Goal: Task Accomplishment & Management: Use online tool/utility

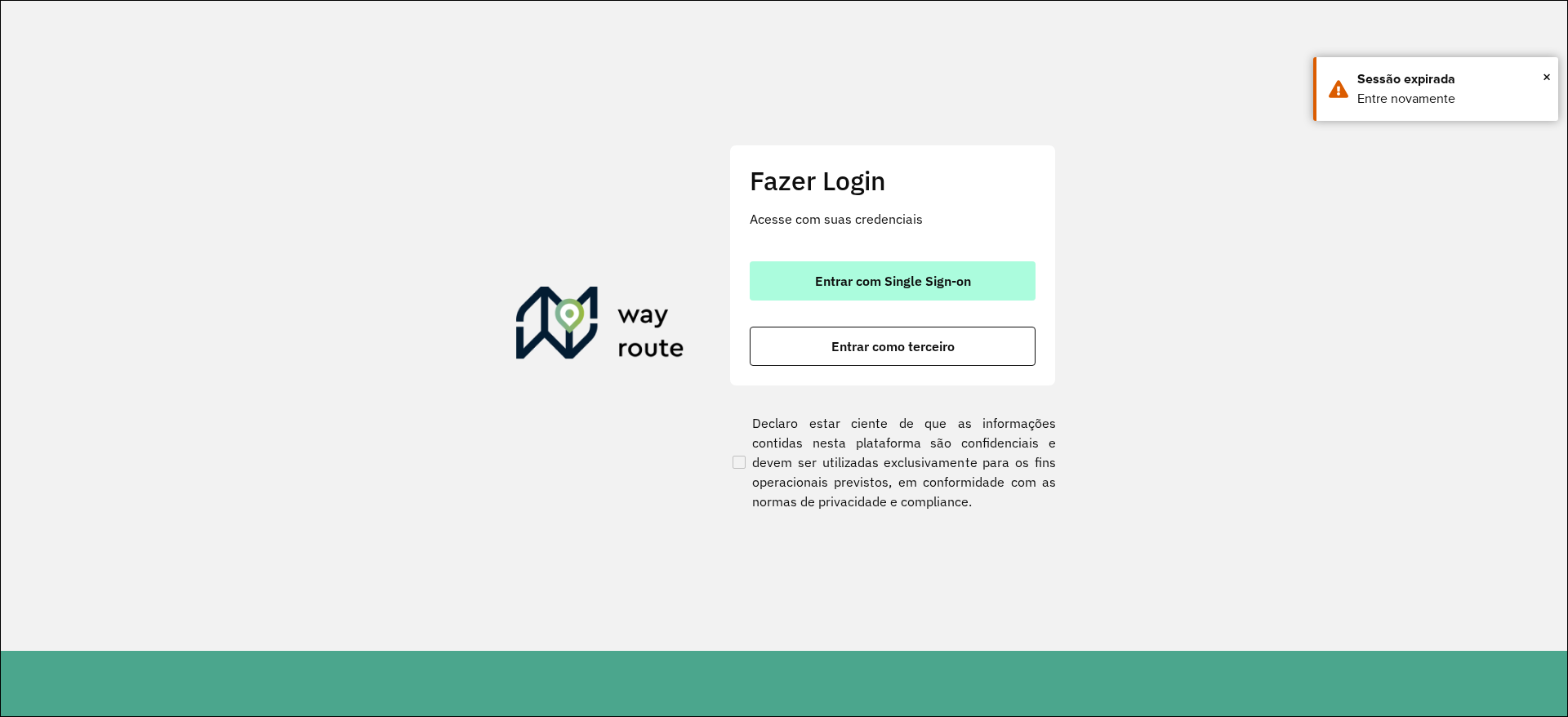
click at [937, 268] on button "Entrar com Single Sign-on" at bounding box center [893, 280] width 286 height 39
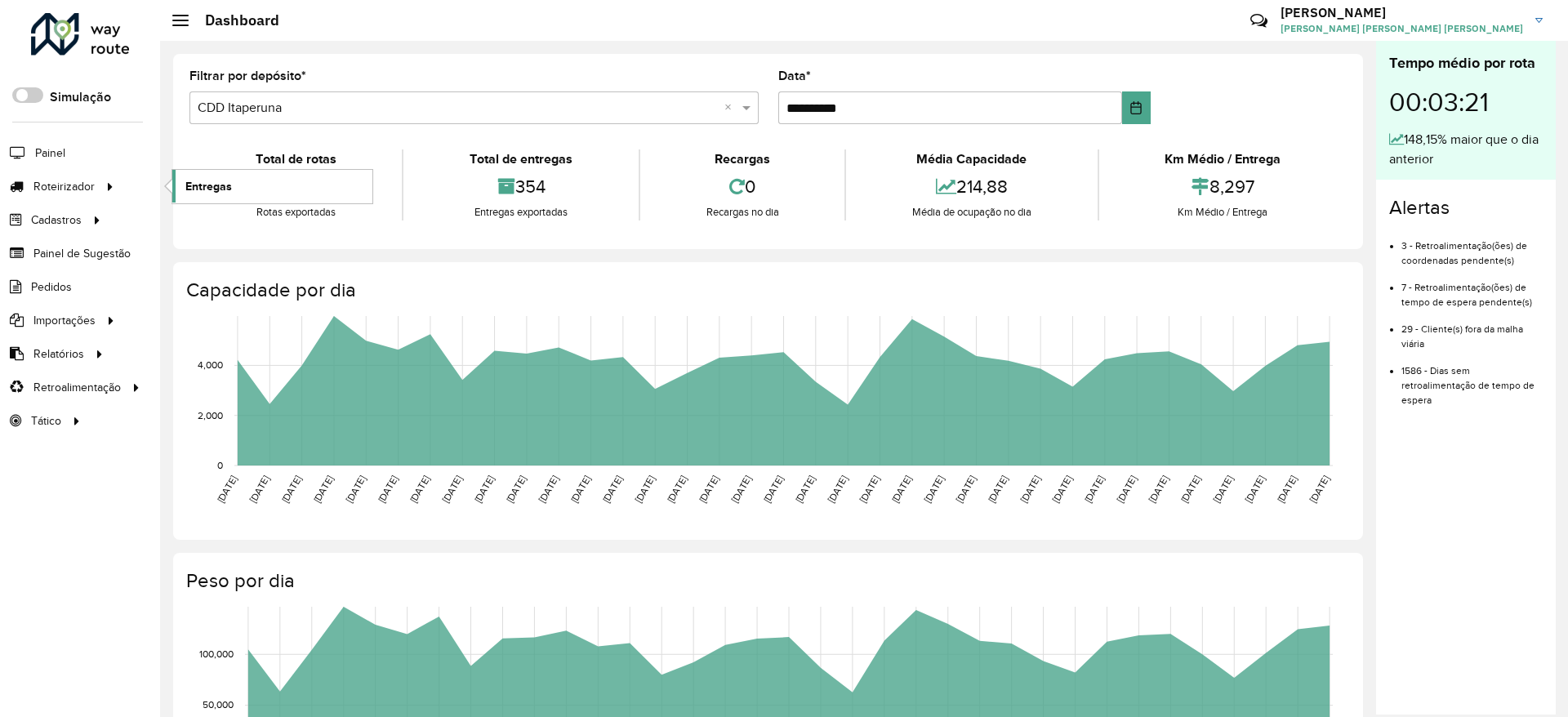
click at [222, 187] on span "Entregas" at bounding box center [208, 186] width 47 height 17
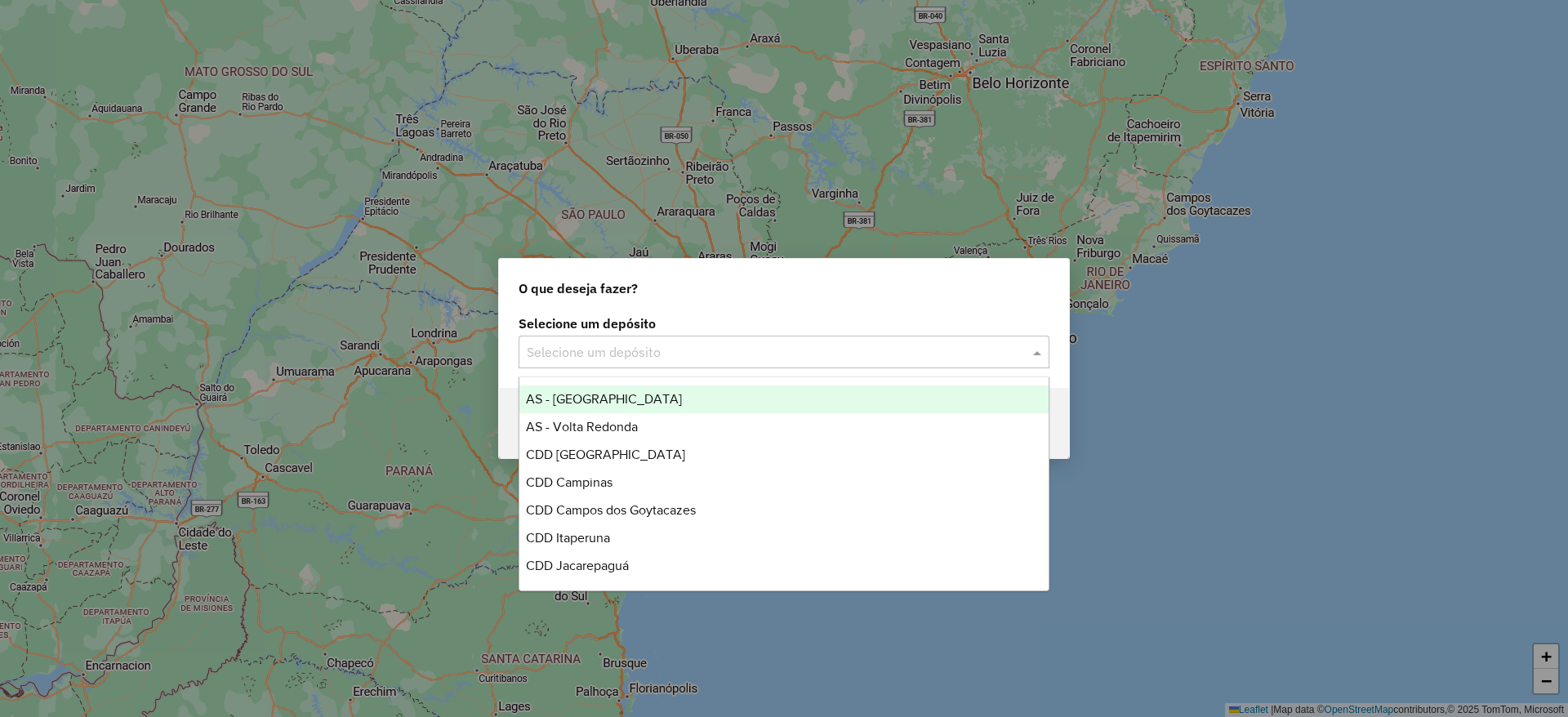
click at [601, 354] on input "text" at bounding box center [768, 353] width 482 height 20
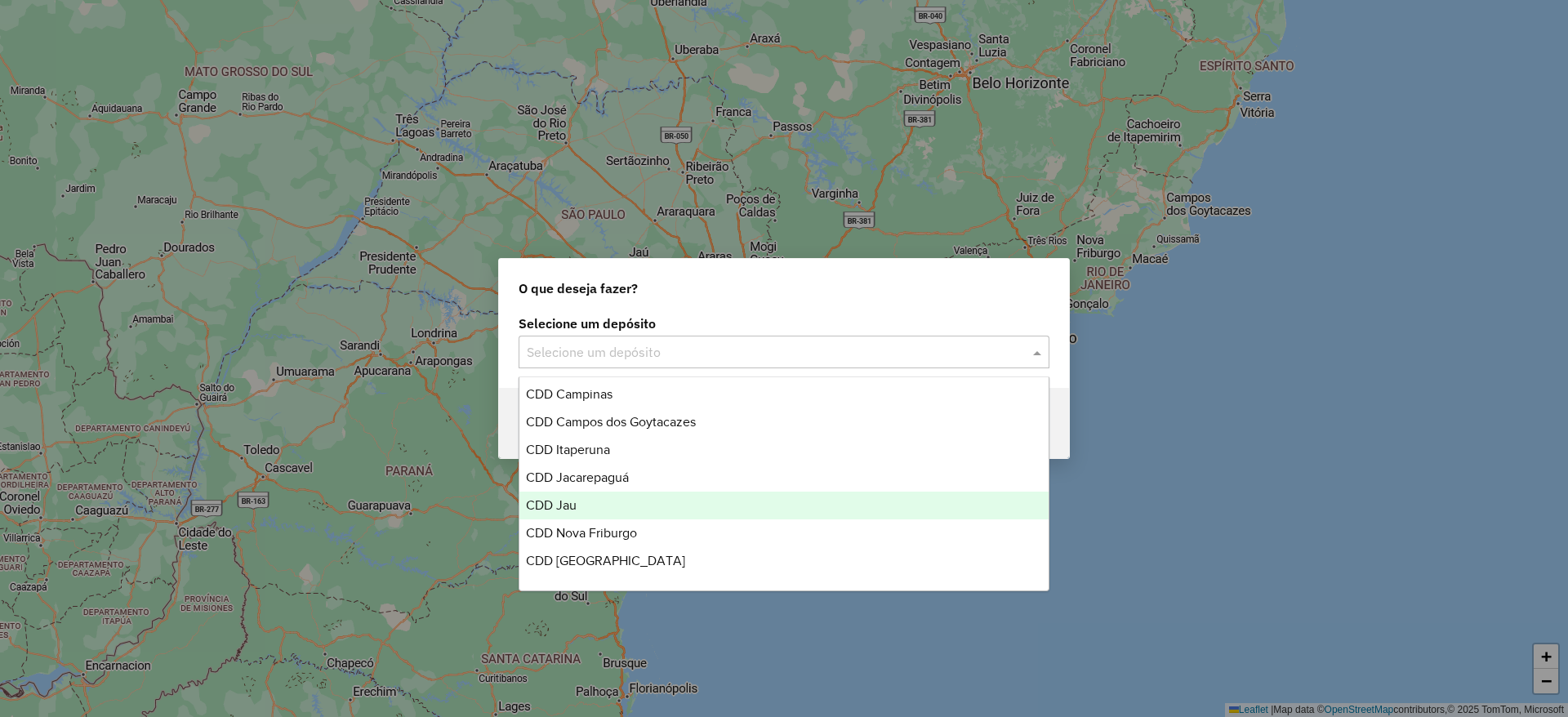
click at [558, 505] on span "CDD Jau" at bounding box center [551, 505] width 51 height 14
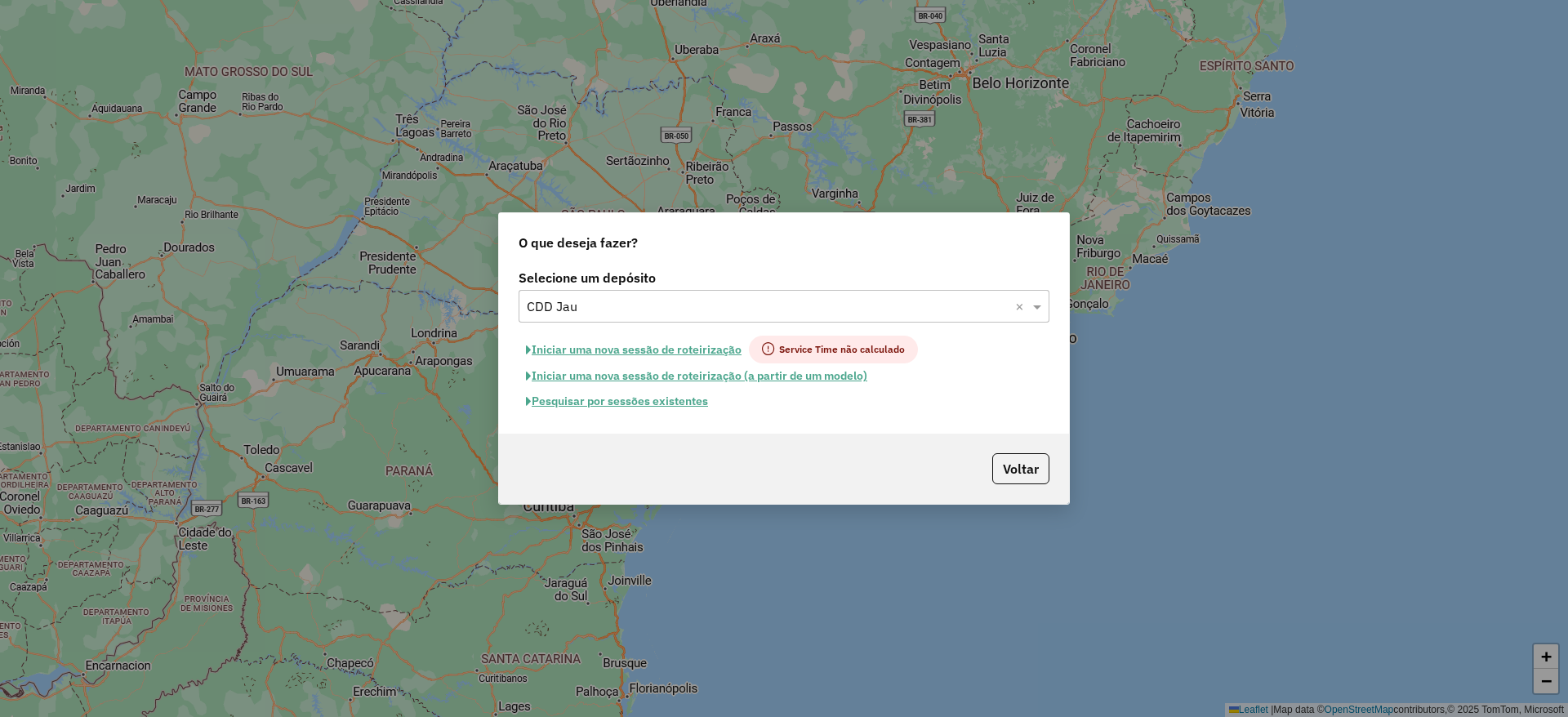
click at [644, 411] on button "Pesquisar por sessões existentes" at bounding box center [617, 401] width 197 height 25
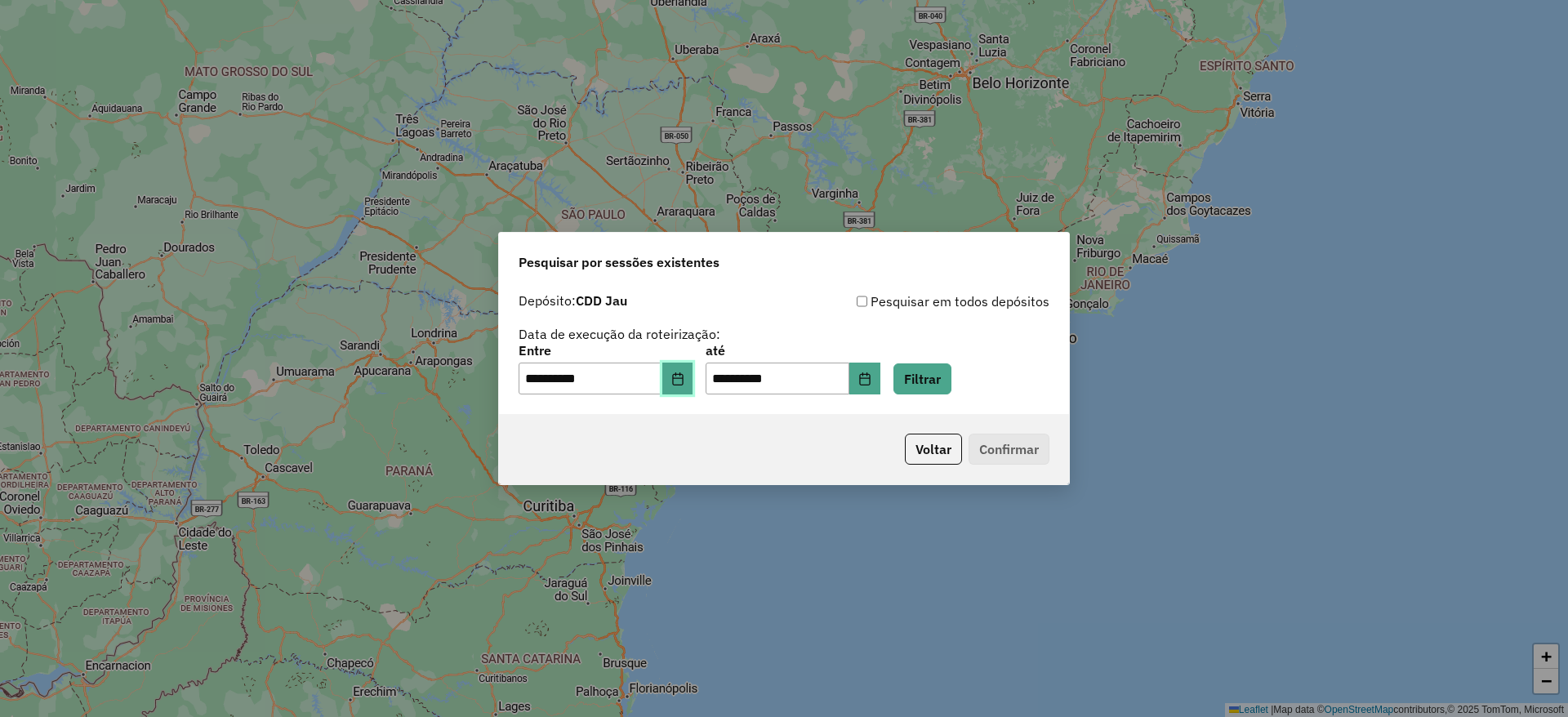
click at [685, 378] on icon "Choose Date" at bounding box center [677, 378] width 13 height 13
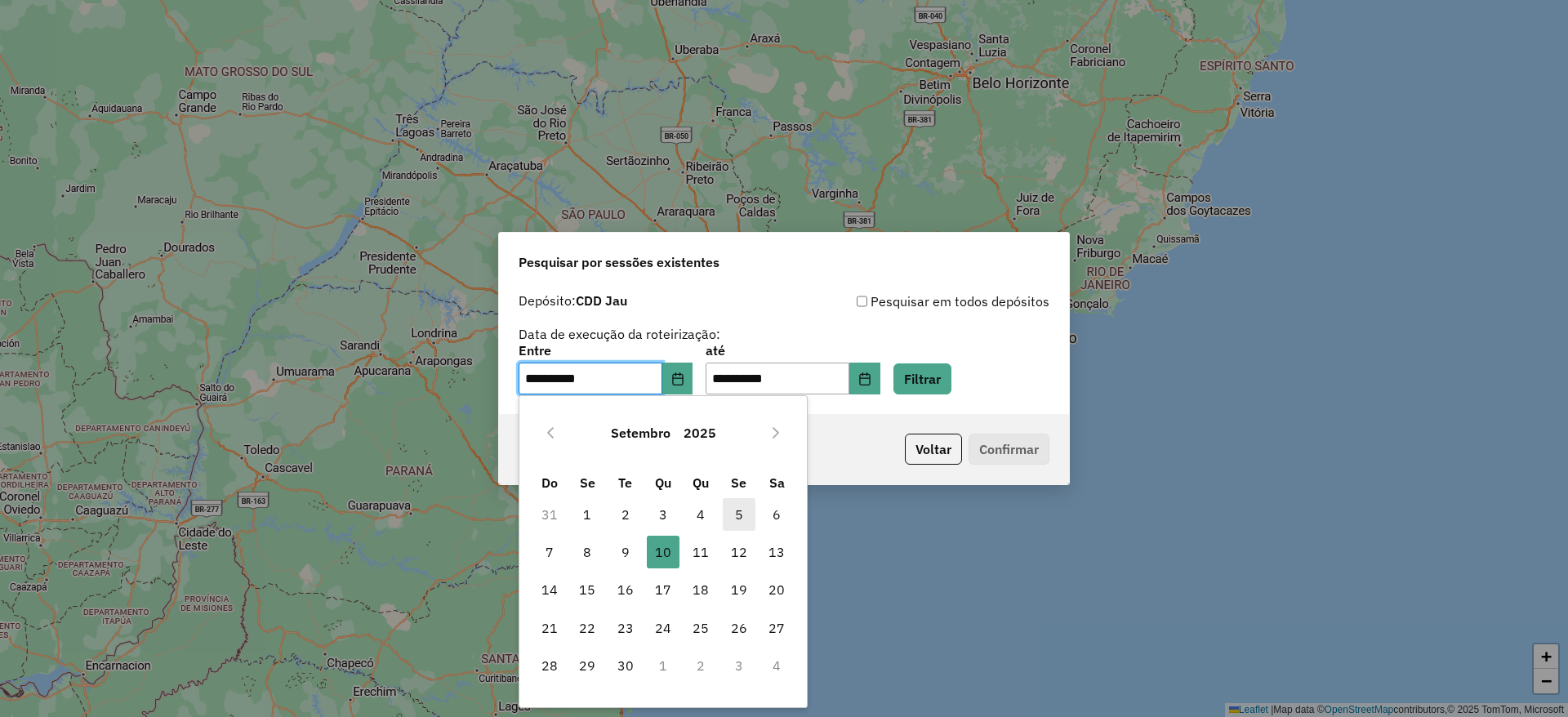
click at [733, 516] on span "5" at bounding box center [739, 514] width 33 height 33
type input "**********"
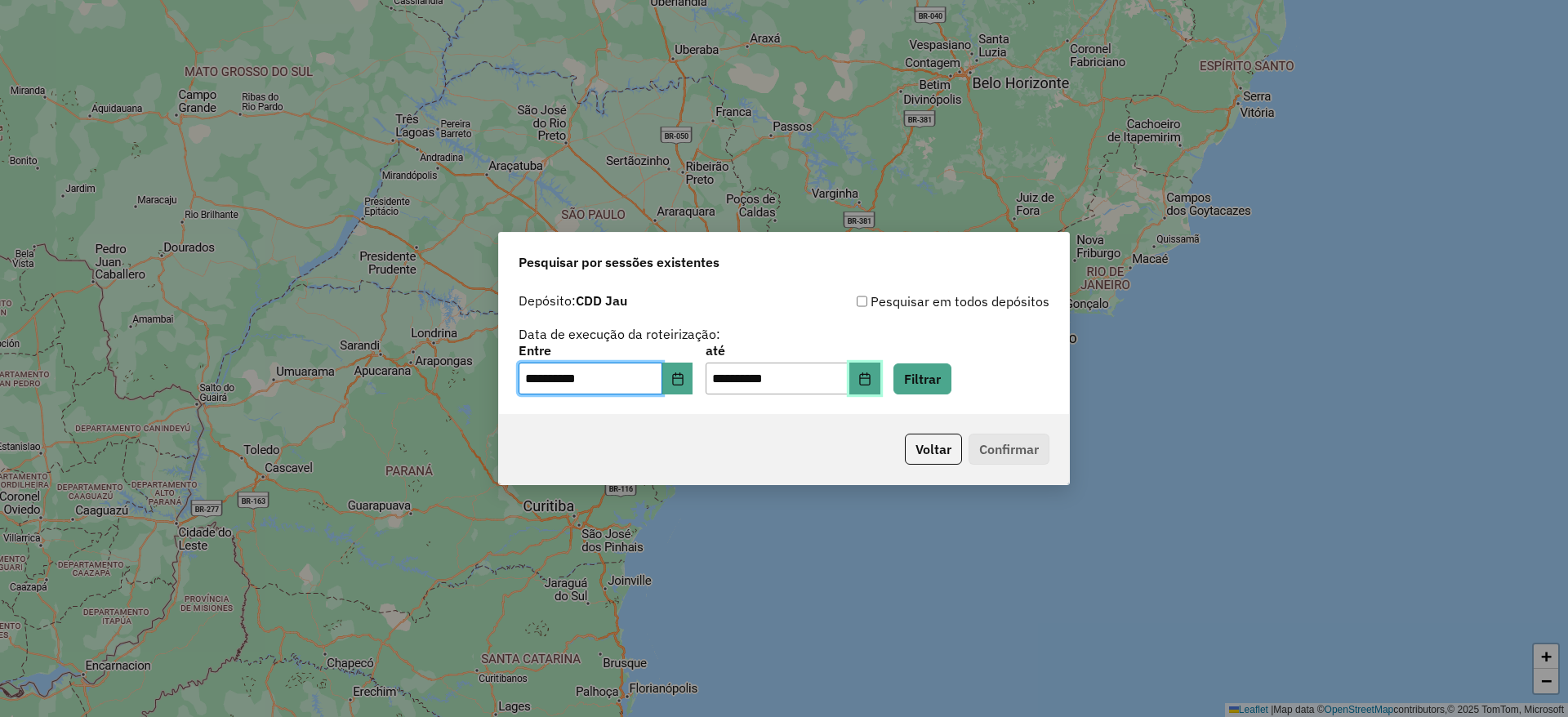
click at [872, 381] on icon "Choose Date" at bounding box center [864, 378] width 13 height 13
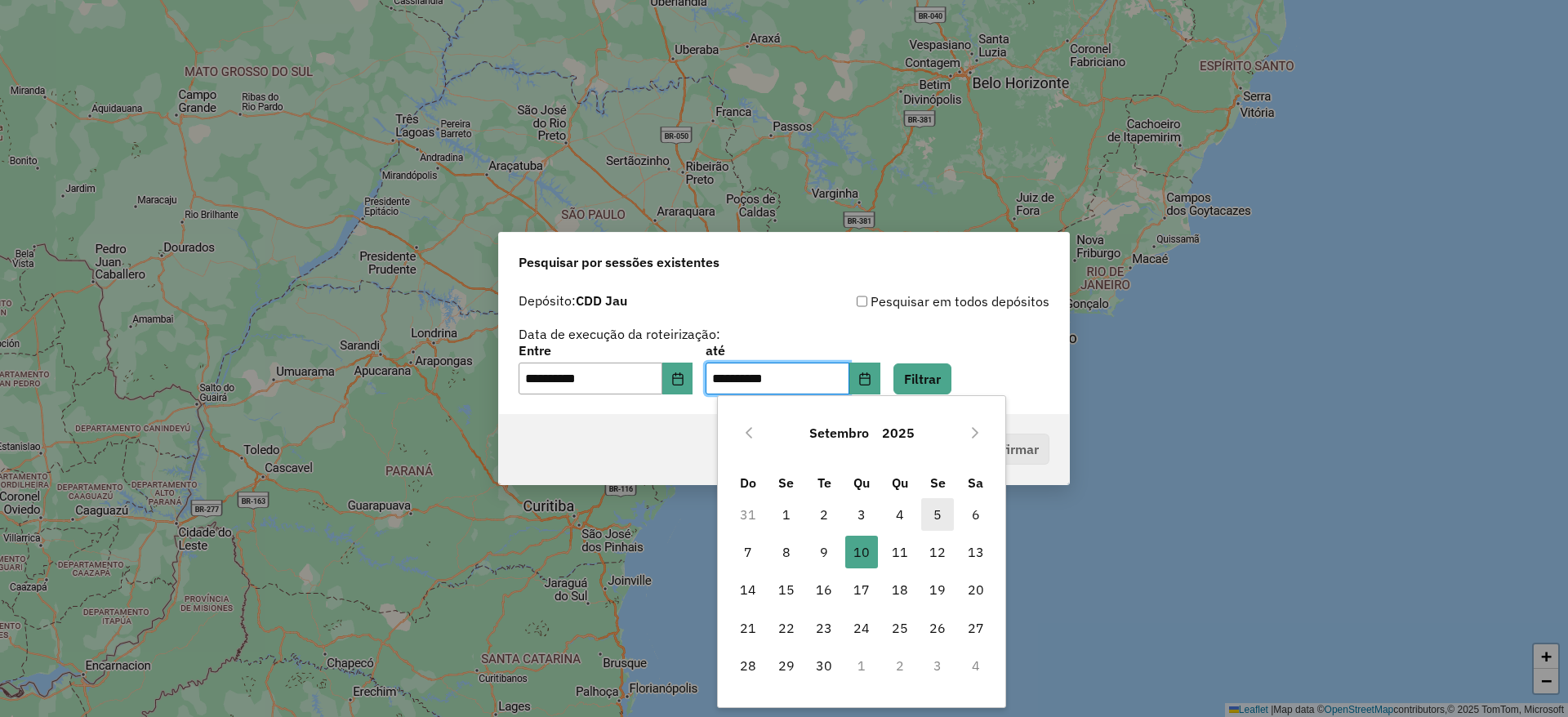
click at [932, 522] on span "5" at bounding box center [937, 514] width 33 height 33
type input "**********"
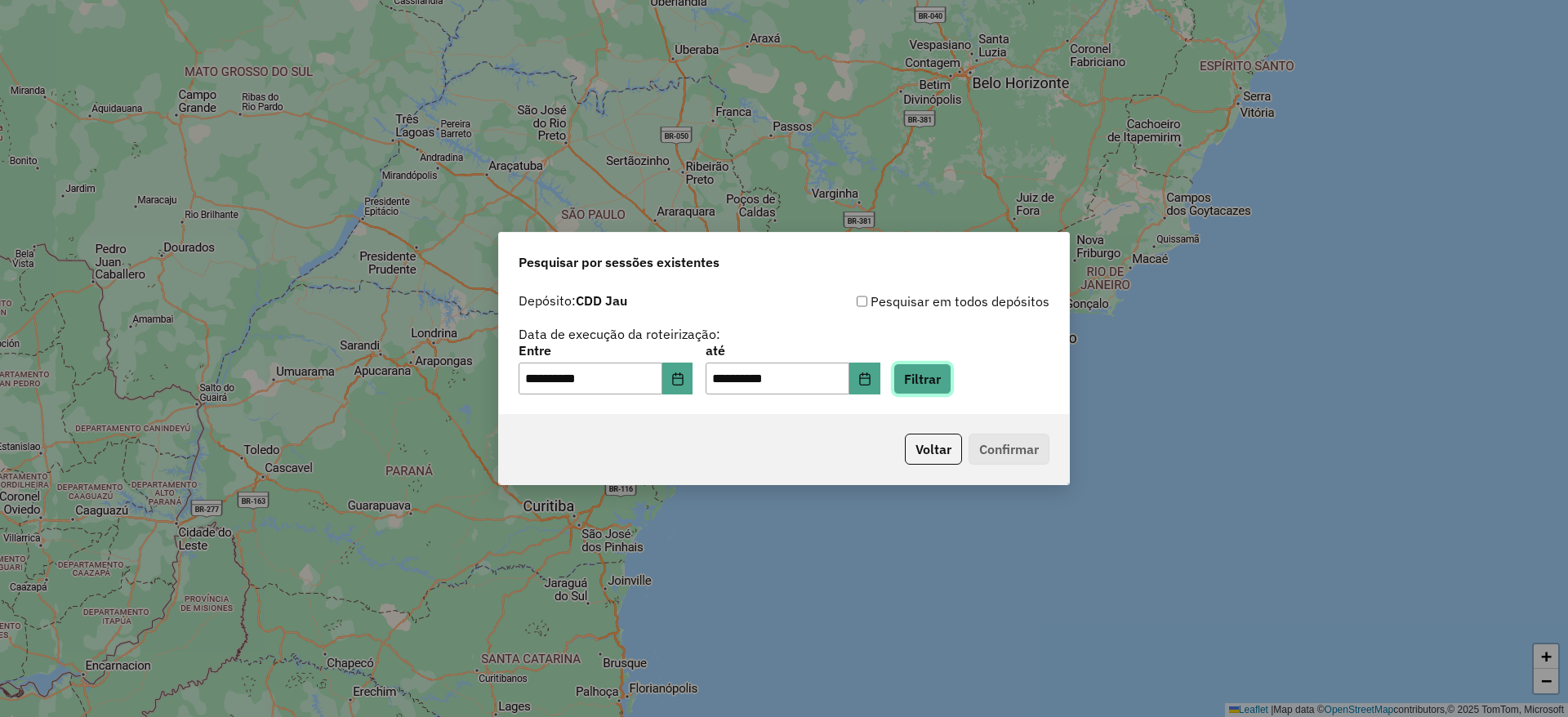
click at [952, 368] on button "Filtrar" at bounding box center [923, 378] width 58 height 31
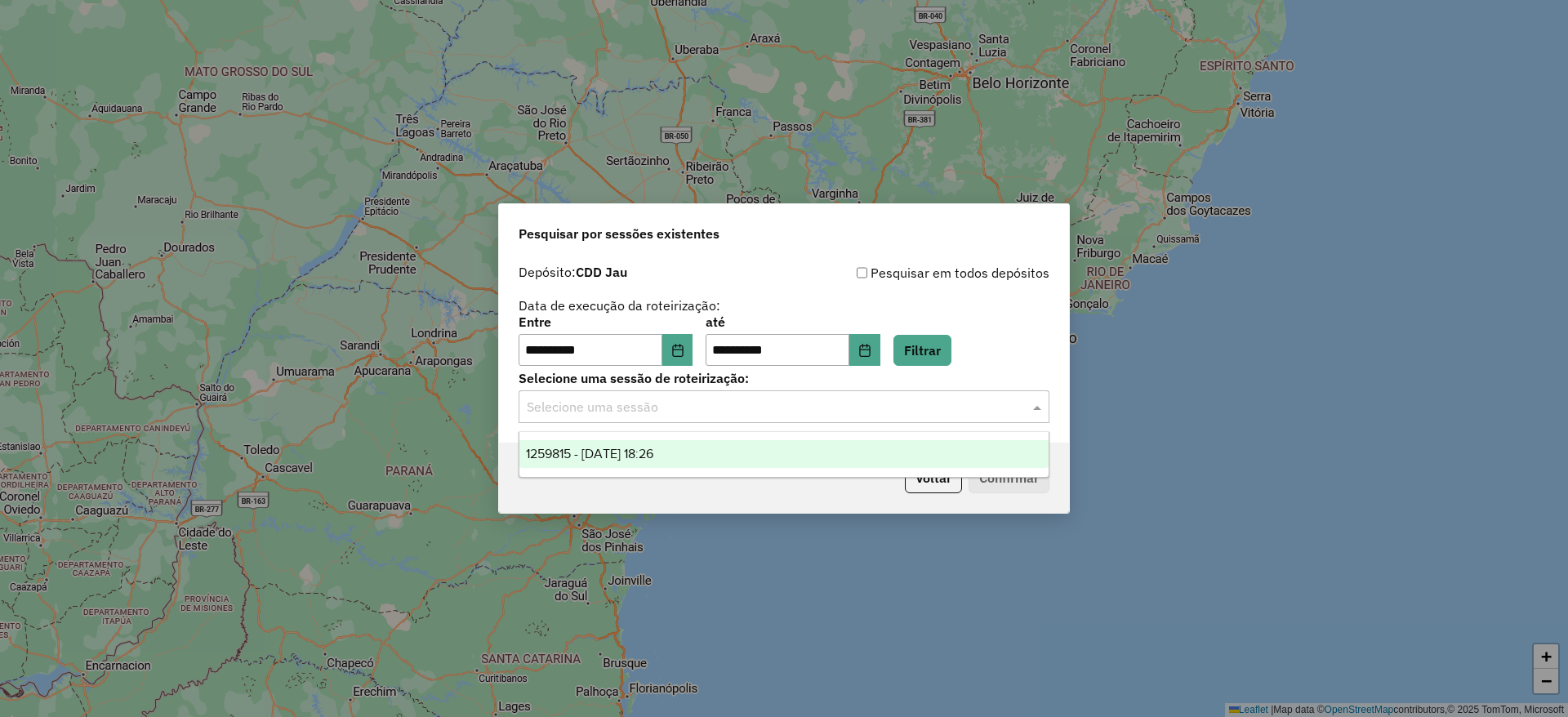
click at [769, 409] on input "text" at bounding box center [768, 408] width 482 height 20
click at [764, 447] on div "1259815 - 05/09/2025 18:26" at bounding box center [784, 454] width 529 height 28
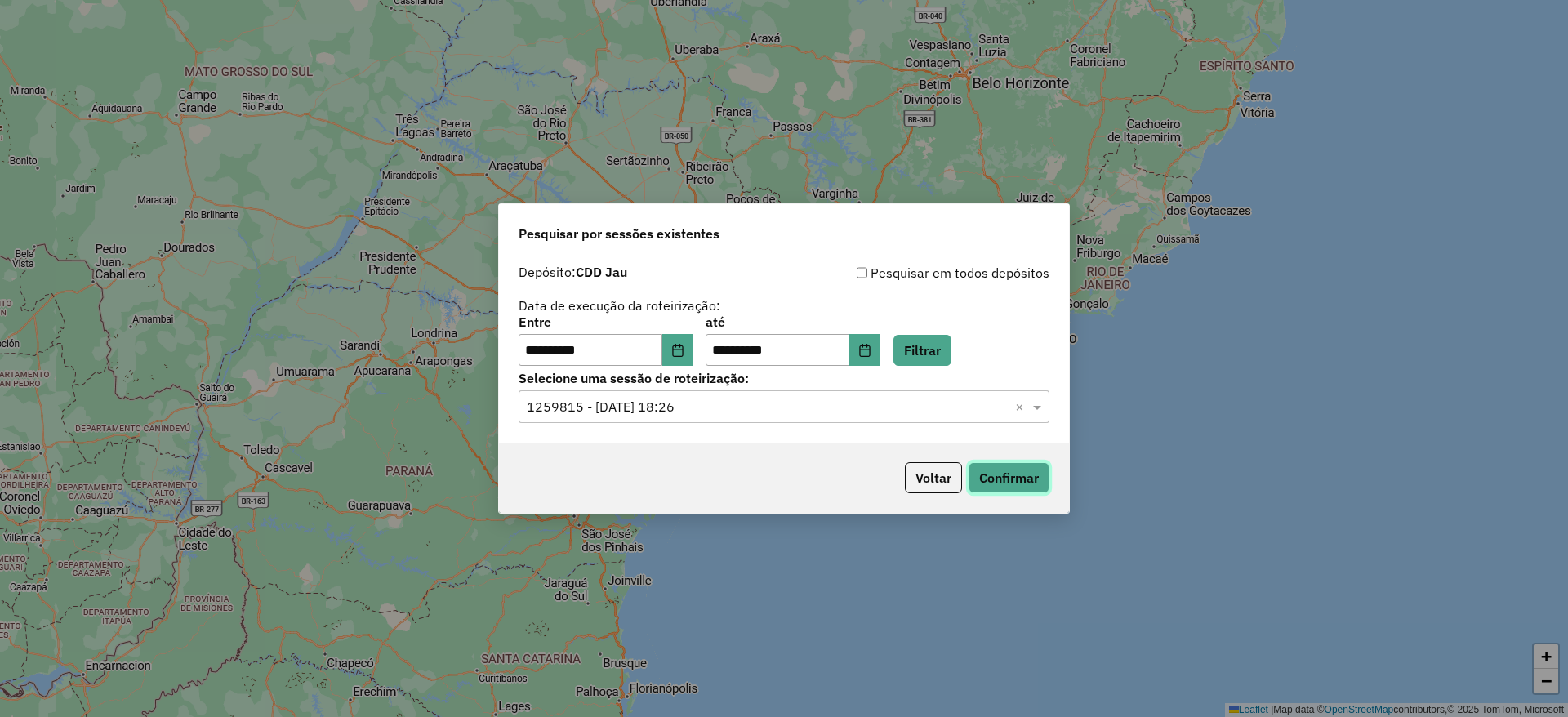
click at [988, 464] on button "Confirmar" at bounding box center [1009, 477] width 81 height 31
click at [683, 349] on icon "Choose Date" at bounding box center [677, 350] width 11 height 13
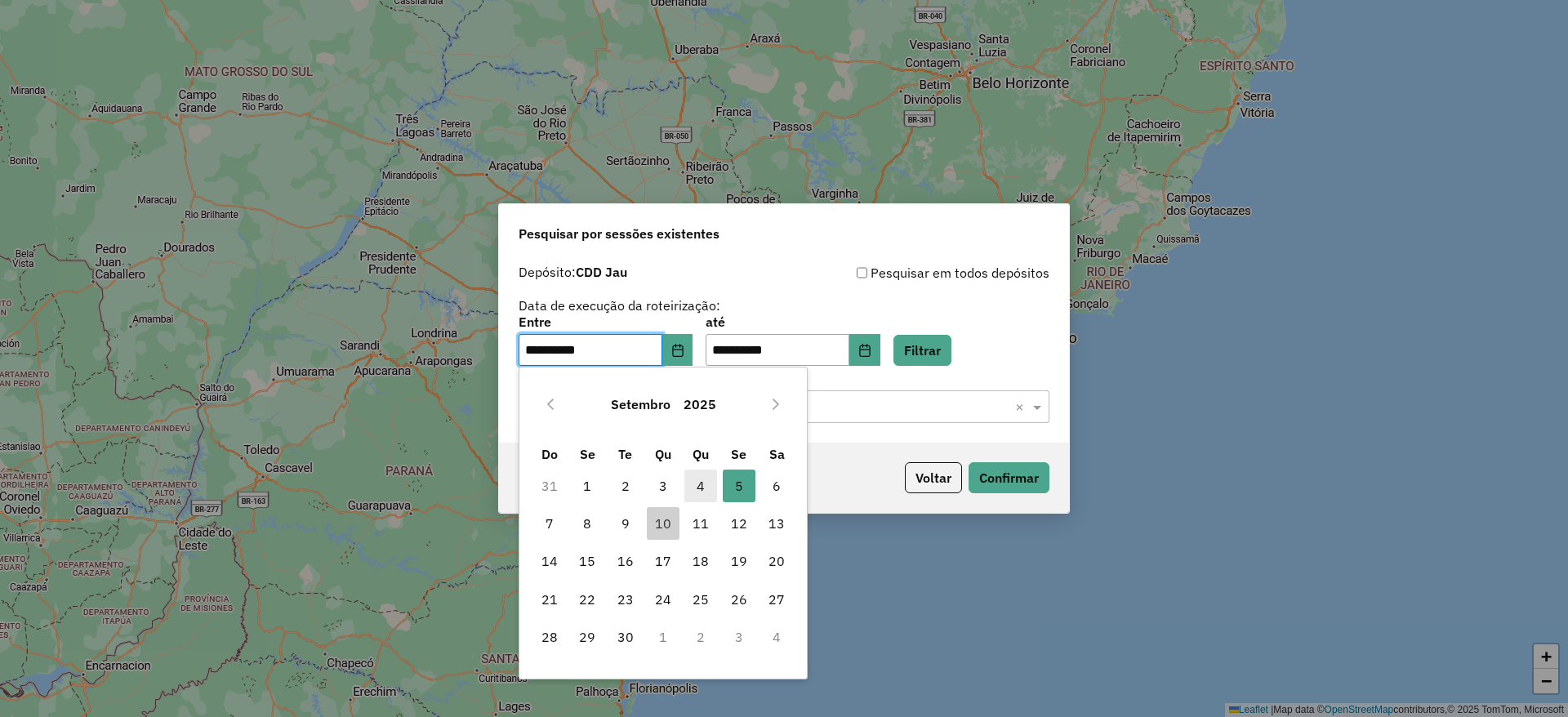
click at [708, 493] on span "4" at bounding box center [701, 486] width 33 height 33
type input "**********"
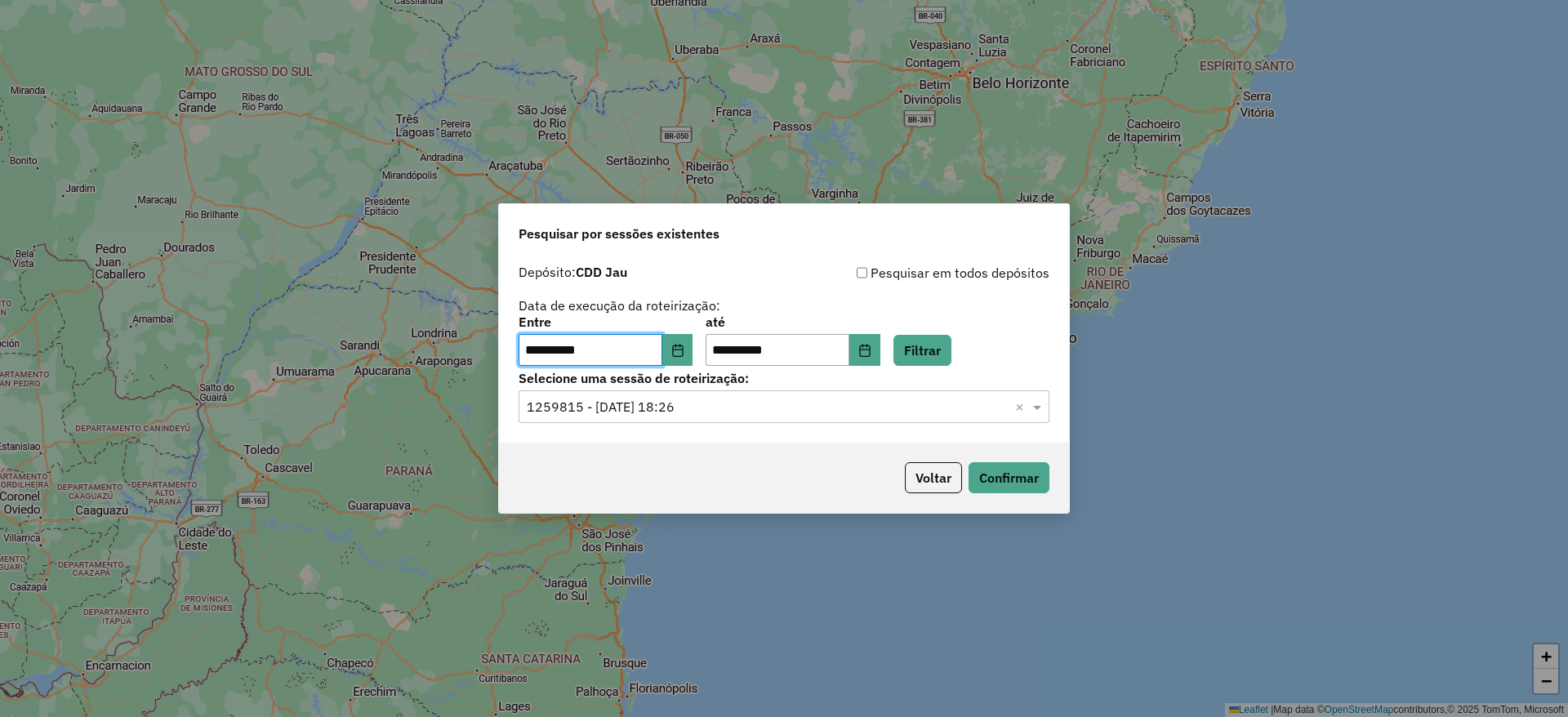
click at [904, 346] on div "**********" at bounding box center [784, 341] width 531 height 51
click at [872, 348] on icon "Choose Date" at bounding box center [864, 350] width 13 height 13
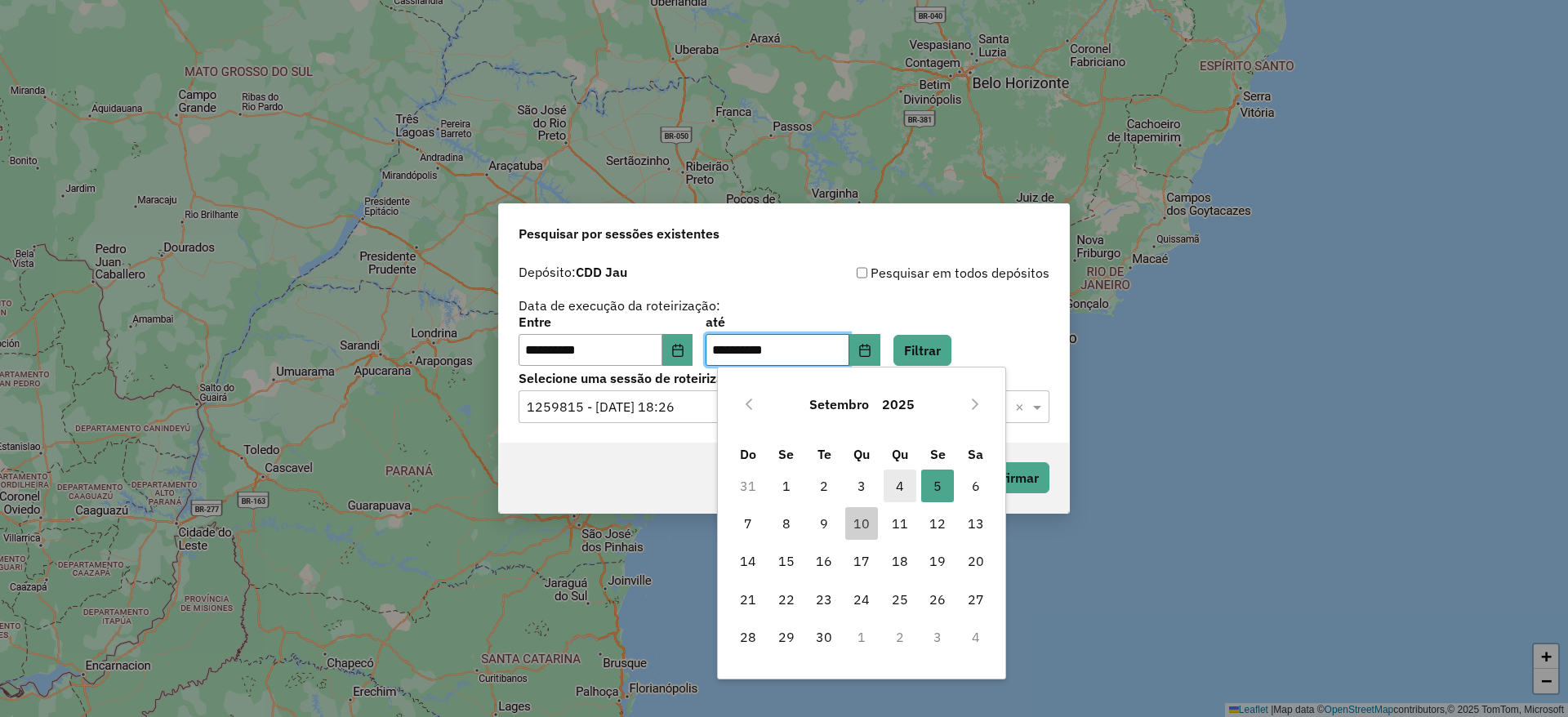
click at [890, 485] on span "4" at bounding box center [900, 486] width 33 height 33
type input "**********"
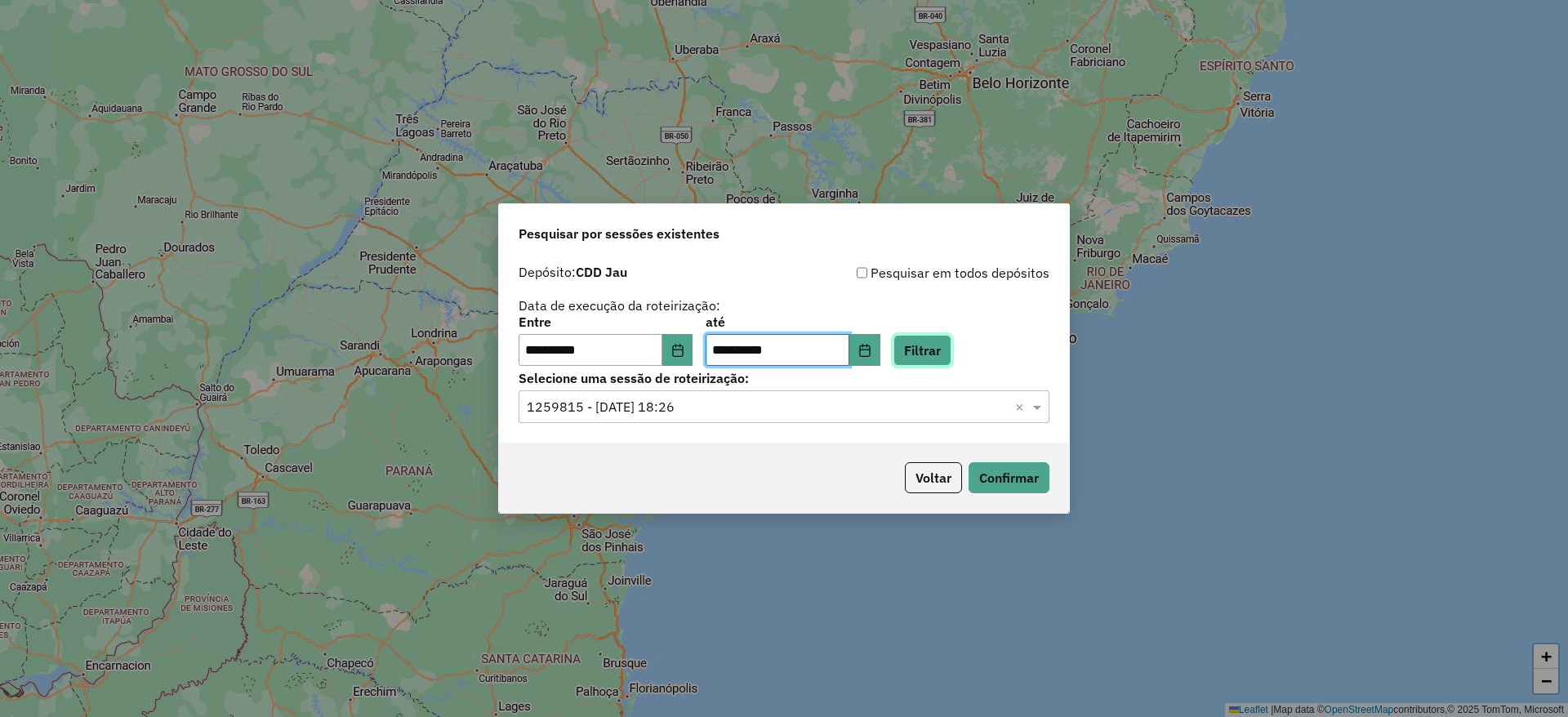
click at [952, 352] on button "Filtrar" at bounding box center [923, 350] width 58 height 31
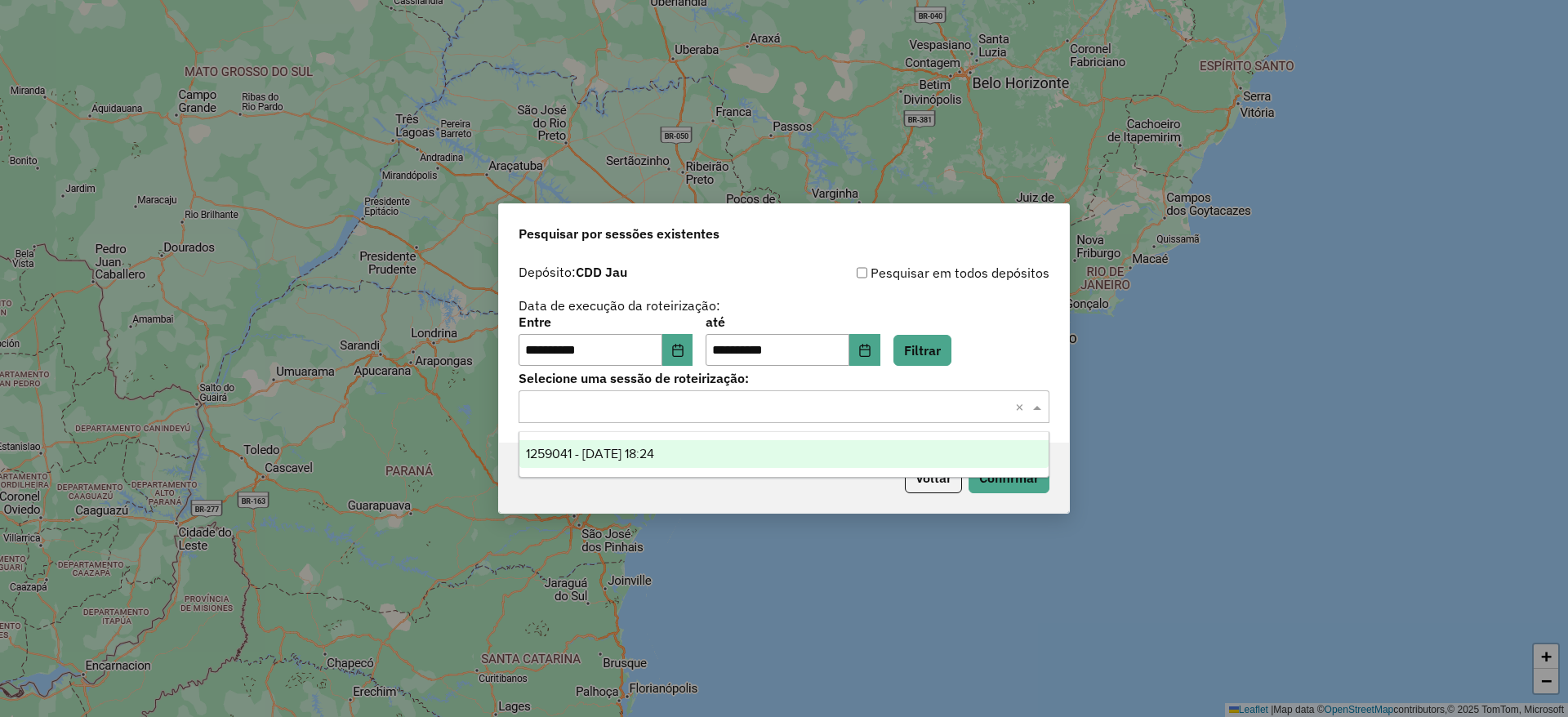
click at [780, 417] on div "Selecione uma sessão × ×" at bounding box center [784, 406] width 531 height 33
click at [754, 461] on div "1259041 - 04/09/2025 18:24" at bounding box center [784, 454] width 529 height 28
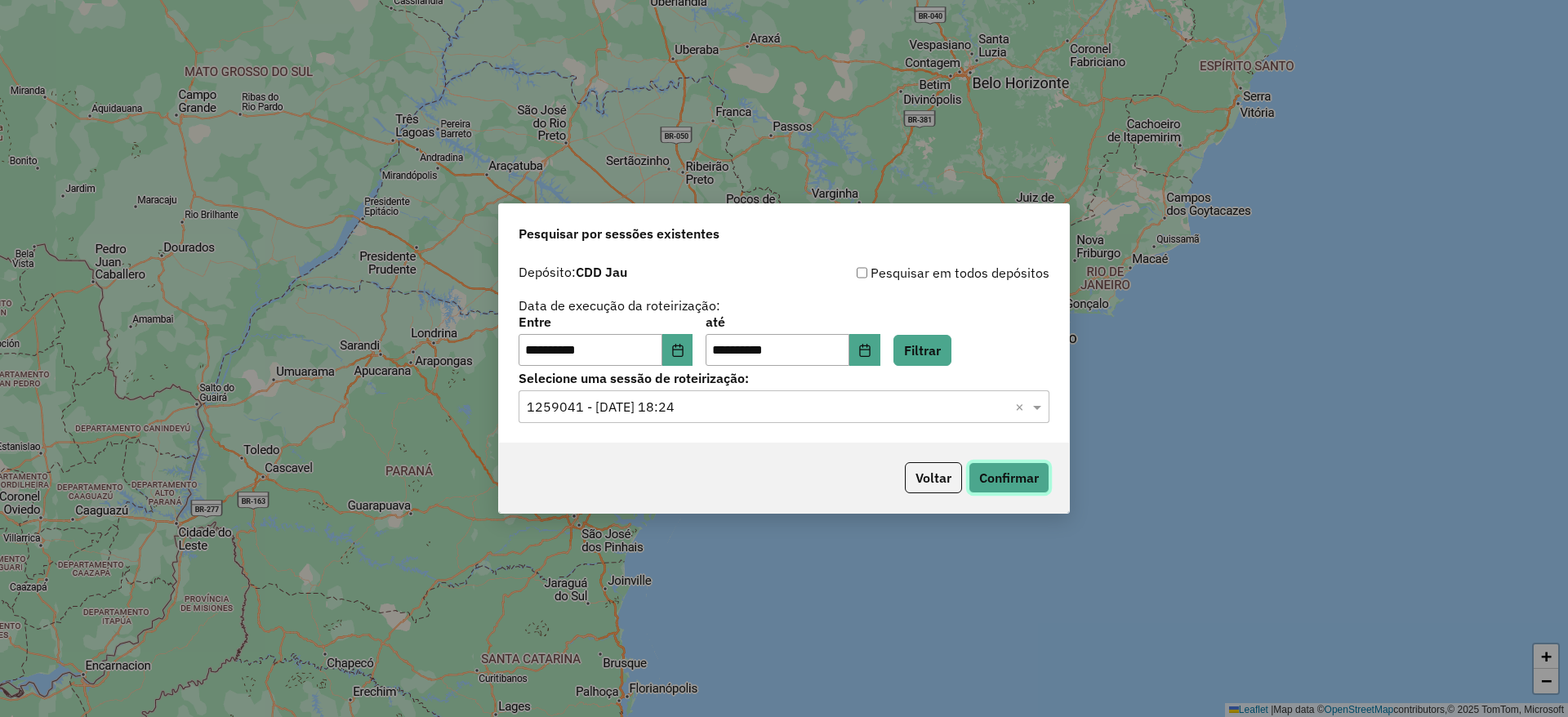
click at [997, 475] on button "Confirmar" at bounding box center [1009, 477] width 81 height 31
click at [693, 349] on button "Choose Date" at bounding box center [677, 350] width 31 height 33
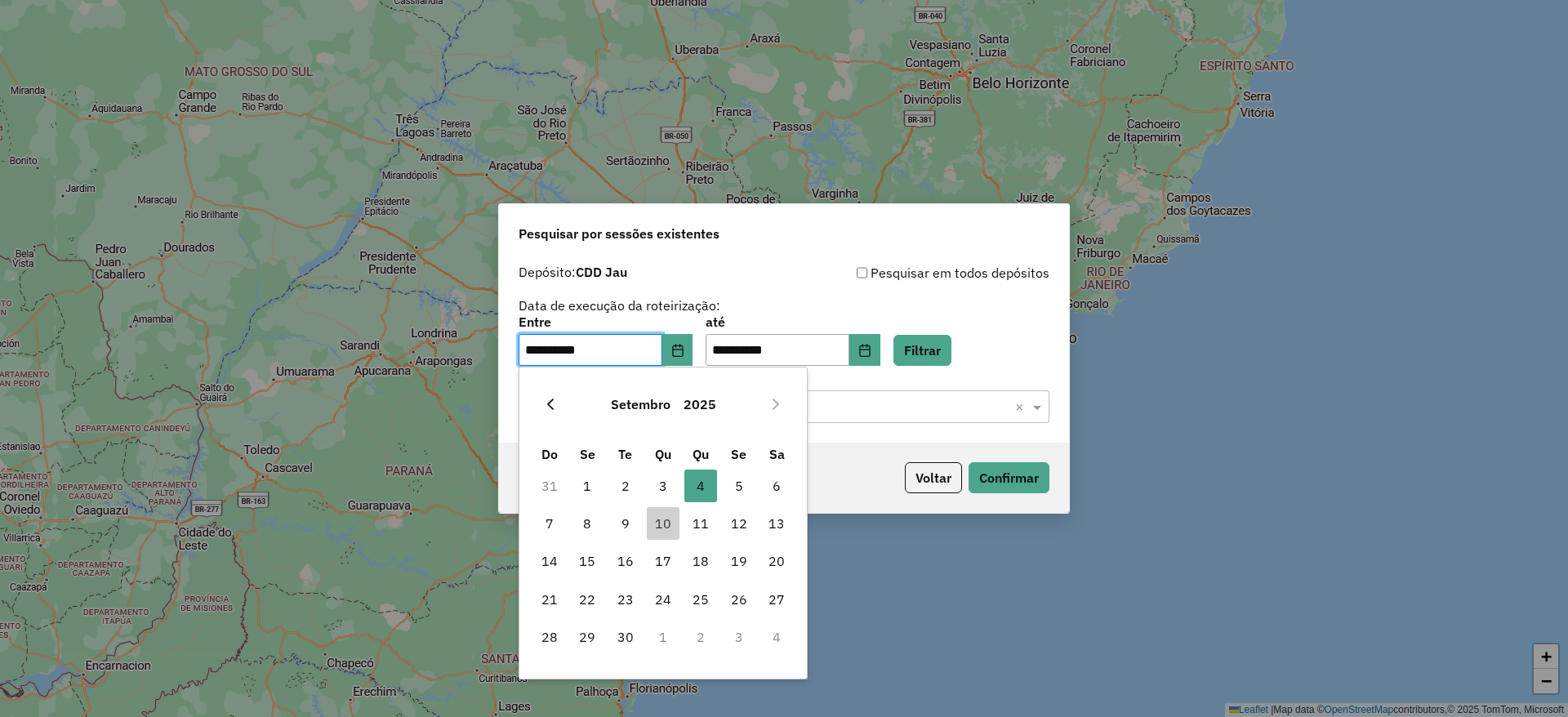
click at [546, 411] on button "Previous Month" at bounding box center [550, 404] width 26 height 26
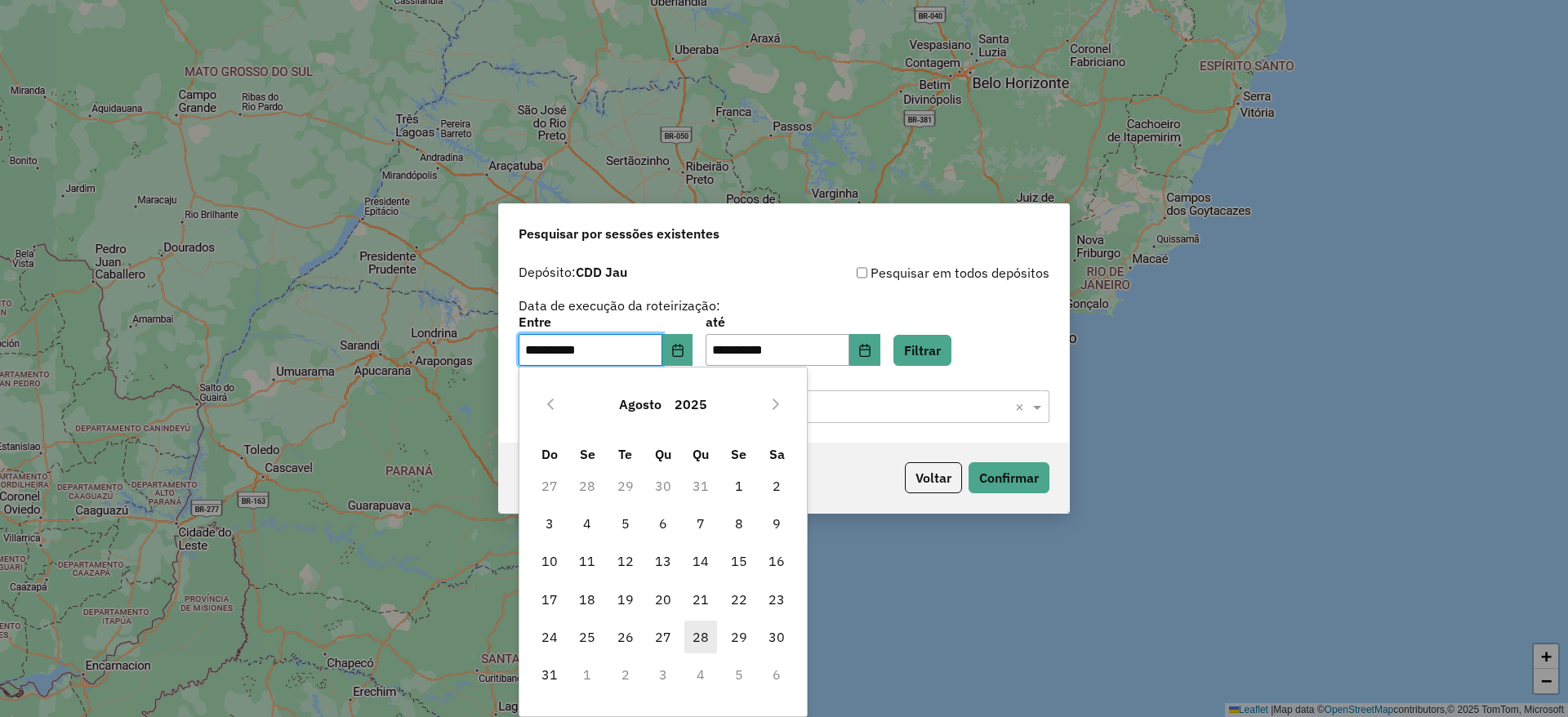
click at [698, 630] on span "28" at bounding box center [701, 637] width 33 height 33
type input "**********"
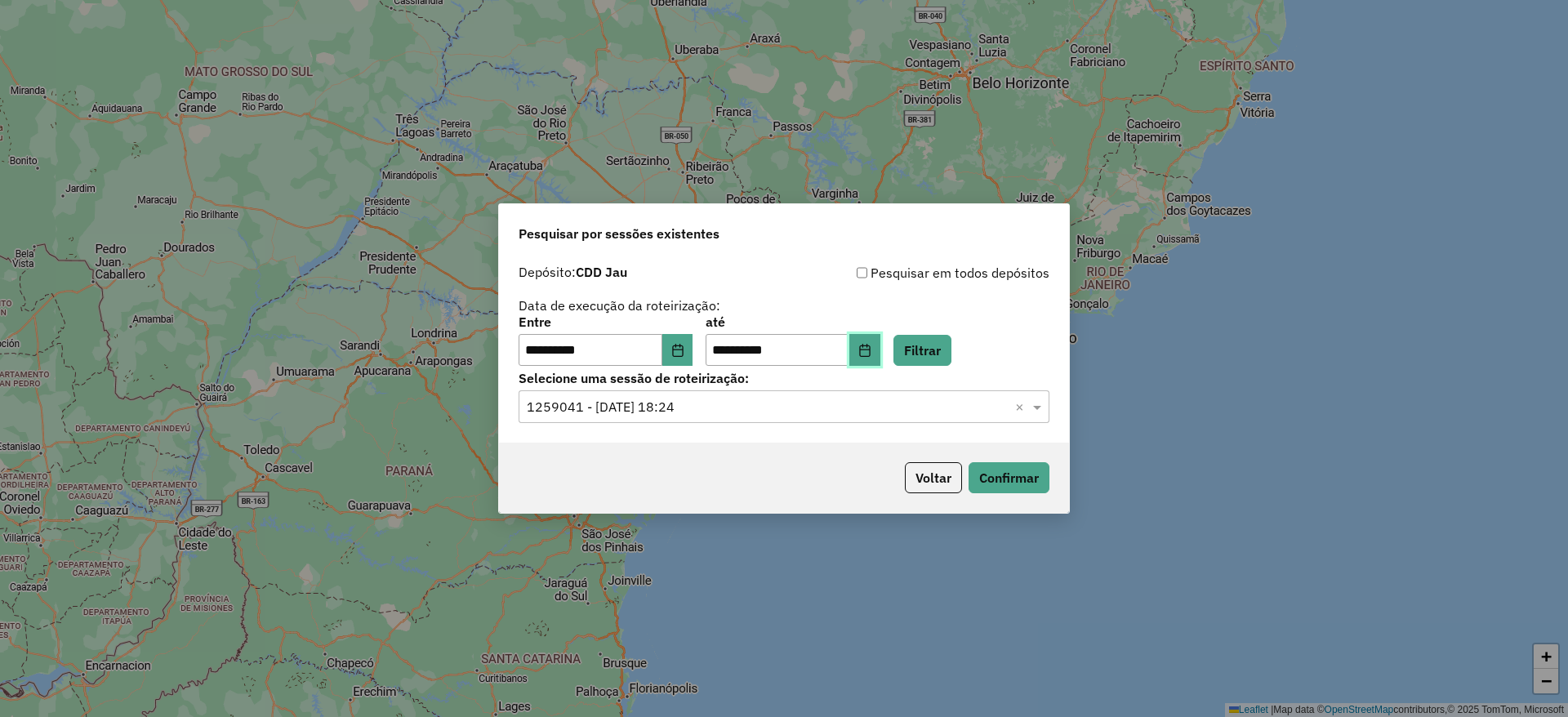
click at [872, 344] on icon "Choose Date" at bounding box center [864, 350] width 13 height 13
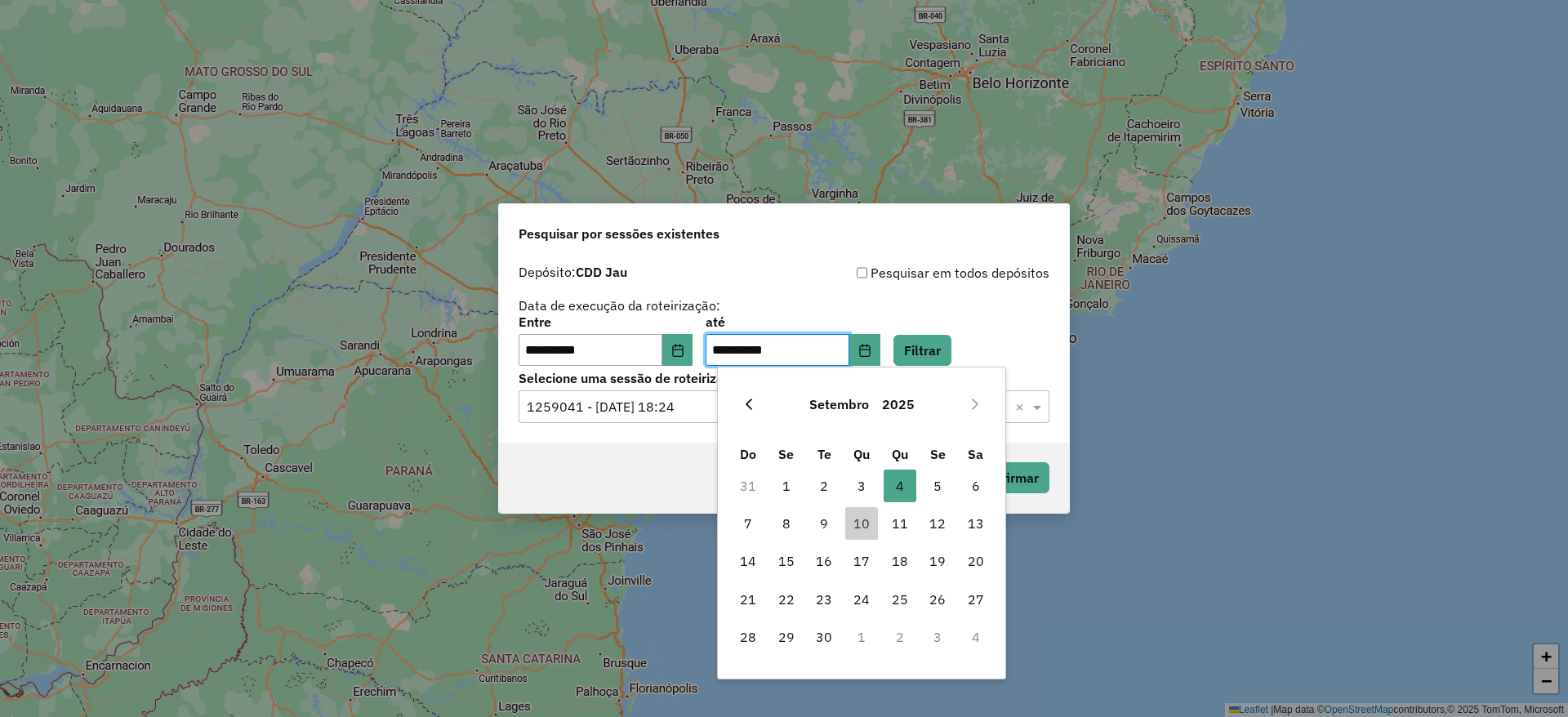
click at [750, 417] on button "Previous Month" at bounding box center [749, 404] width 26 height 26
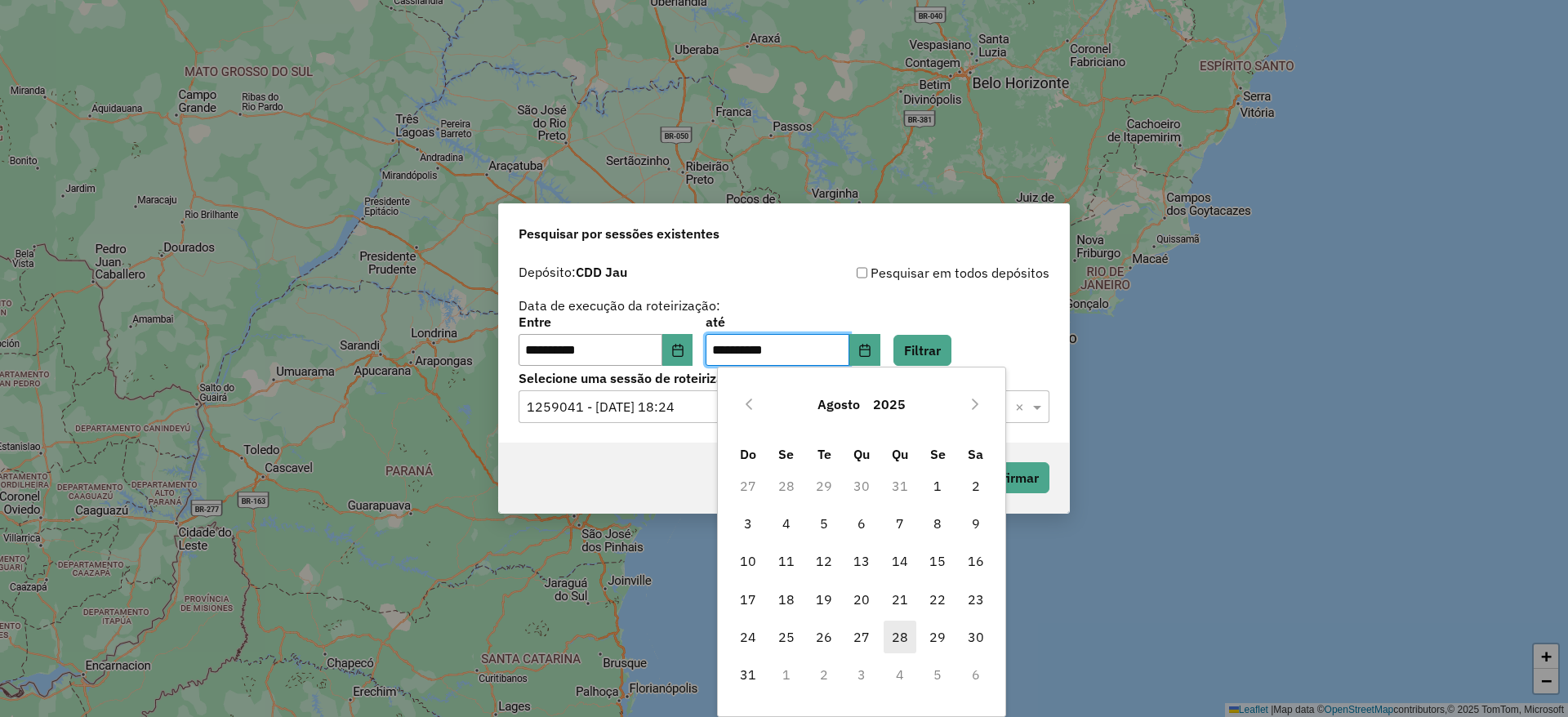
click at [903, 635] on span "28" at bounding box center [900, 637] width 33 height 33
type input "**********"
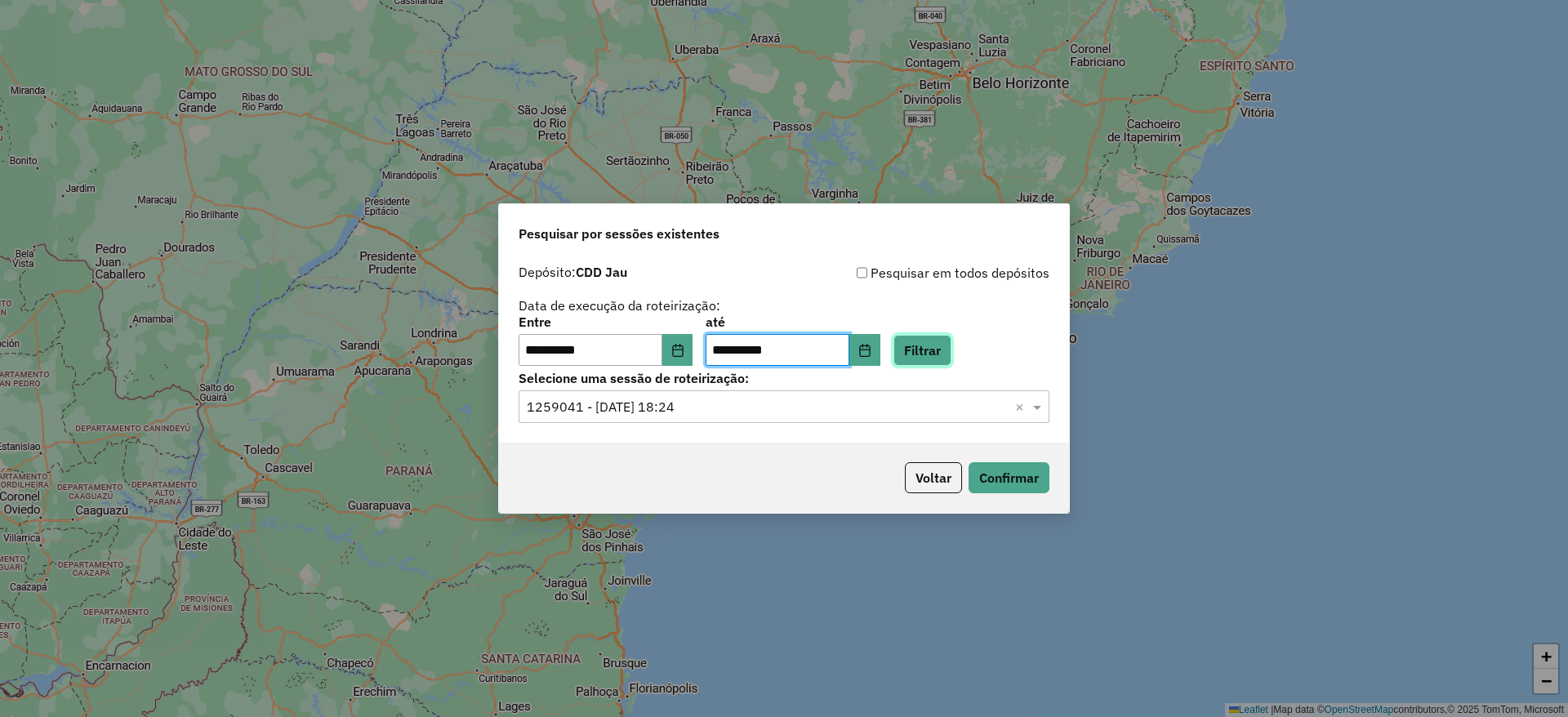
click at [930, 347] on button "Filtrar" at bounding box center [923, 350] width 58 height 31
click at [770, 404] on input "text" at bounding box center [768, 408] width 482 height 20
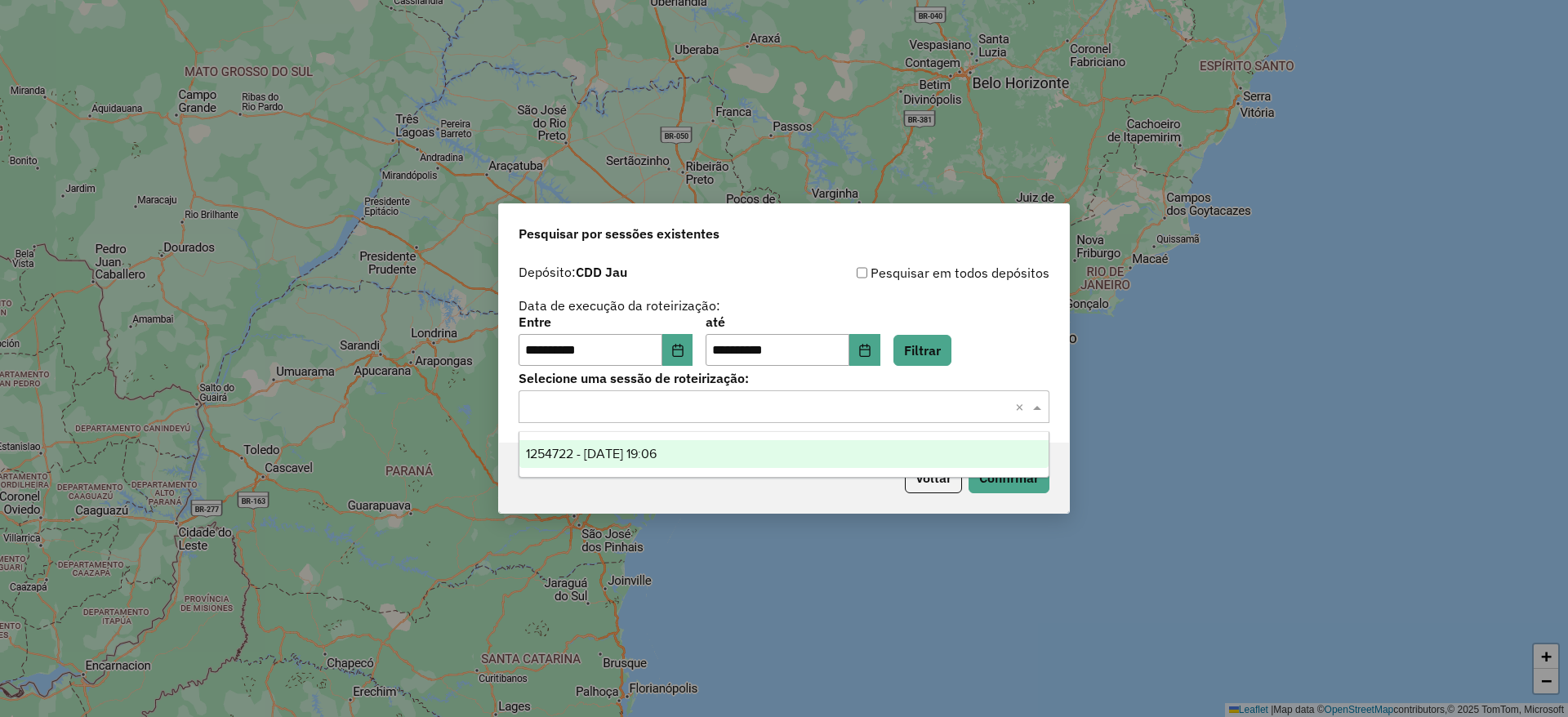
click at [748, 453] on div "1254722 - 28/08/2025 19:06" at bounding box center [784, 454] width 529 height 28
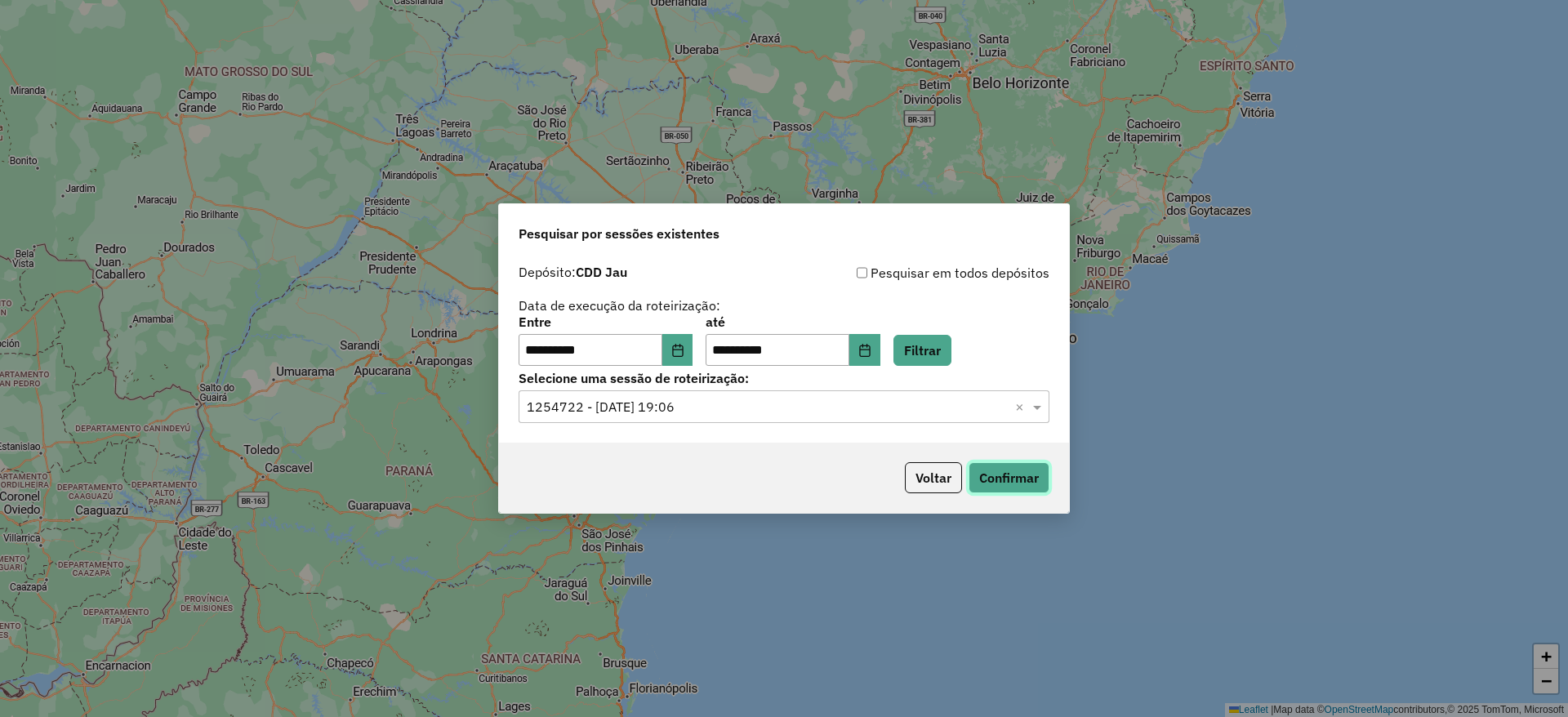
click at [1006, 476] on button "Confirmar" at bounding box center [1009, 477] width 81 height 31
click at [688, 359] on button "Choose Date" at bounding box center [677, 350] width 31 height 33
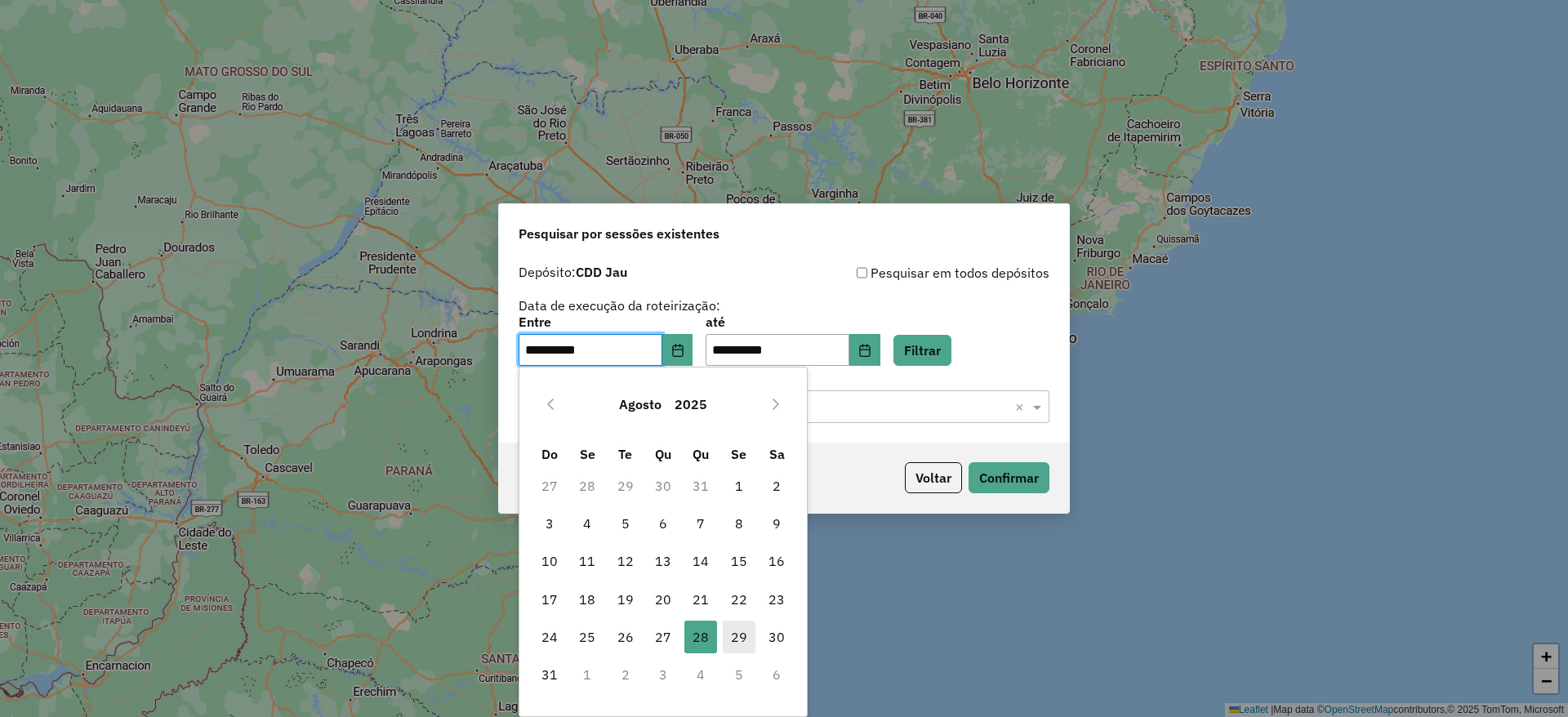
click at [735, 631] on span "29" at bounding box center [739, 637] width 33 height 33
type input "**********"
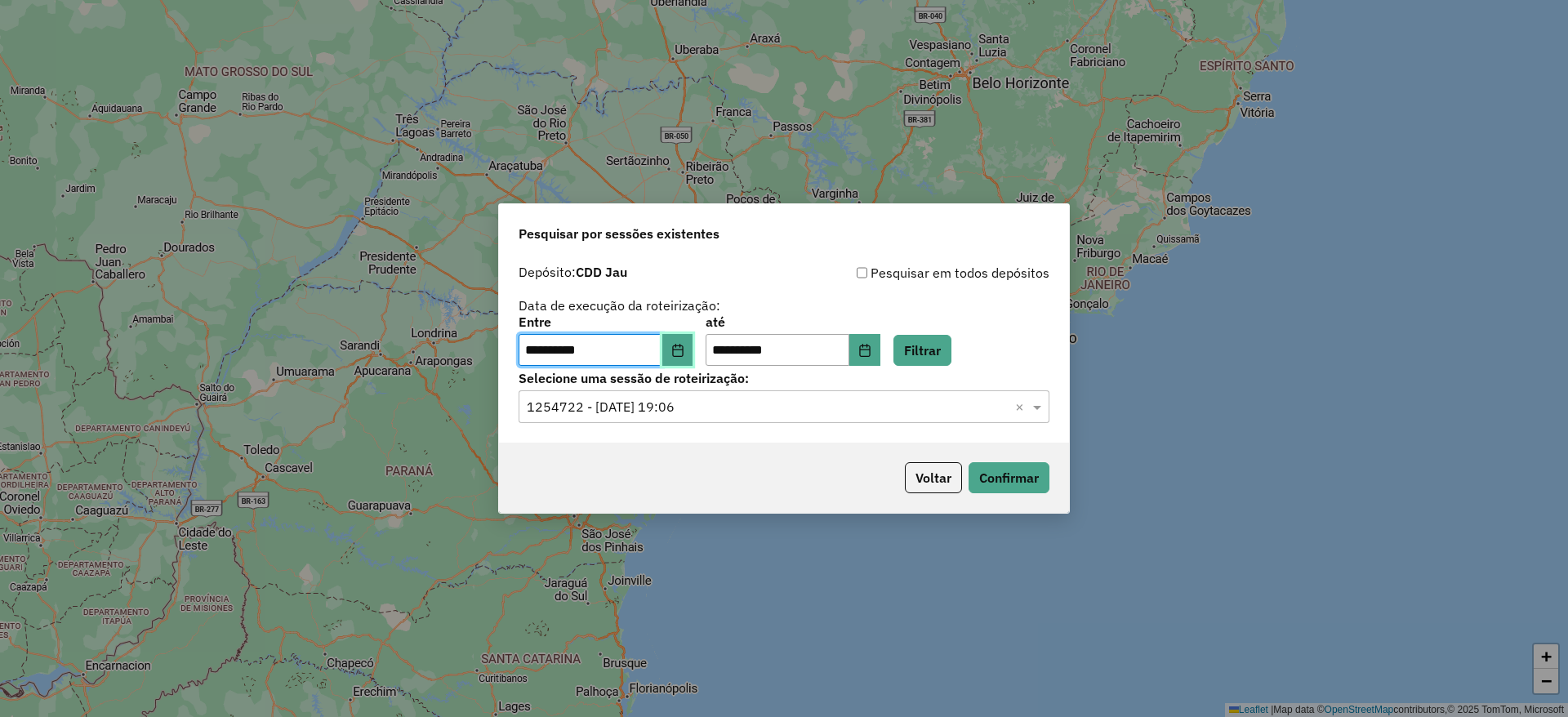
click at [678, 343] on button "Choose Date" at bounding box center [677, 350] width 31 height 33
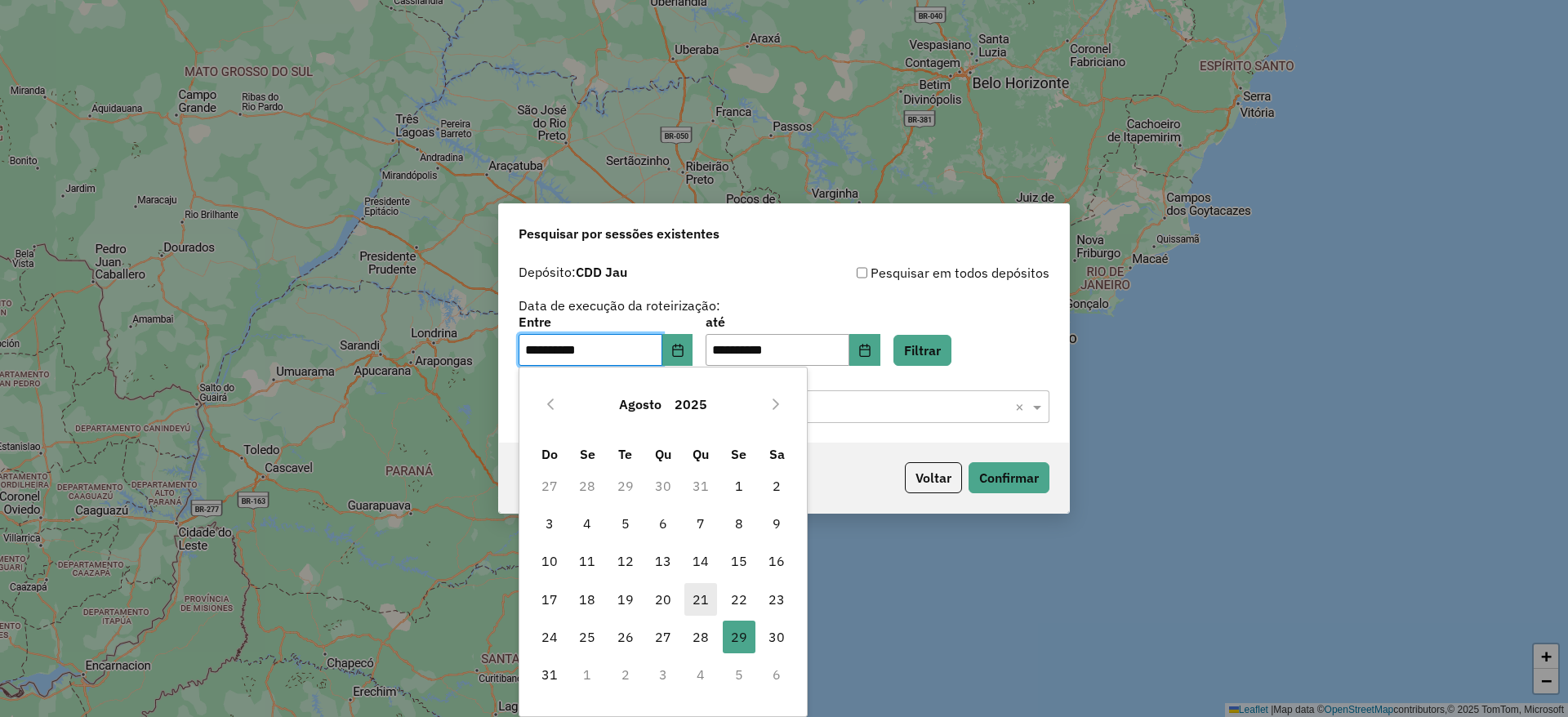
click at [701, 603] on span "21" at bounding box center [701, 599] width 33 height 33
type input "**********"
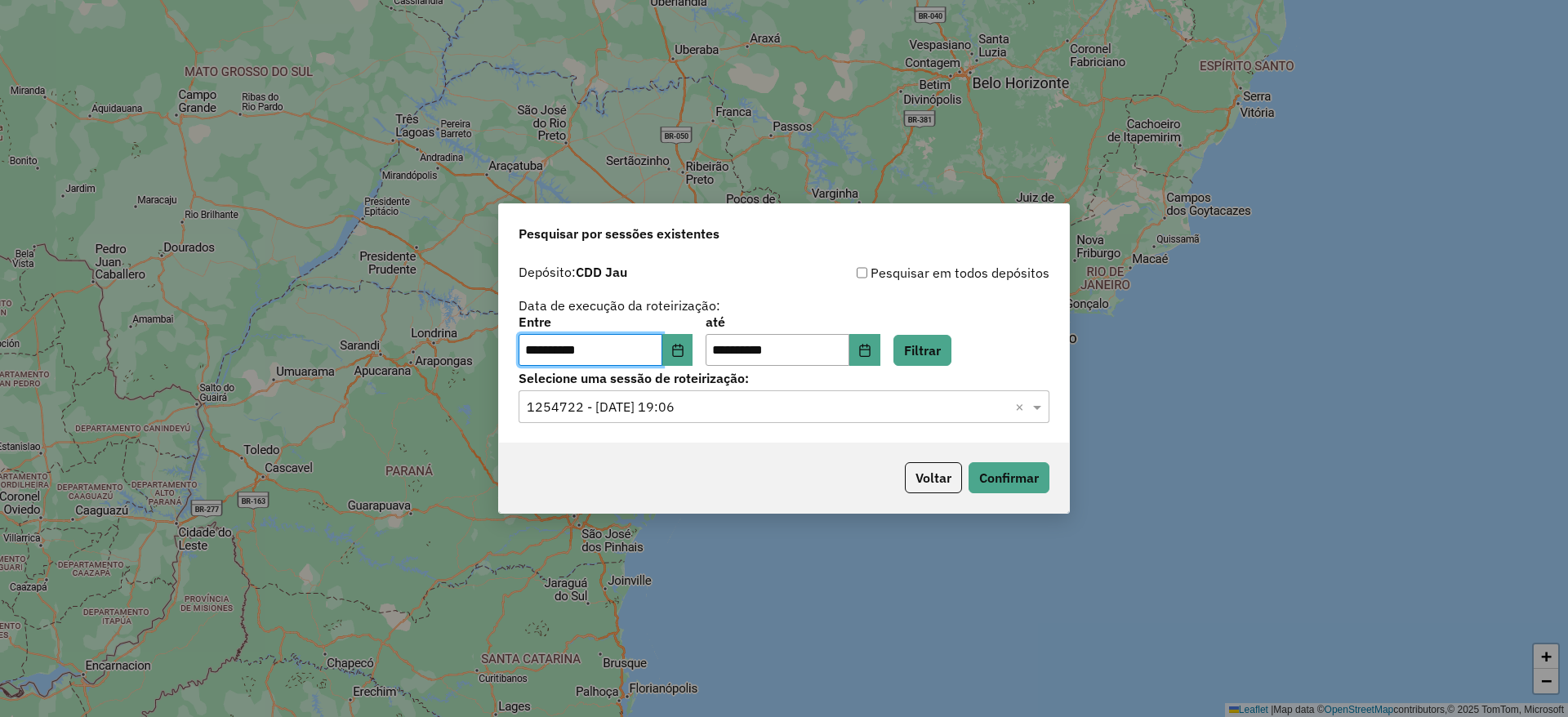
click at [898, 368] on label "Selecione uma sessão de roteirização:" at bounding box center [784, 378] width 531 height 20
click at [870, 355] on icon "Choose Date" at bounding box center [864, 350] width 11 height 13
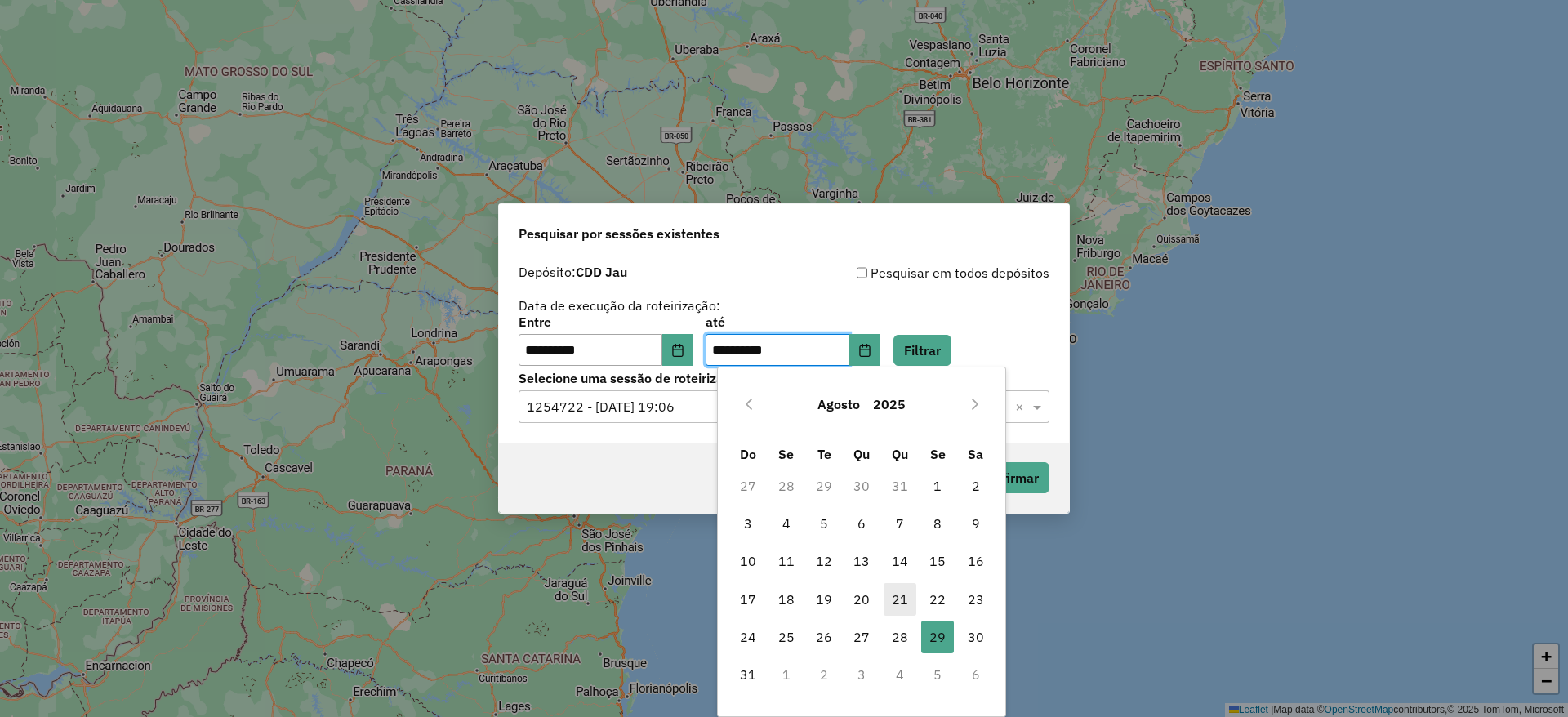
click at [901, 594] on span "21" at bounding box center [900, 599] width 33 height 33
type input "**********"
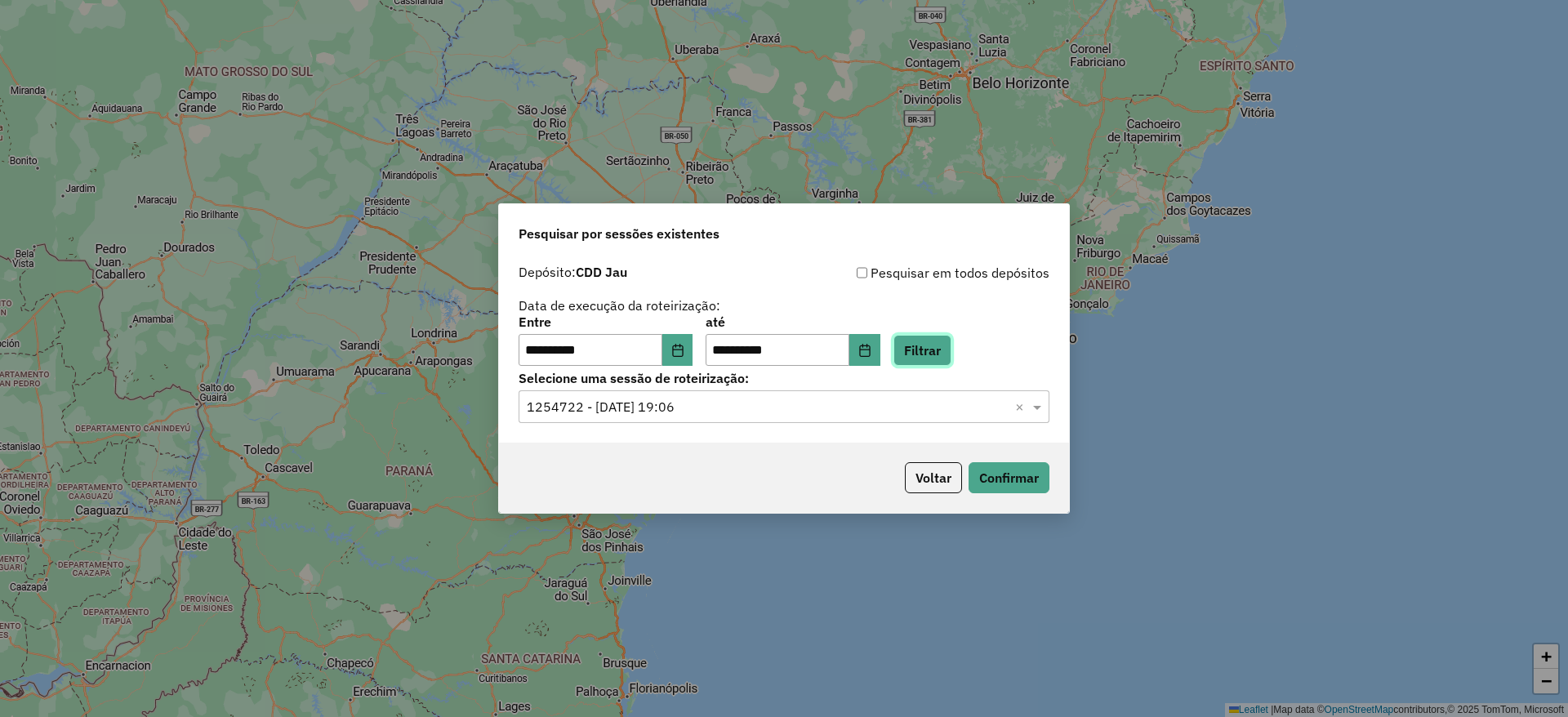
click at [934, 351] on button "Filtrar" at bounding box center [923, 350] width 58 height 31
click at [885, 412] on input "text" at bounding box center [768, 408] width 482 height 20
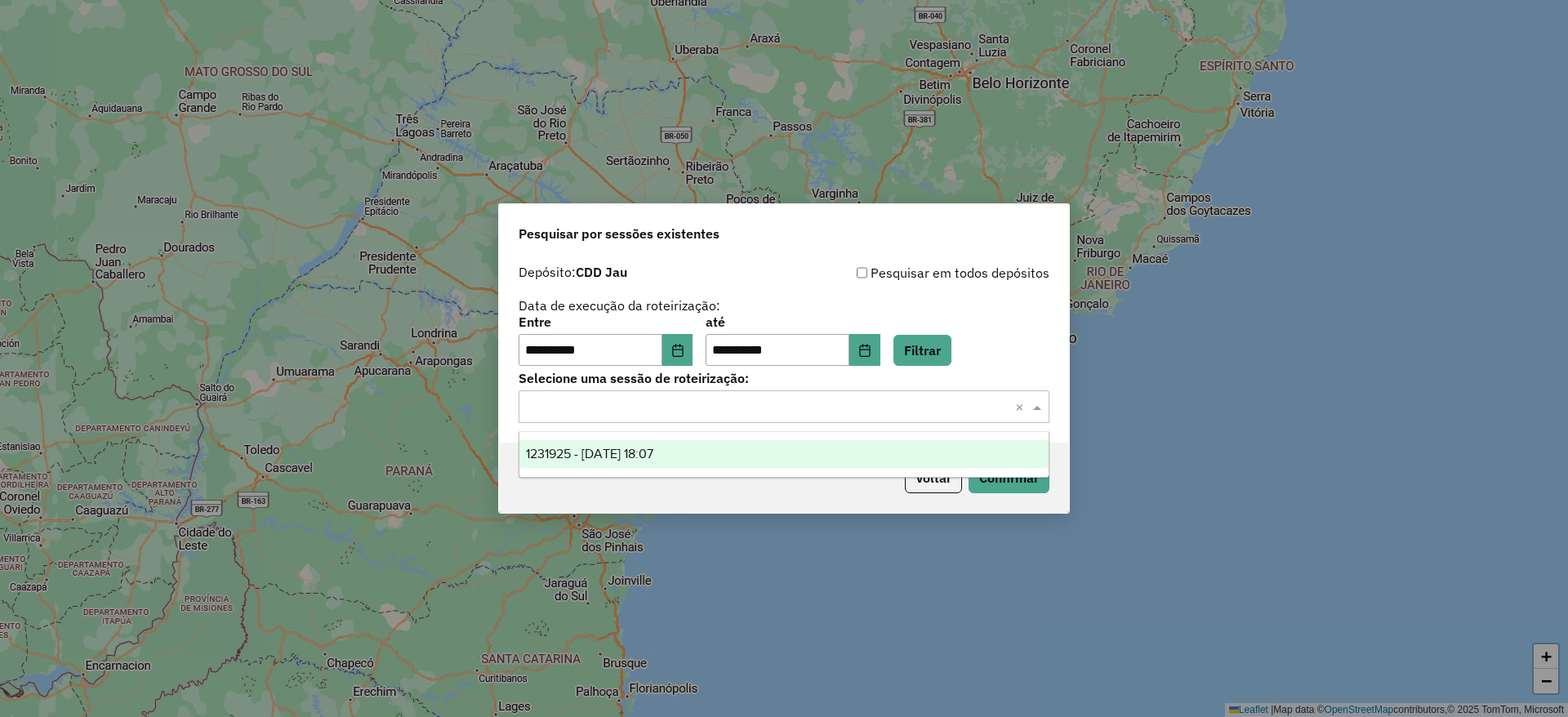
click at [872, 455] on div "1231925 - 21/08/2025 18:07" at bounding box center [784, 454] width 529 height 28
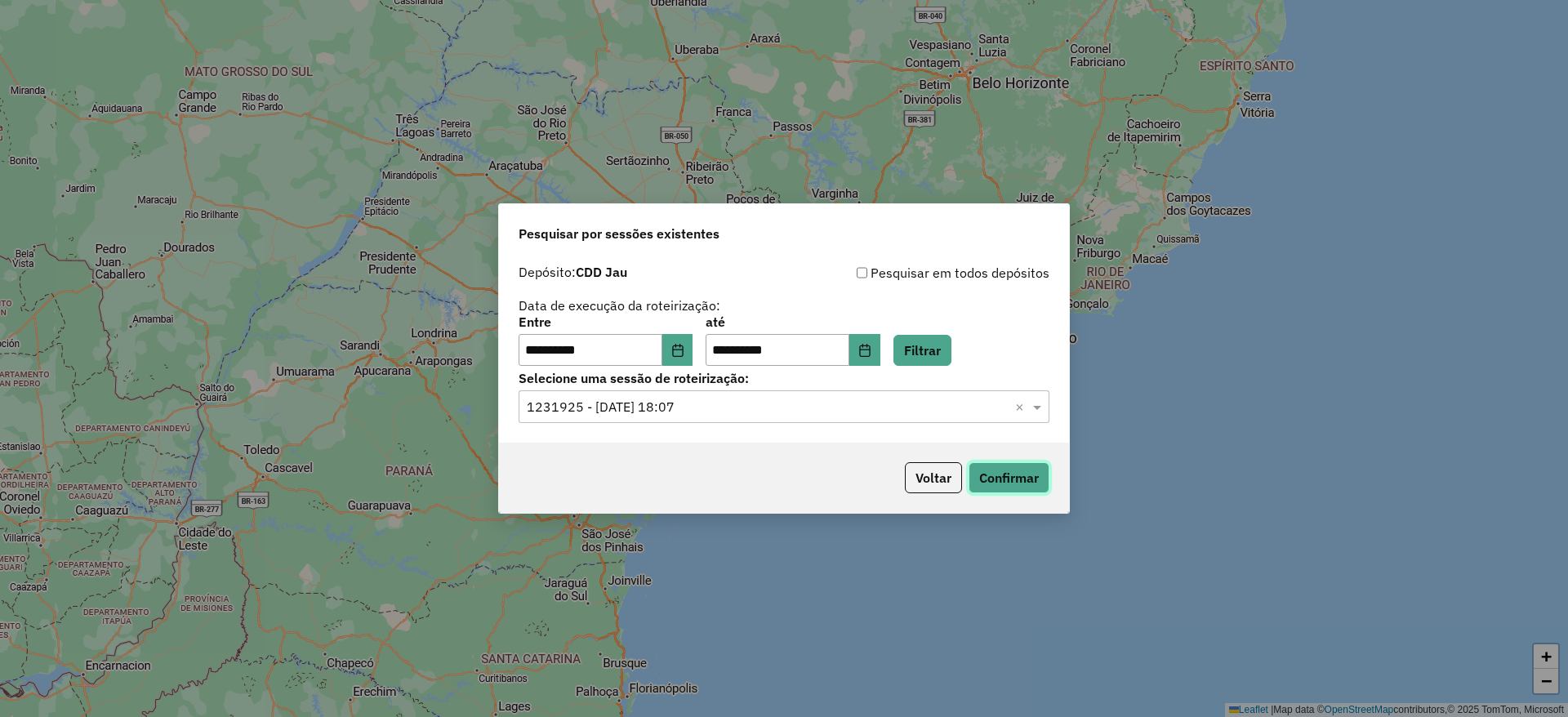
click at [1016, 484] on button "Confirmar" at bounding box center [1009, 477] width 81 height 31
click at [687, 356] on button "Choose Date" at bounding box center [677, 350] width 31 height 33
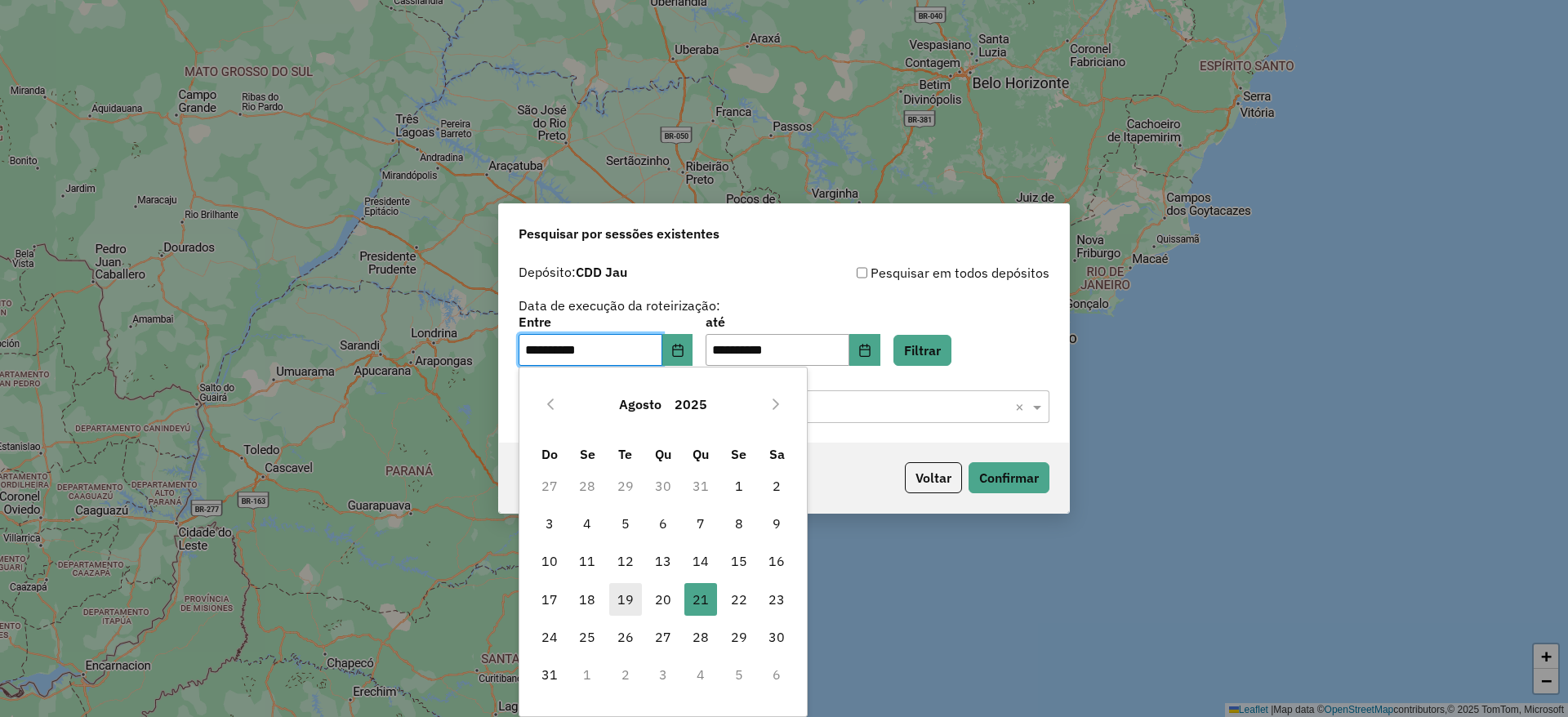
click at [622, 605] on span "19" at bounding box center [625, 599] width 33 height 33
type input "**********"
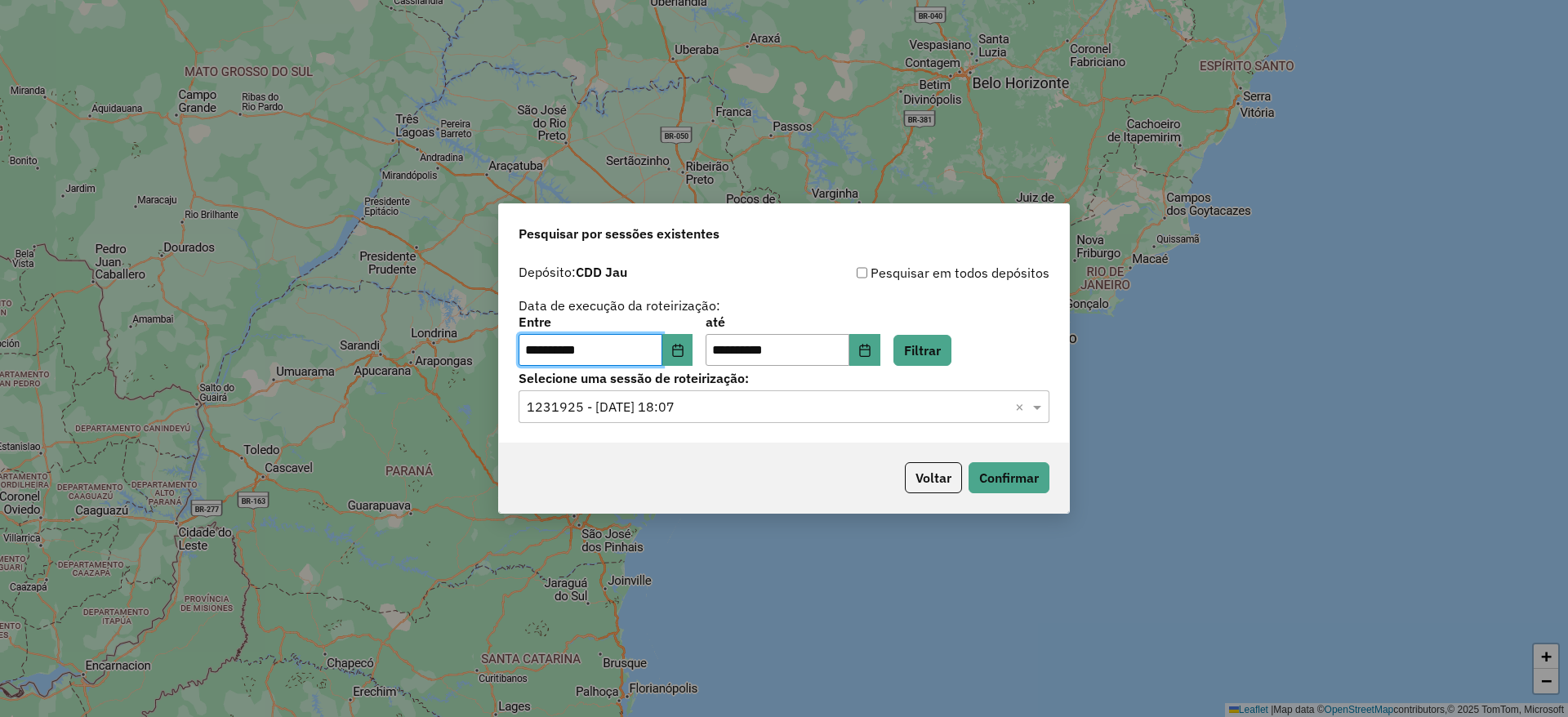
click at [888, 367] on div "**********" at bounding box center [784, 349] width 570 height 187
click at [872, 351] on icon "Choose Date" at bounding box center [864, 350] width 13 height 13
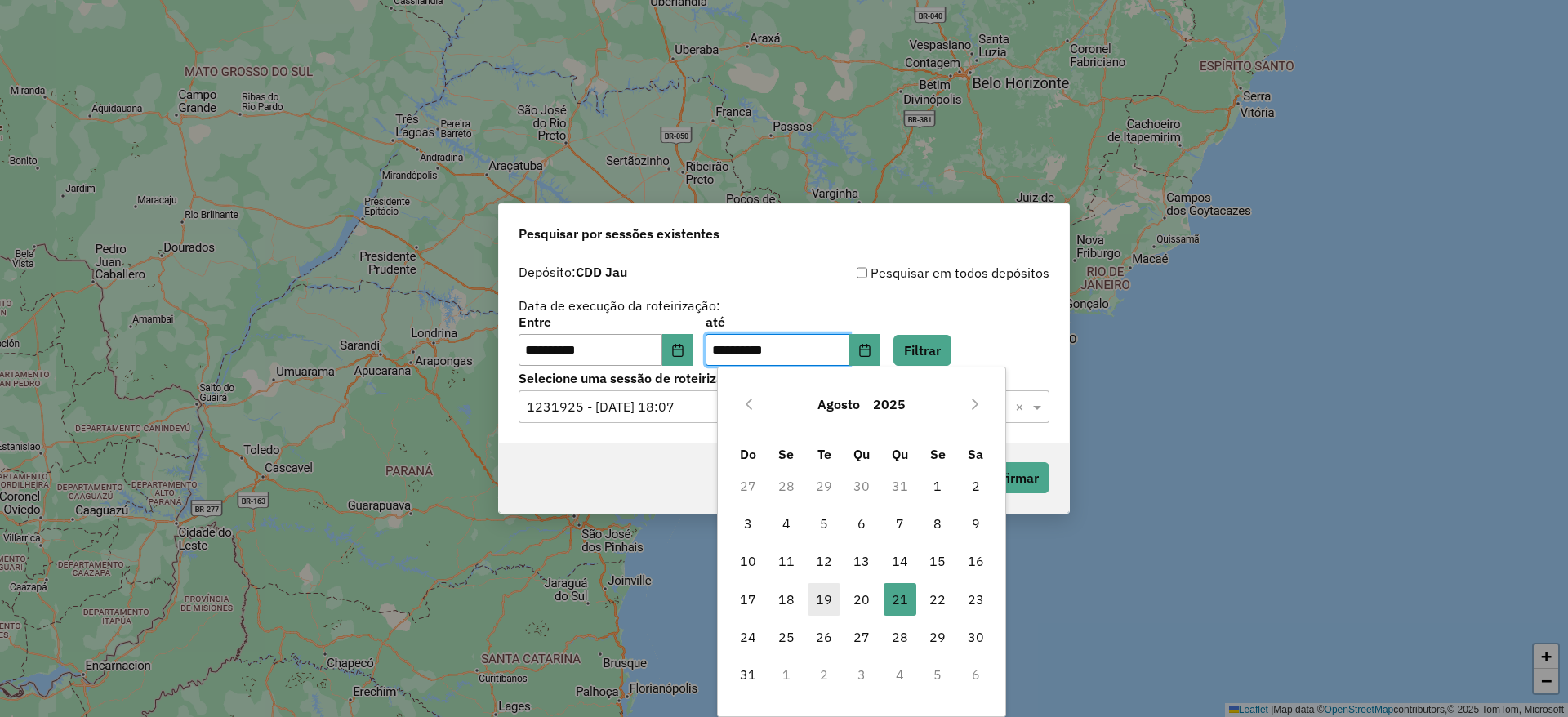
click at [828, 604] on span "19" at bounding box center [824, 599] width 33 height 33
type input "**********"
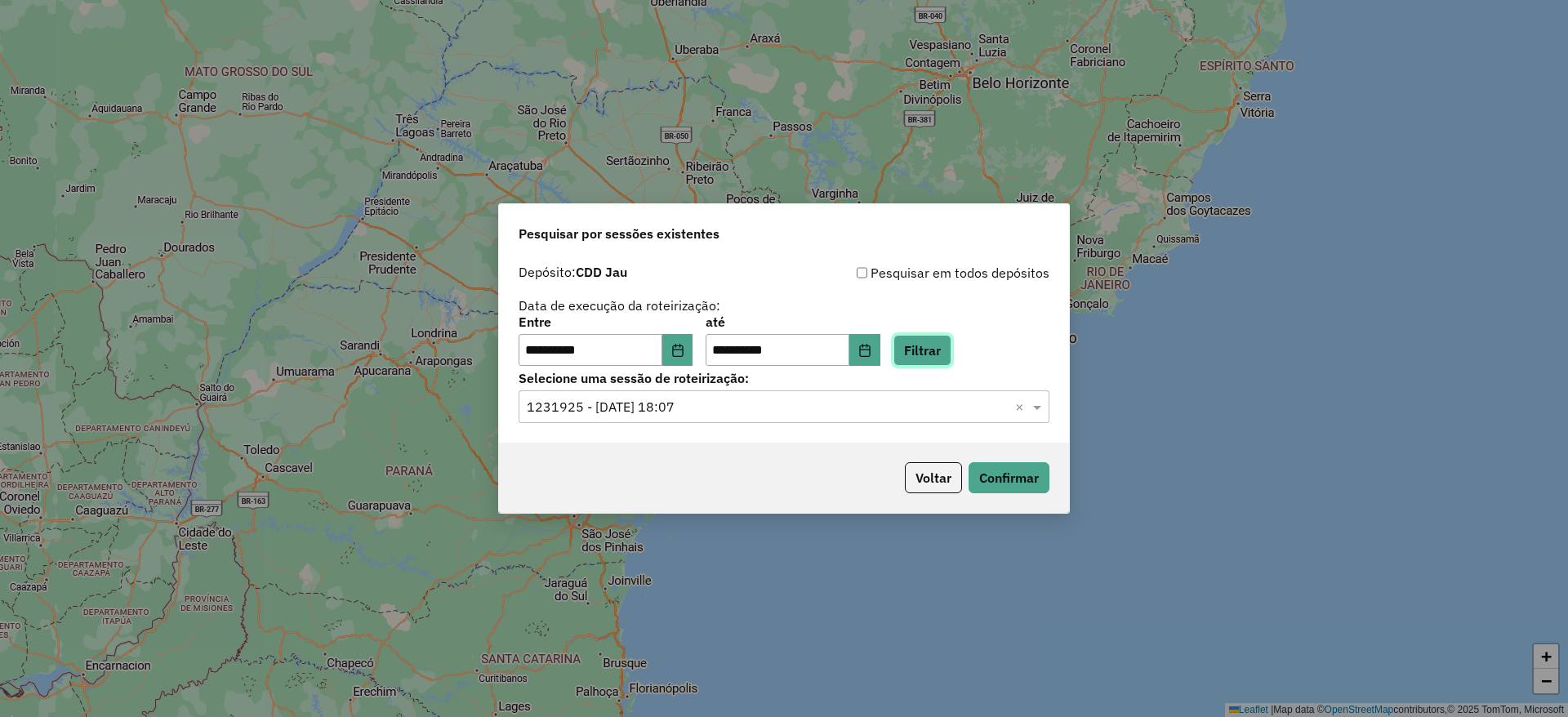
click at [939, 341] on button "Filtrar" at bounding box center [923, 350] width 58 height 31
click at [819, 399] on input "text" at bounding box center [768, 408] width 482 height 20
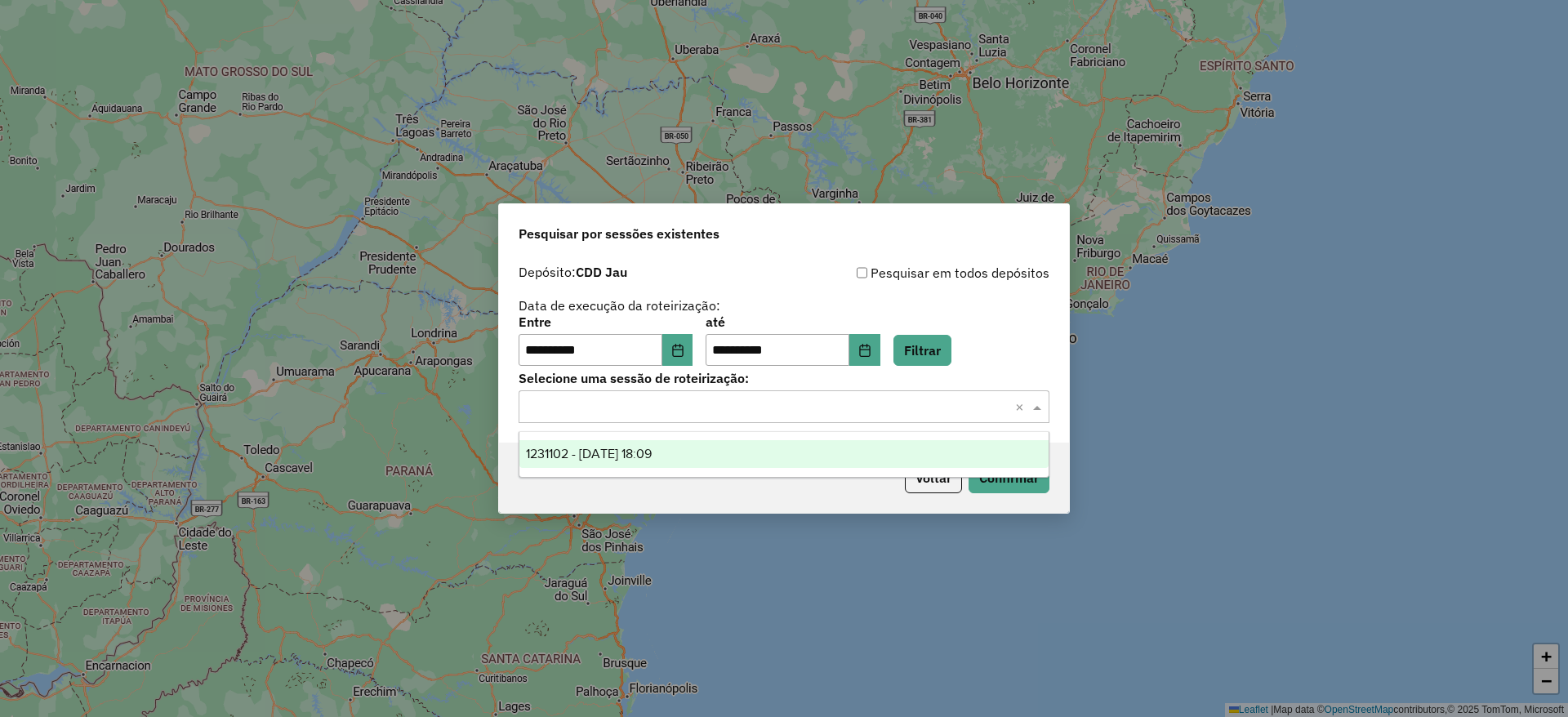
click at [788, 453] on div "1231102 - 19/08/2025 18:09" at bounding box center [784, 454] width 529 height 28
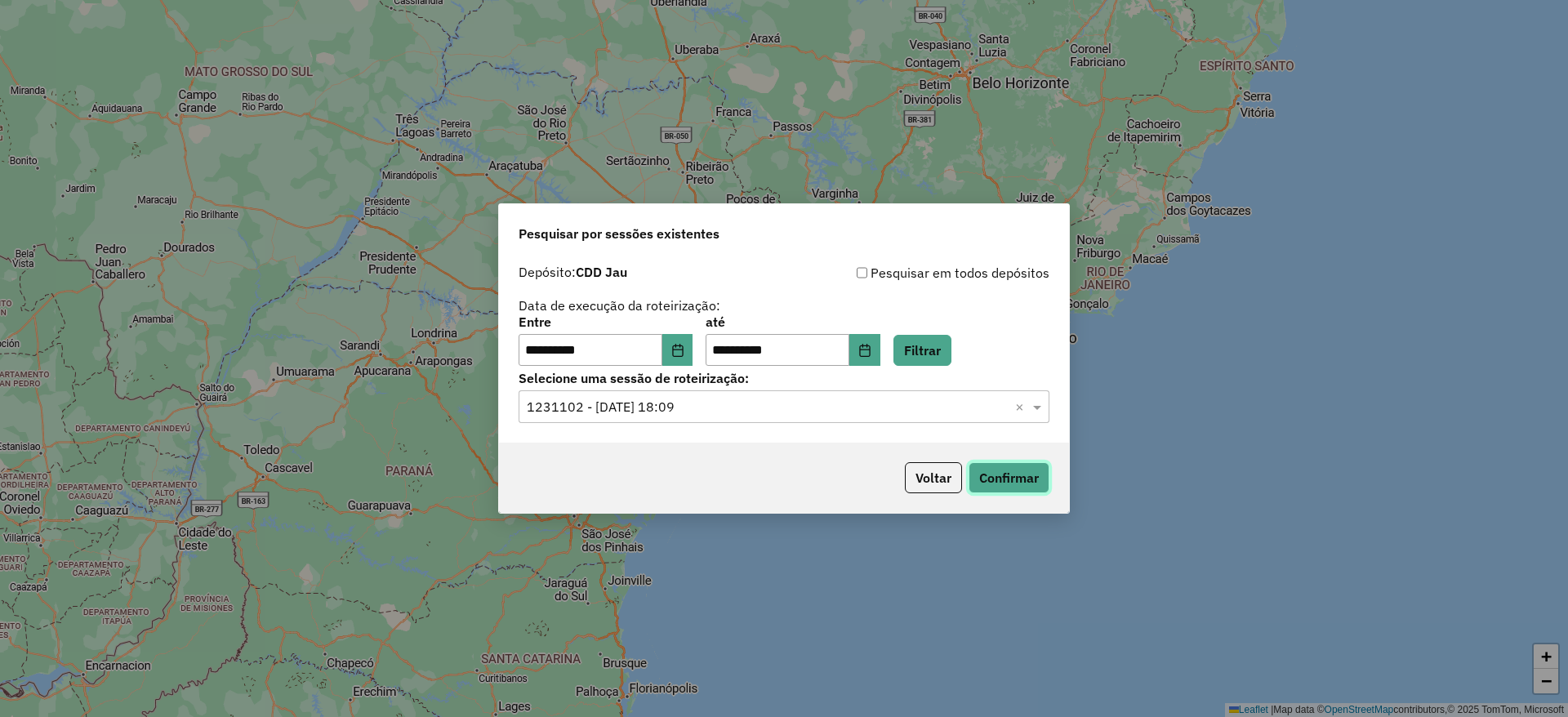
click at [989, 466] on button "Confirmar" at bounding box center [1009, 477] width 81 height 31
click at [683, 355] on icon "Choose Date" at bounding box center [677, 350] width 13 height 13
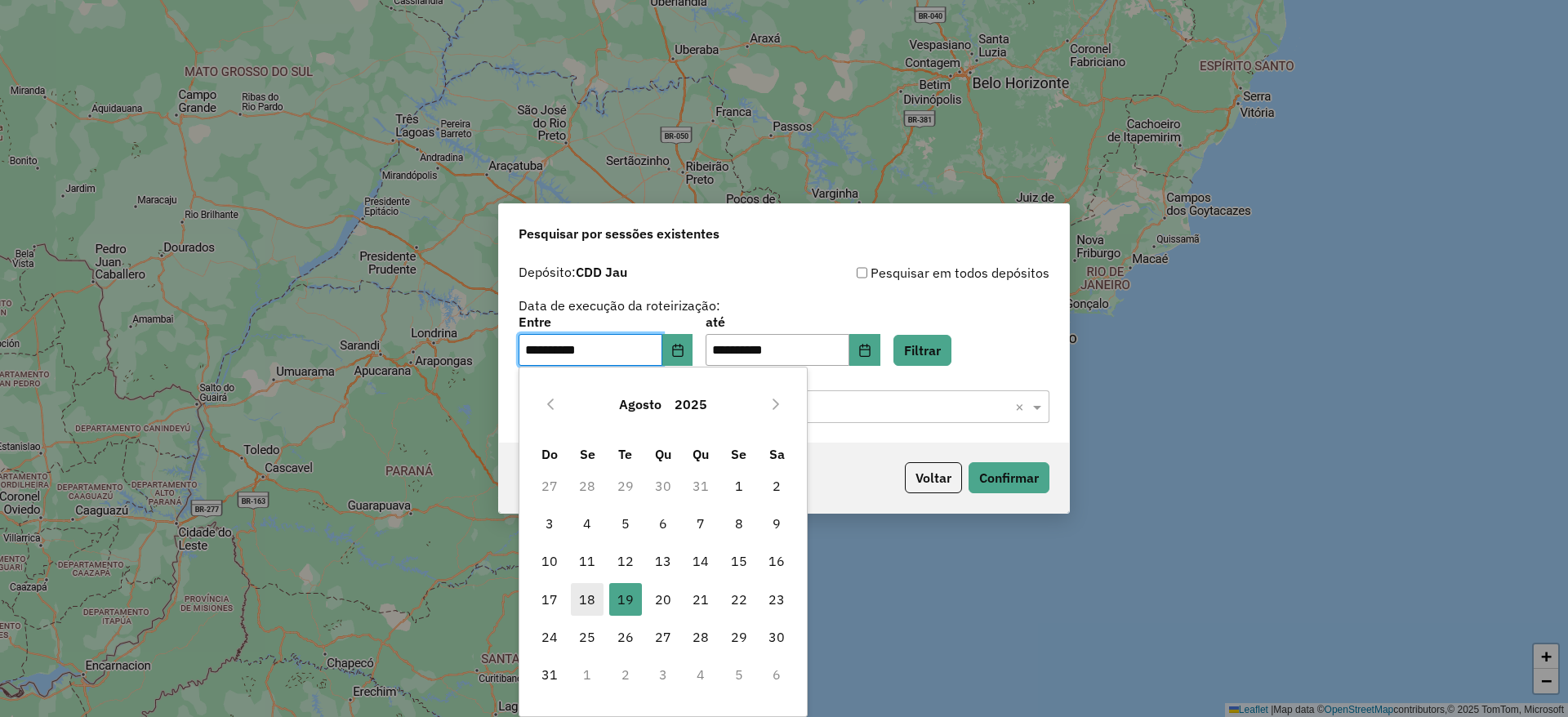
click at [588, 594] on span "18" at bounding box center [587, 599] width 33 height 33
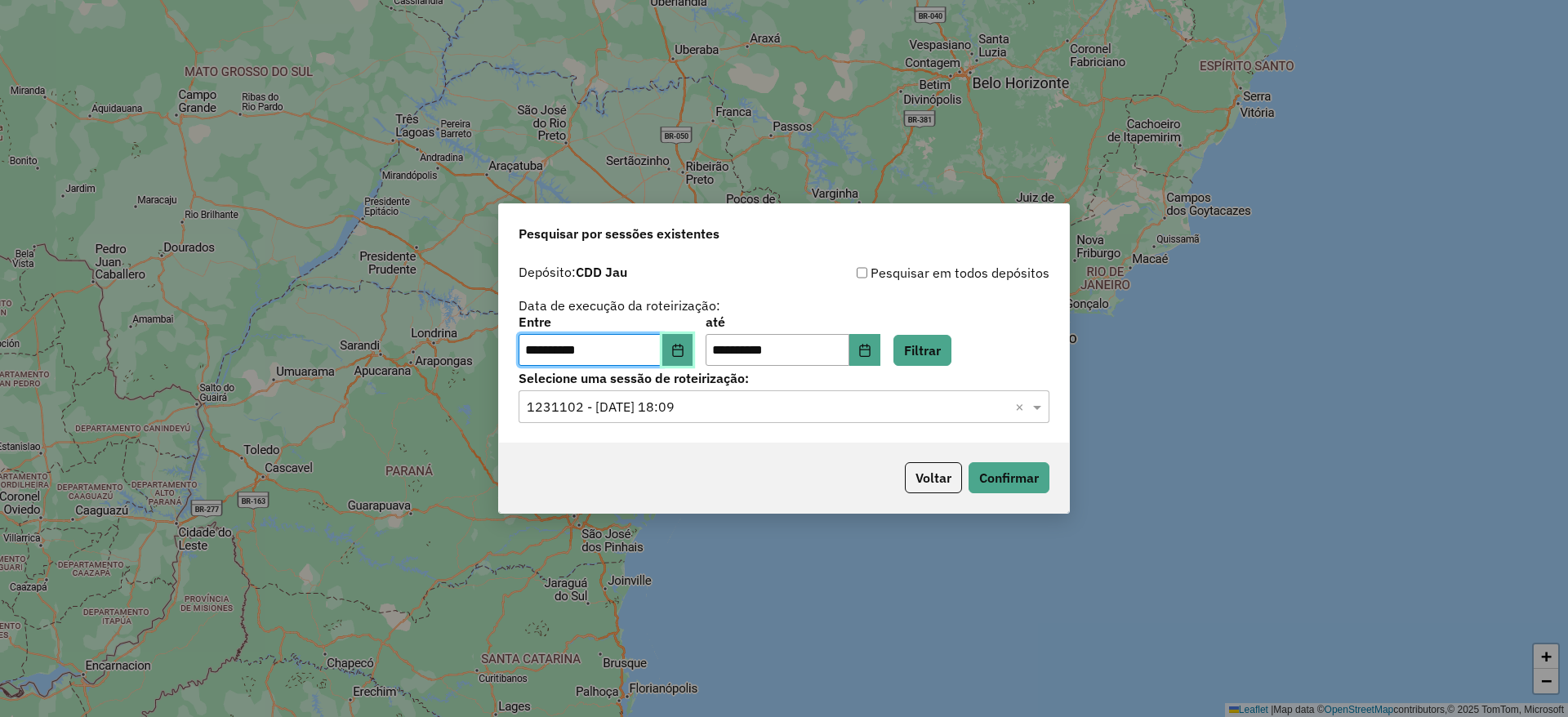
click at [693, 341] on button "Choose Date" at bounding box center [677, 350] width 31 height 33
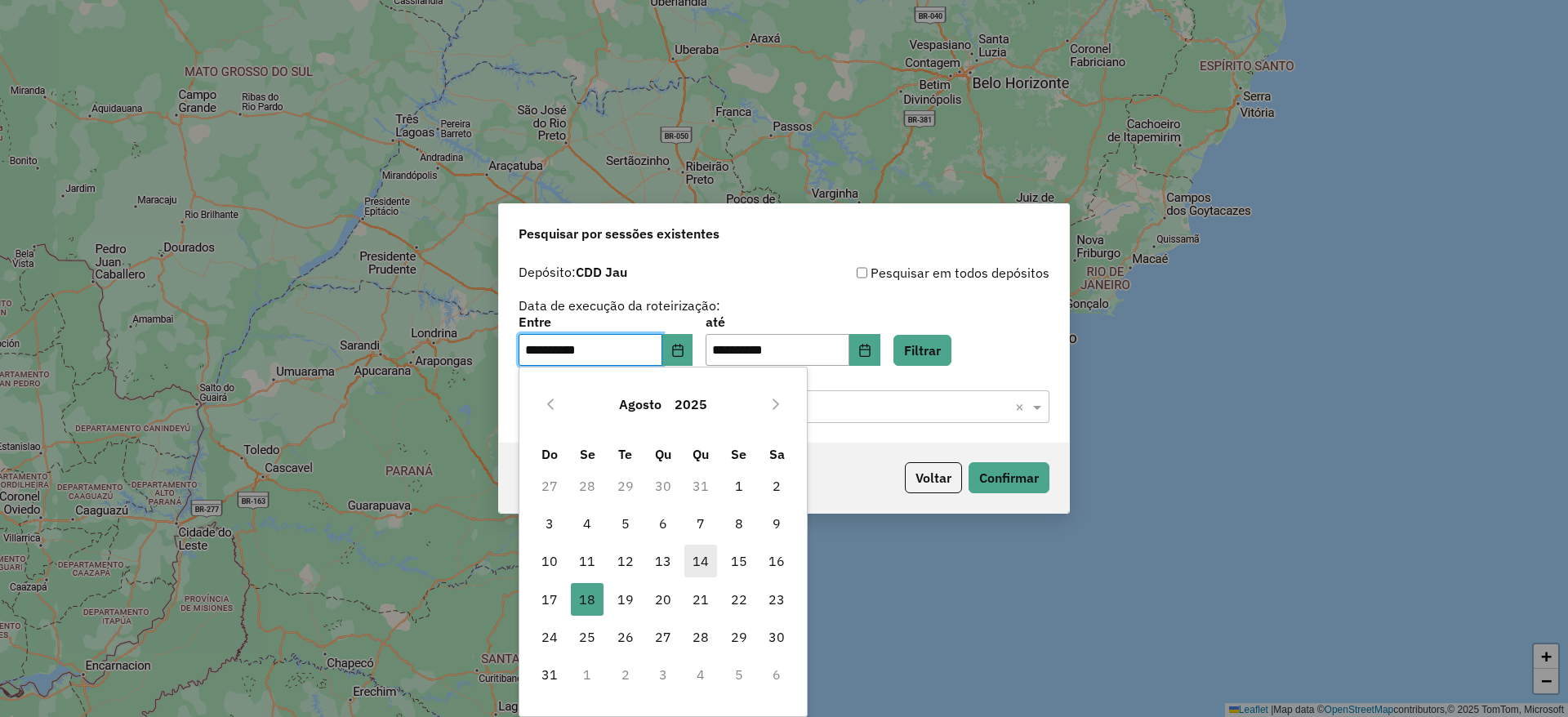
click at [701, 560] on span "14" at bounding box center [701, 561] width 33 height 33
type input "**********"
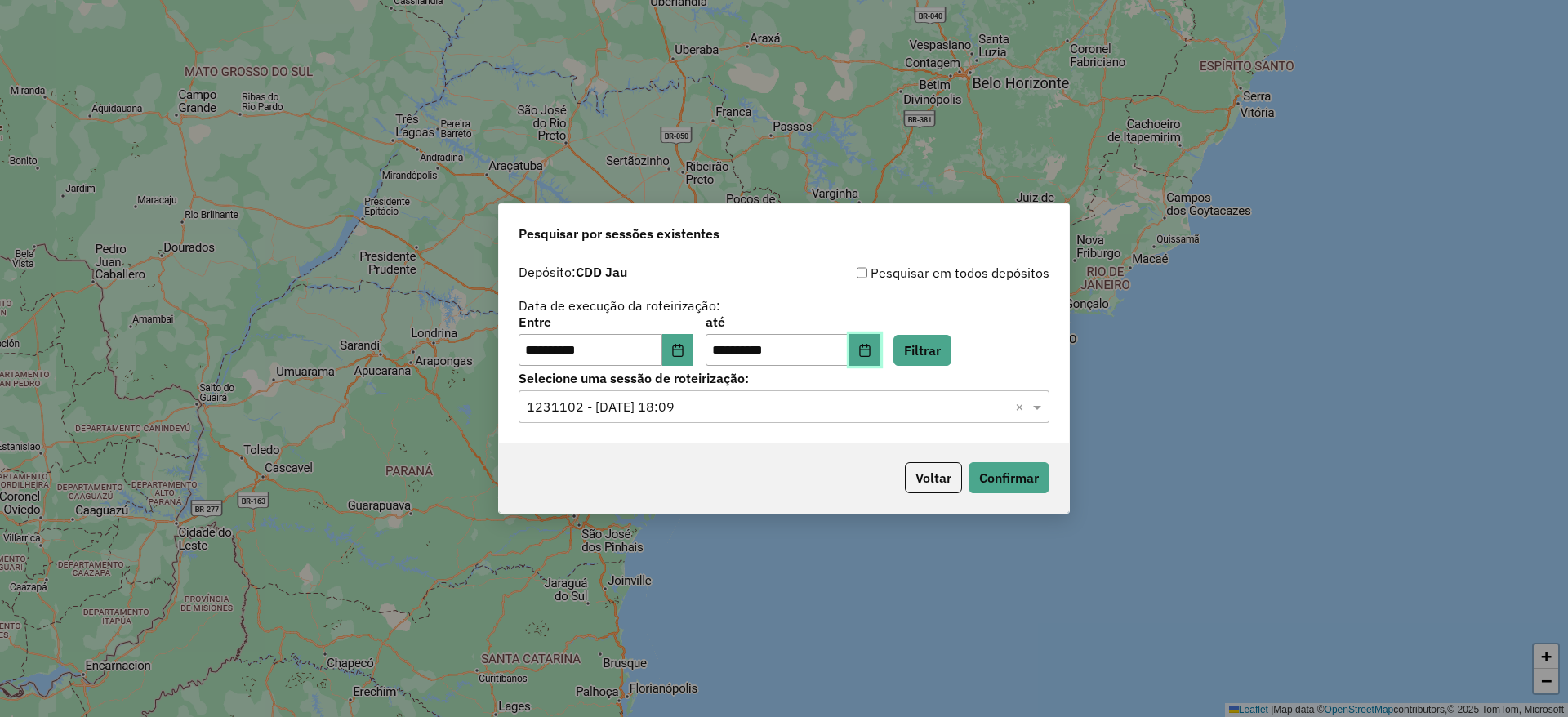
click at [881, 356] on button "Choose Date" at bounding box center [865, 350] width 31 height 33
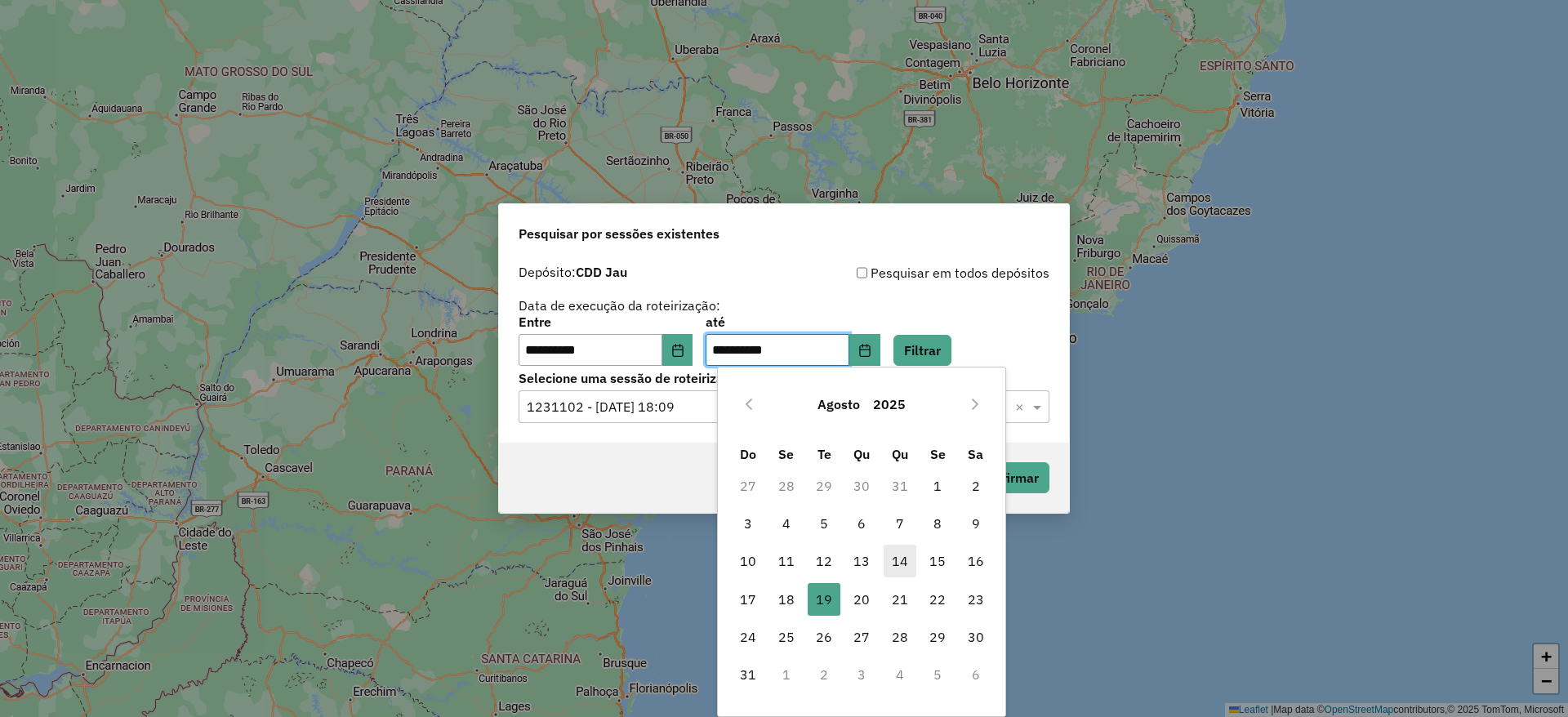
click at [907, 556] on span "14" at bounding box center [900, 561] width 33 height 33
type input "**********"
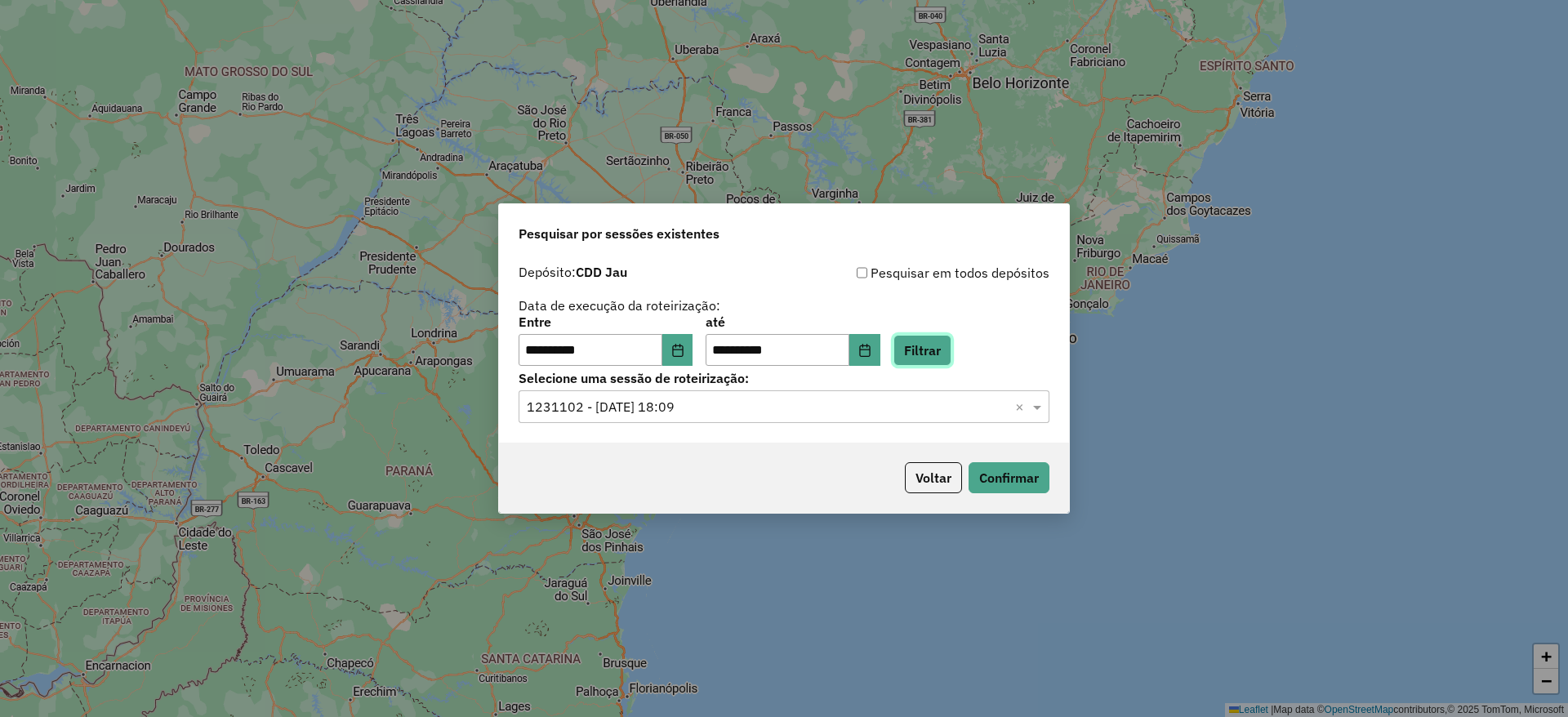
click at [952, 341] on button "Filtrar" at bounding box center [923, 350] width 58 height 31
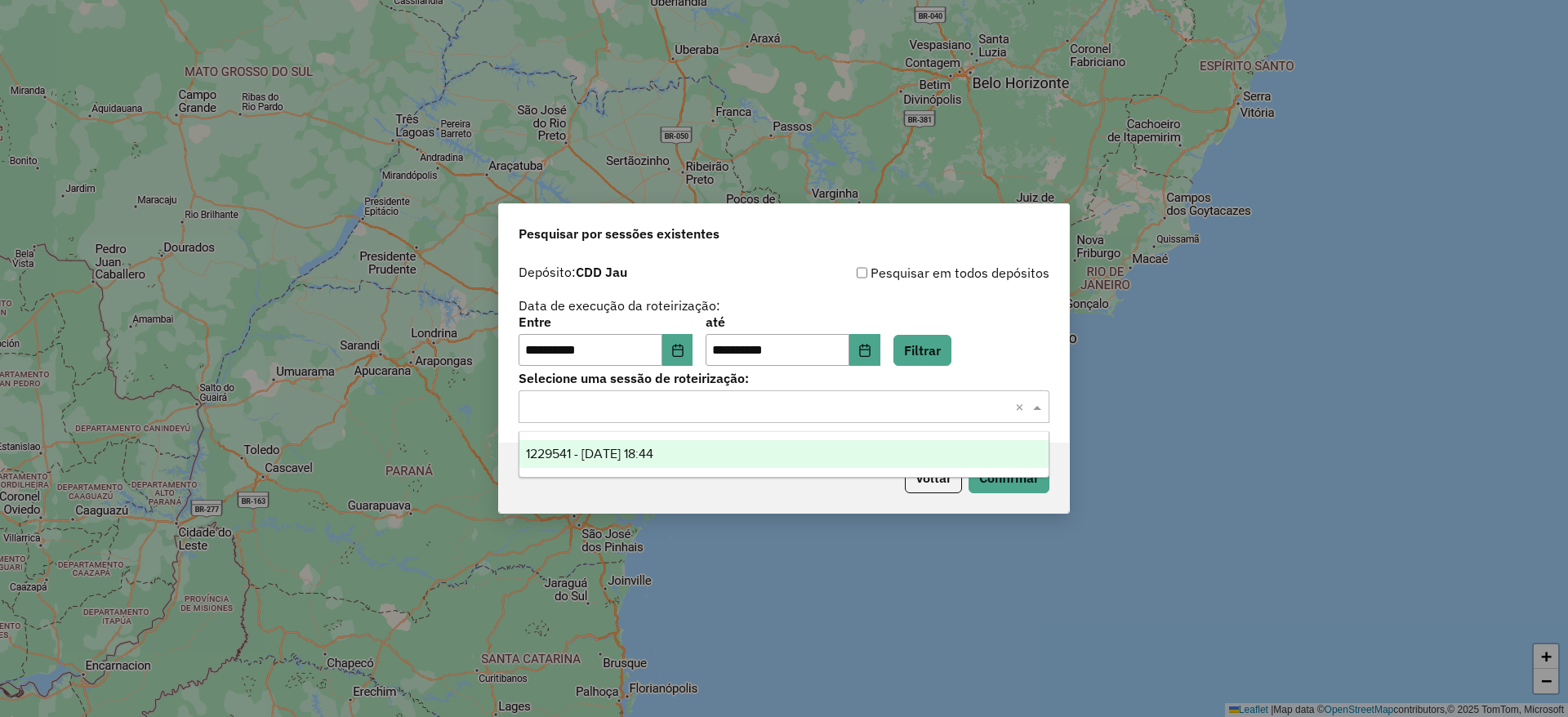
click at [796, 413] on input "text" at bounding box center [768, 408] width 482 height 20
click at [815, 466] on div "1229541 - 14/08/2025 18:44" at bounding box center [784, 454] width 529 height 28
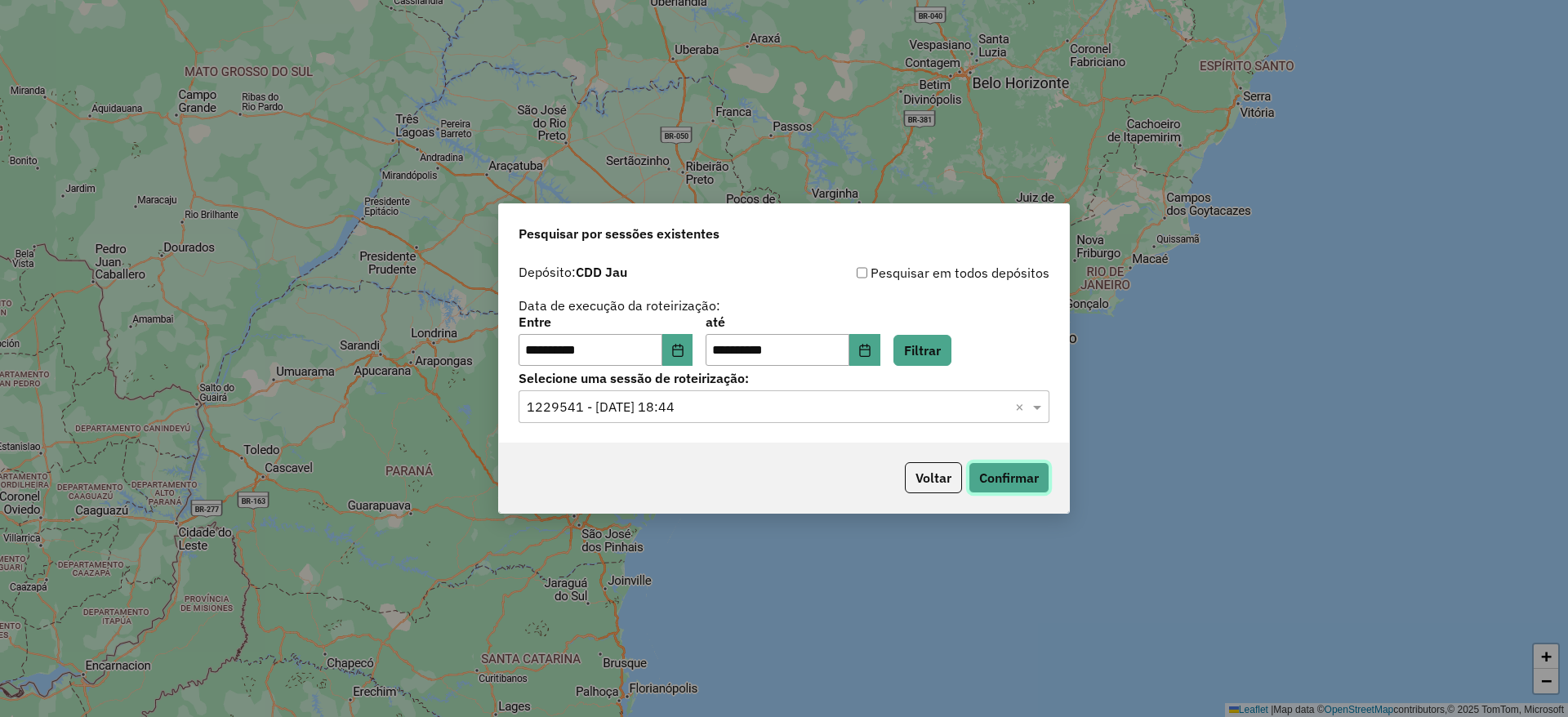
click at [1023, 468] on button "Confirmar" at bounding box center [1009, 477] width 81 height 31
click at [677, 344] on button "Choose Date" at bounding box center [677, 350] width 31 height 33
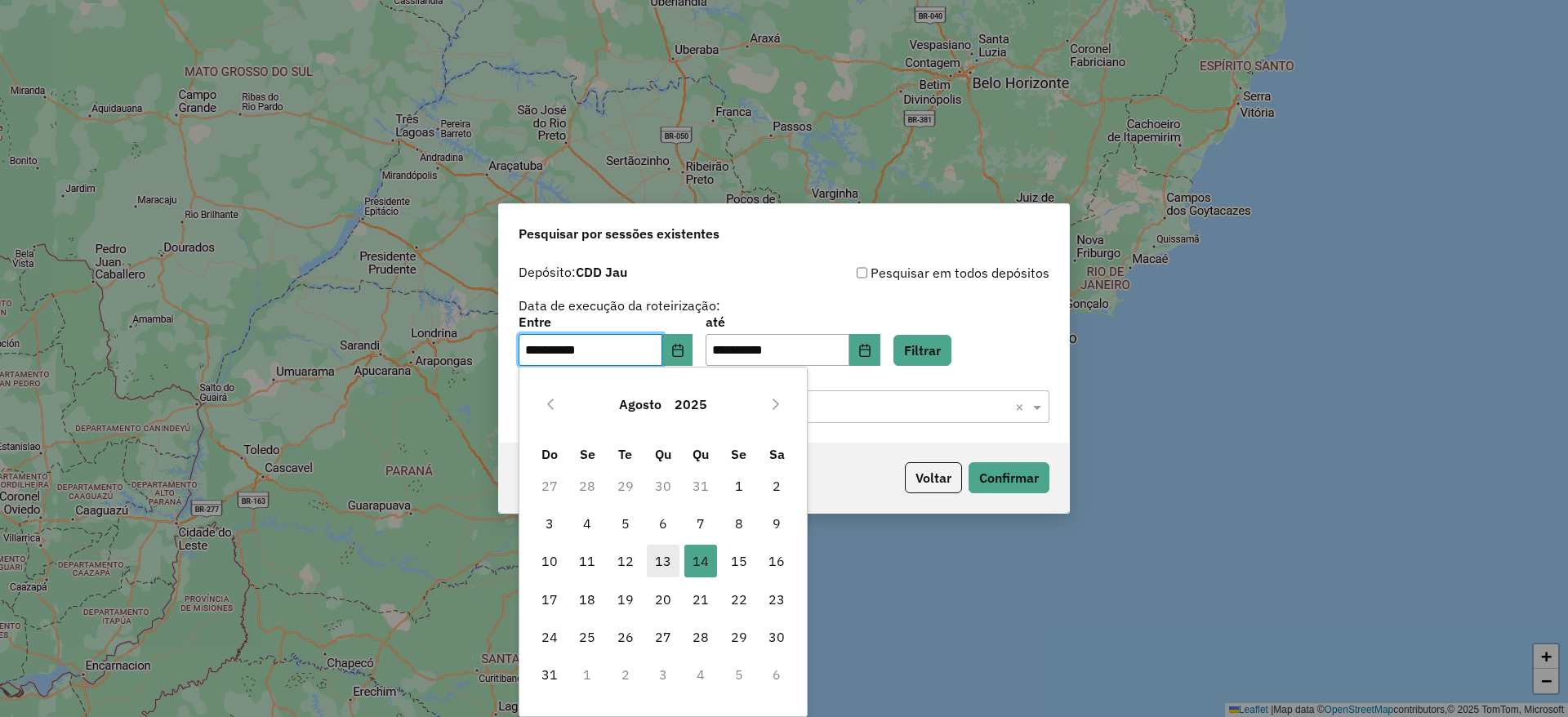
click at [661, 556] on span "13" at bounding box center [663, 561] width 33 height 33
type input "**********"
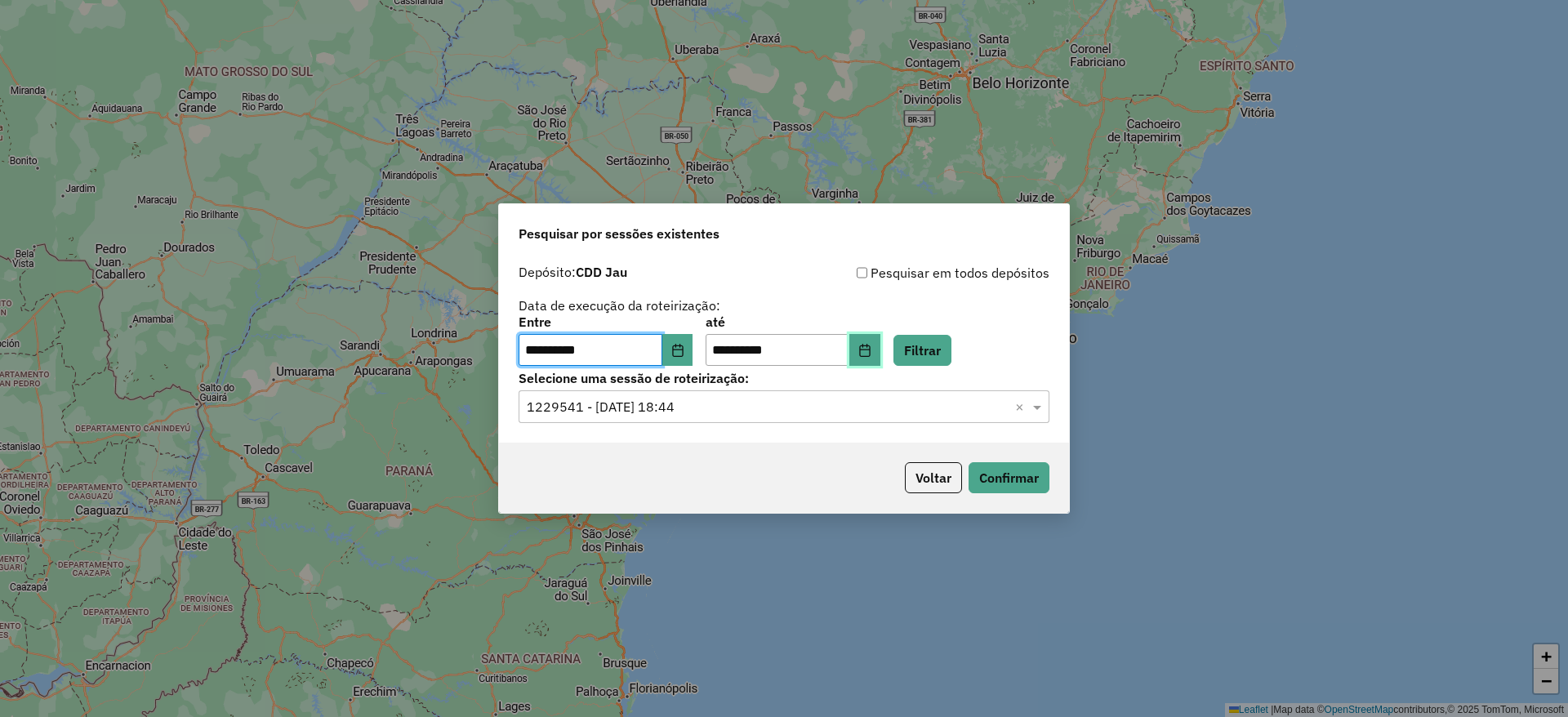
click at [879, 340] on button "Choose Date" at bounding box center [865, 350] width 31 height 33
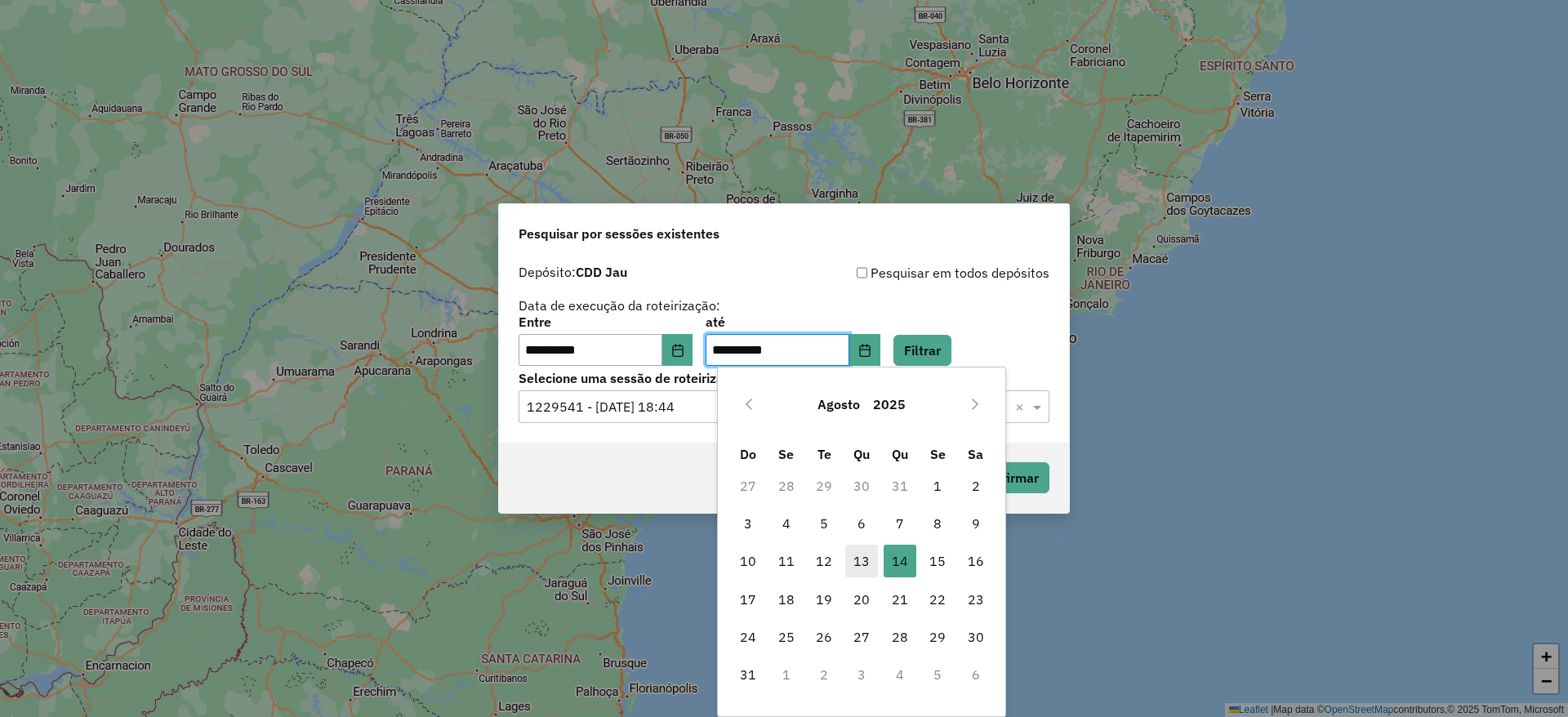
click at [864, 553] on span "13" at bounding box center [861, 561] width 33 height 33
type input "**********"
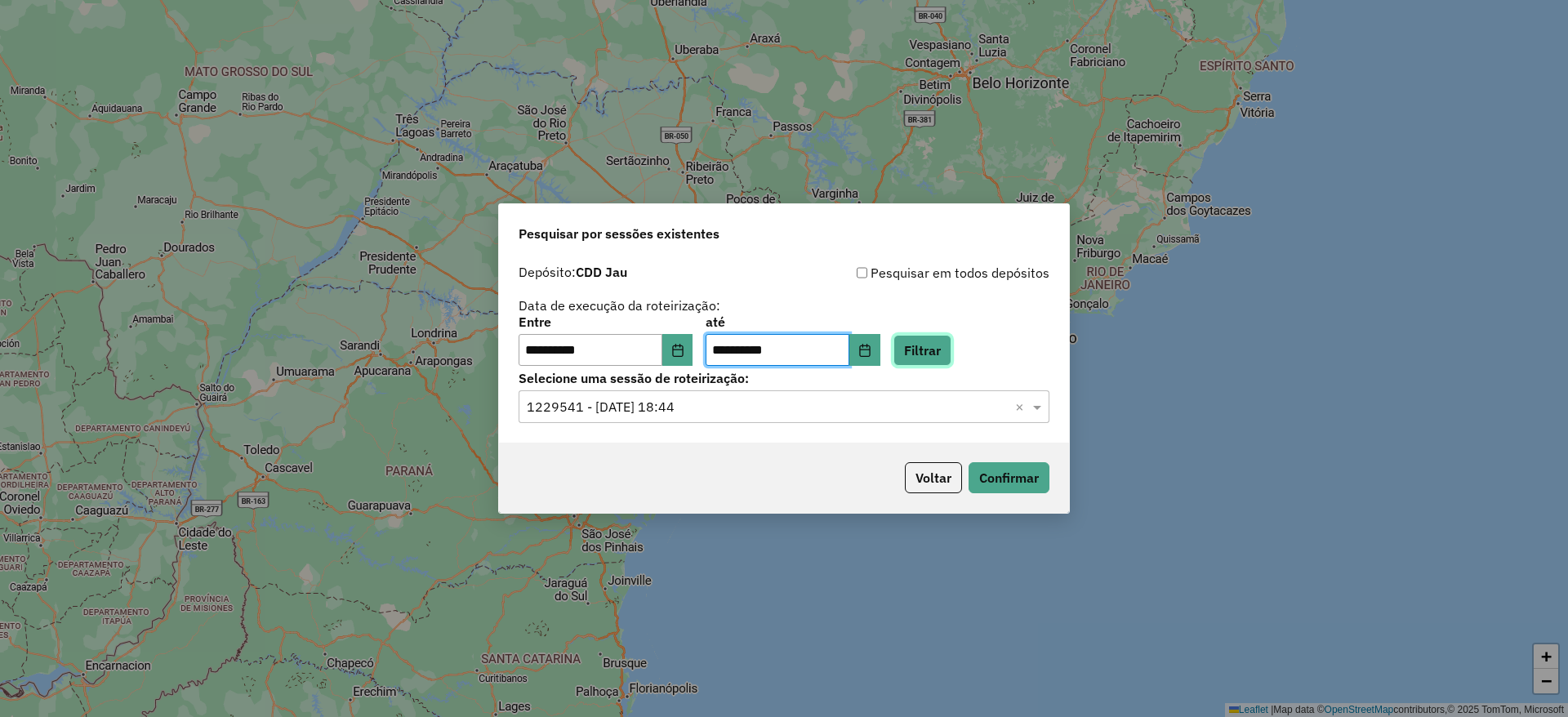
click at [934, 364] on button "Filtrar" at bounding box center [923, 350] width 58 height 31
click at [799, 412] on input "text" at bounding box center [768, 408] width 482 height 20
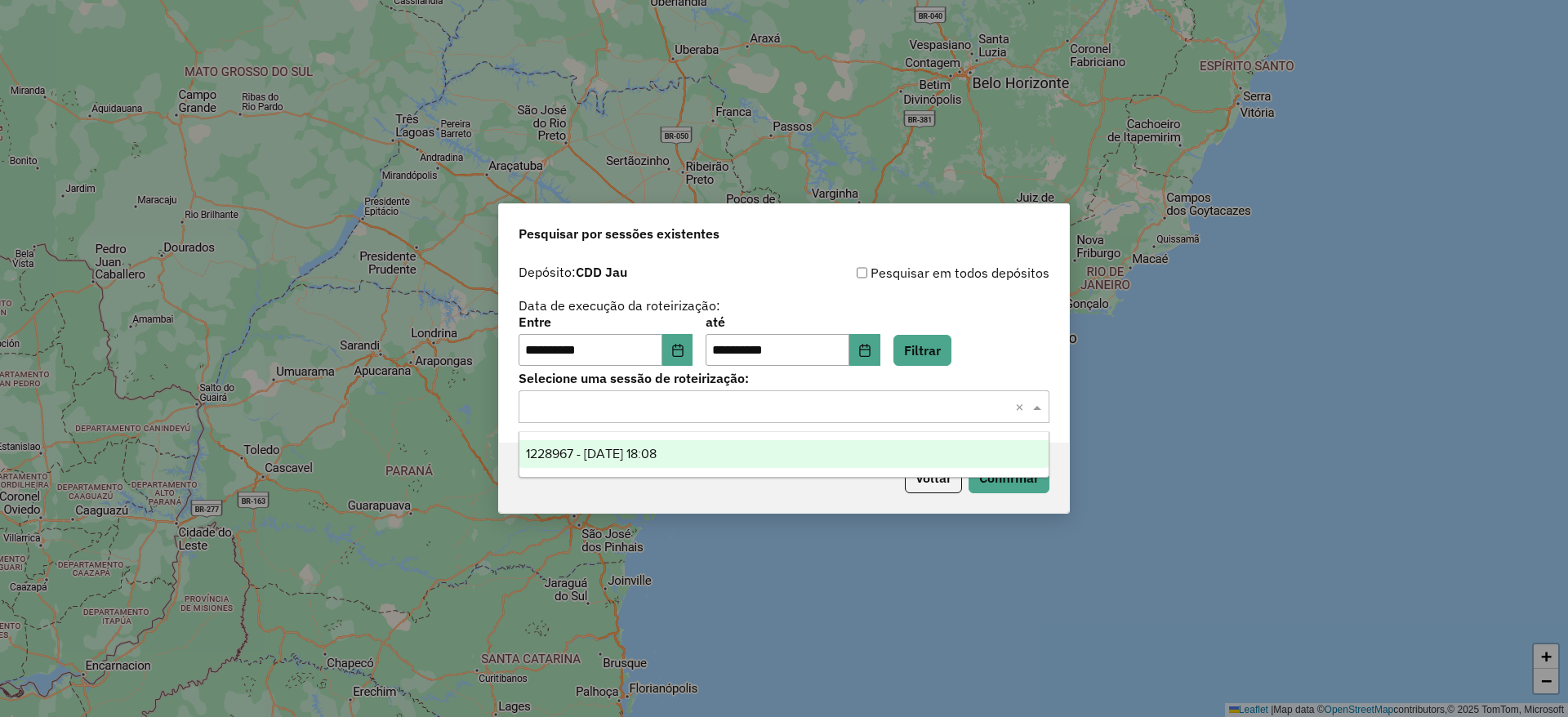
click at [786, 450] on div "1228967 - 13/08/2025 18:08" at bounding box center [784, 454] width 529 height 28
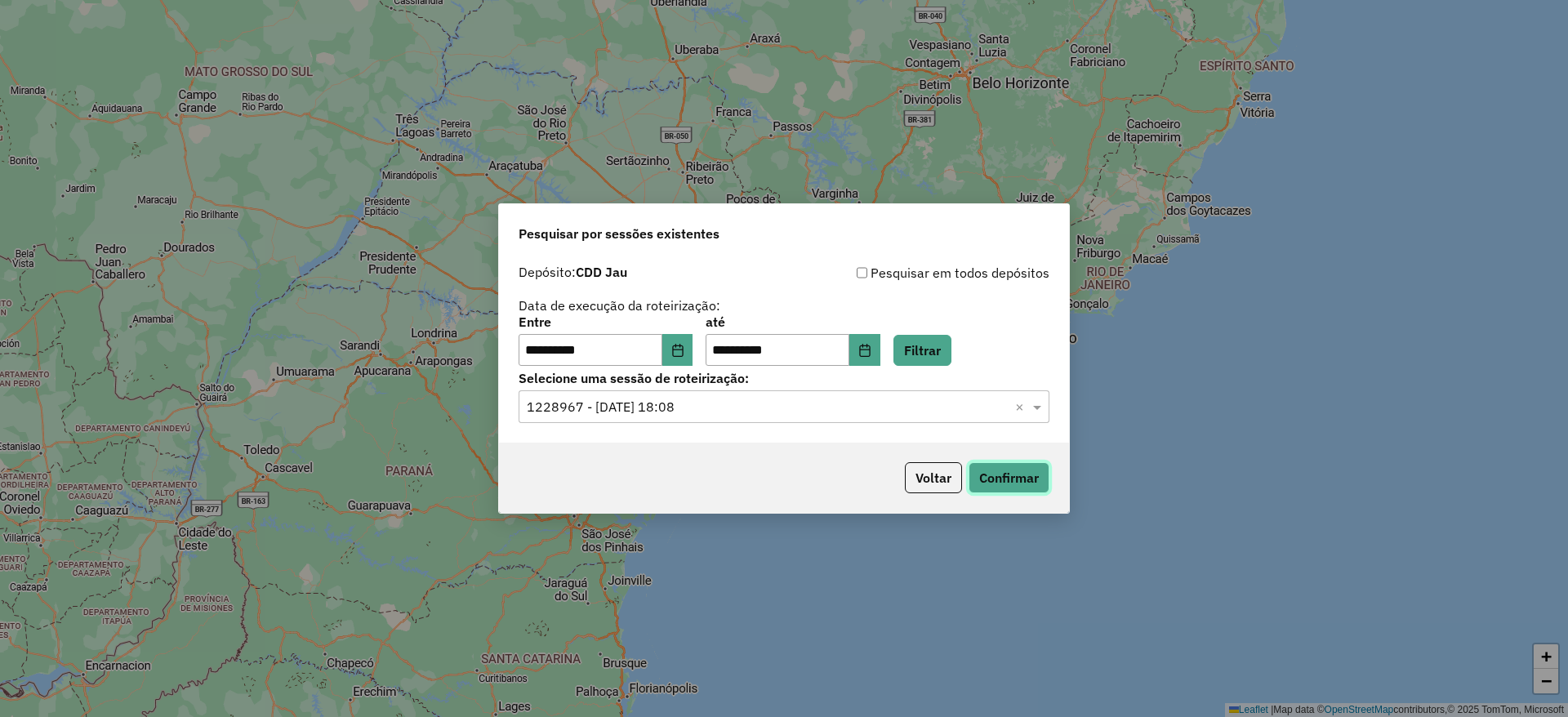
click at [1012, 472] on button "Confirmar" at bounding box center [1009, 477] width 81 height 31
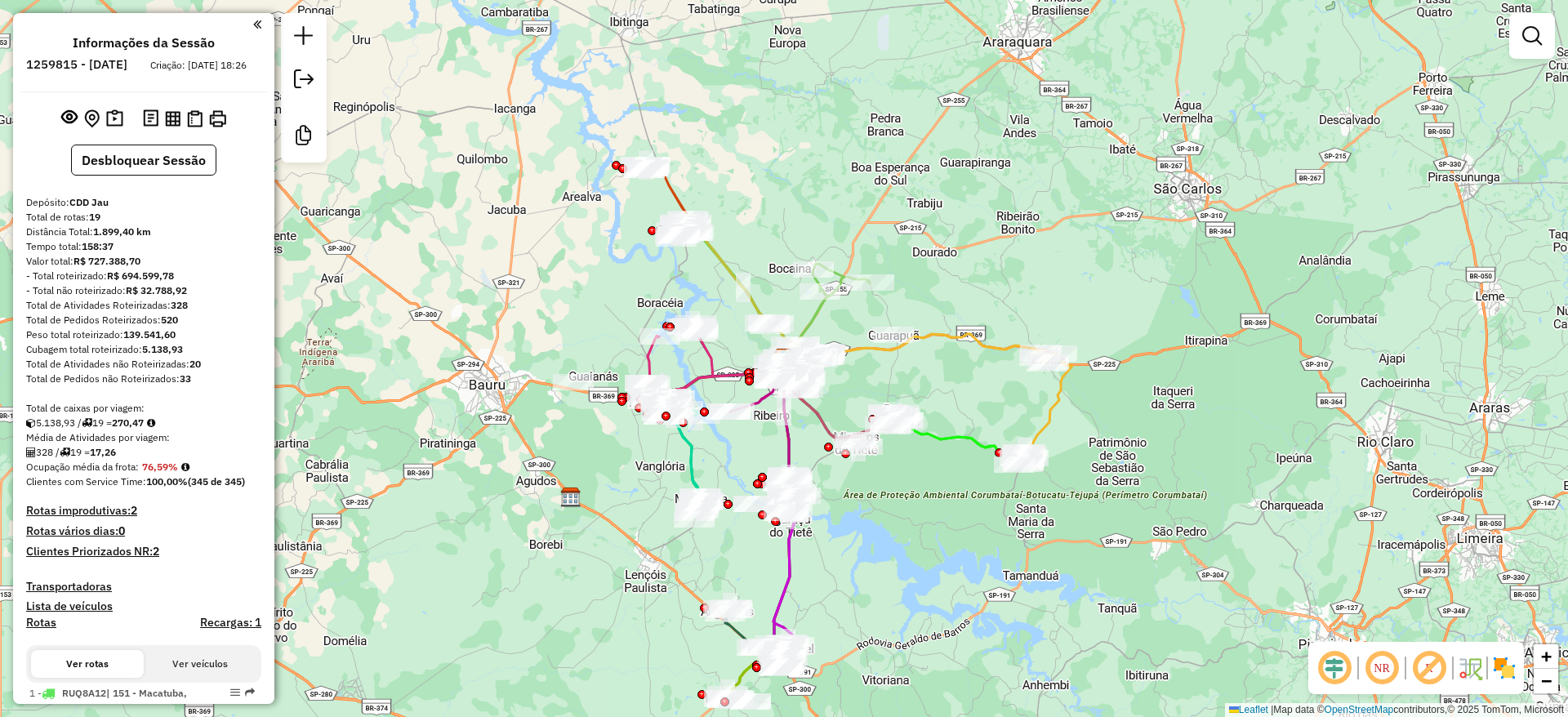
click at [1342, 673] on em at bounding box center [1334, 668] width 39 height 39
click at [1420, 663] on em at bounding box center [1429, 668] width 39 height 39
click at [1519, 671] on div "NR" at bounding box center [1417, 668] width 216 height 52
click at [1508, 670] on img at bounding box center [1505, 668] width 26 height 26
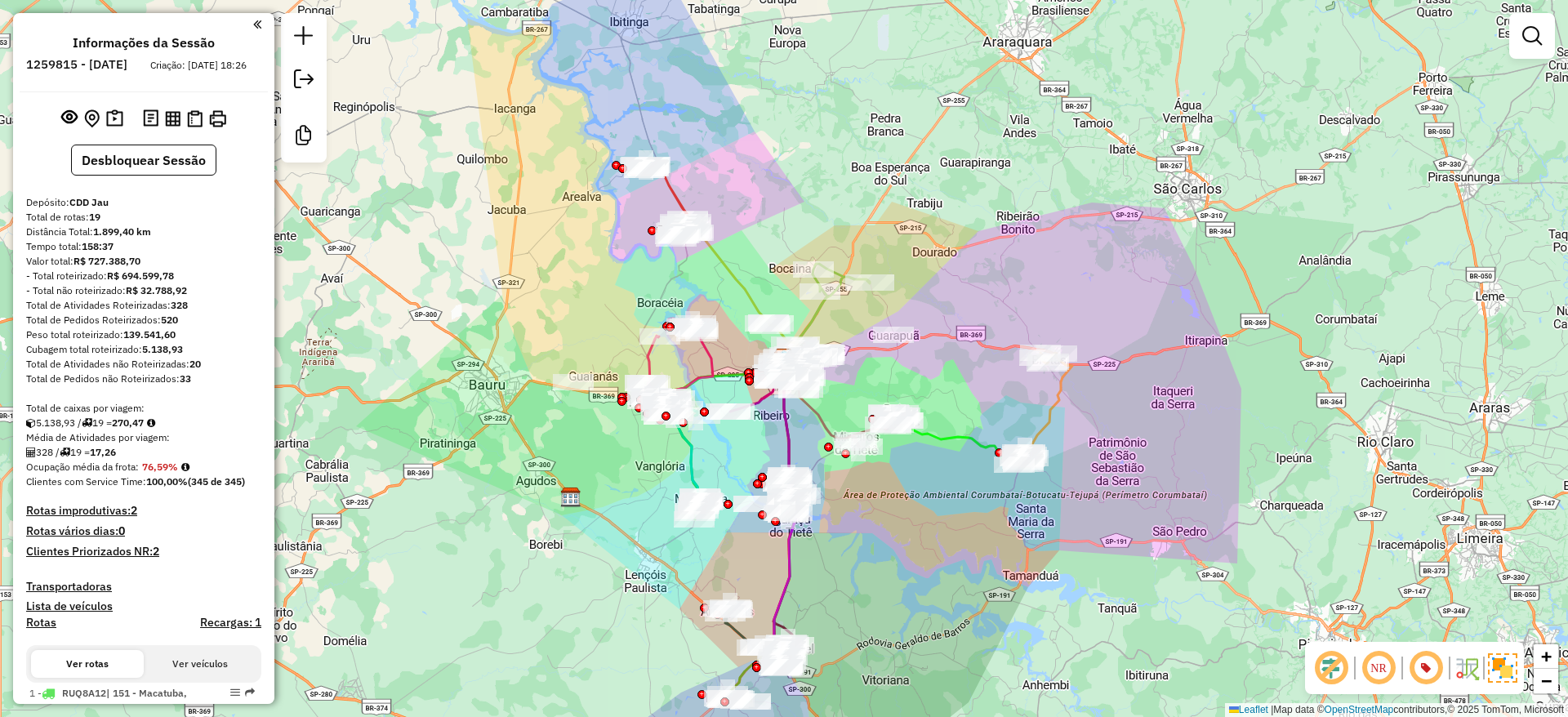
click at [1032, 301] on div "Janela de atendimento Grade de atendimento Capacidade Transportadoras Veículos …" at bounding box center [784, 358] width 1568 height 717
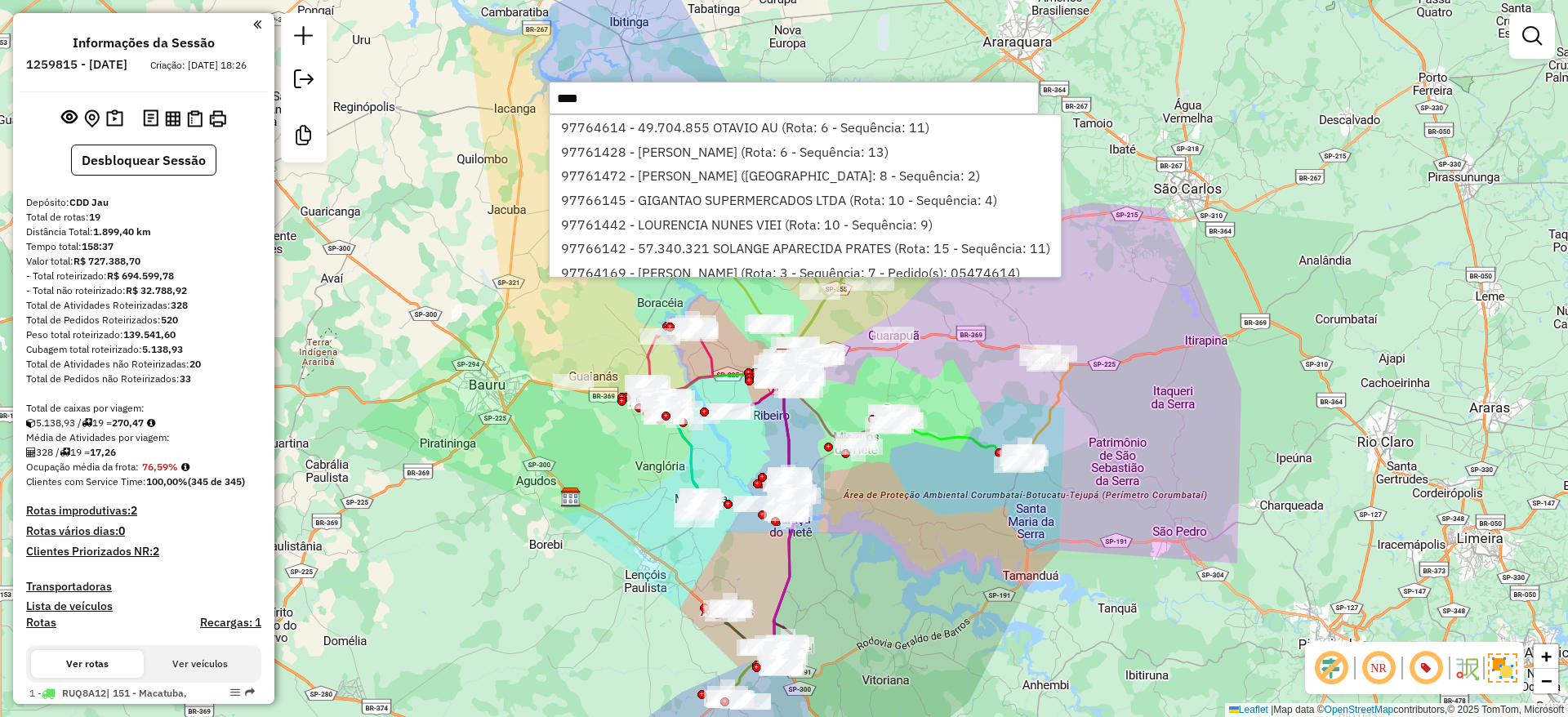
type input "*****"
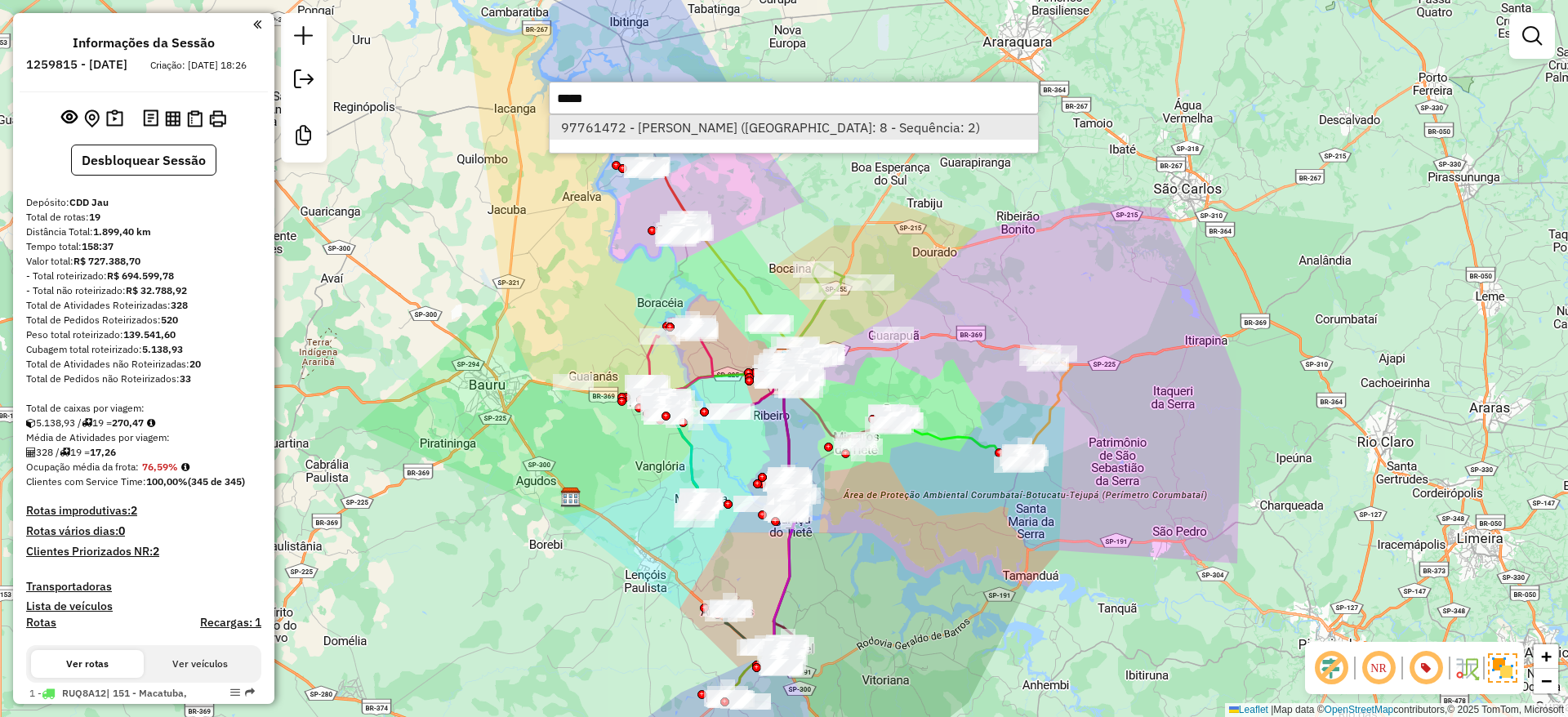
click at [792, 123] on li "97761472 - JOSANE SILVA SANTANA (Rota: 8 - Sequência: 2)" at bounding box center [794, 127] width 488 height 25
select select "**********"
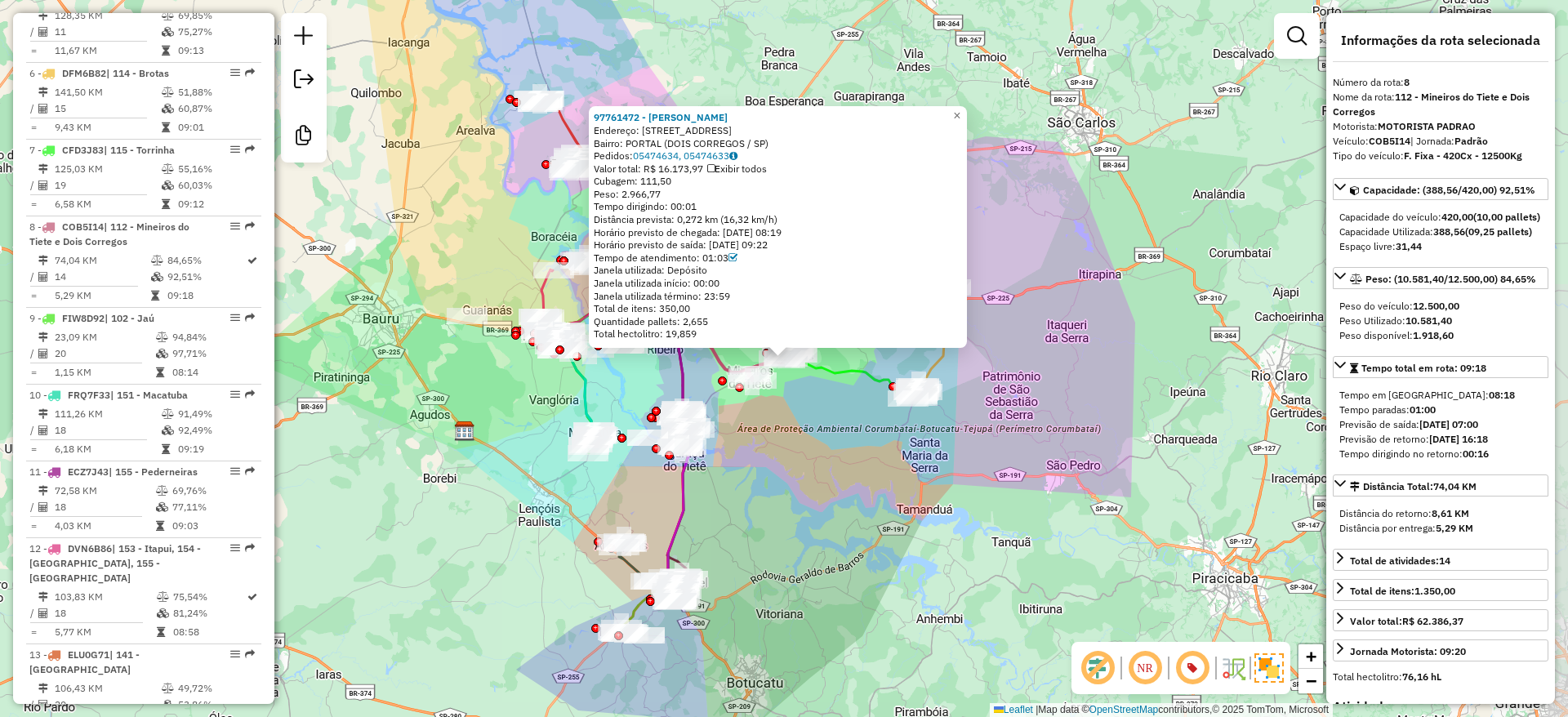
scroll to position [1295, 0]
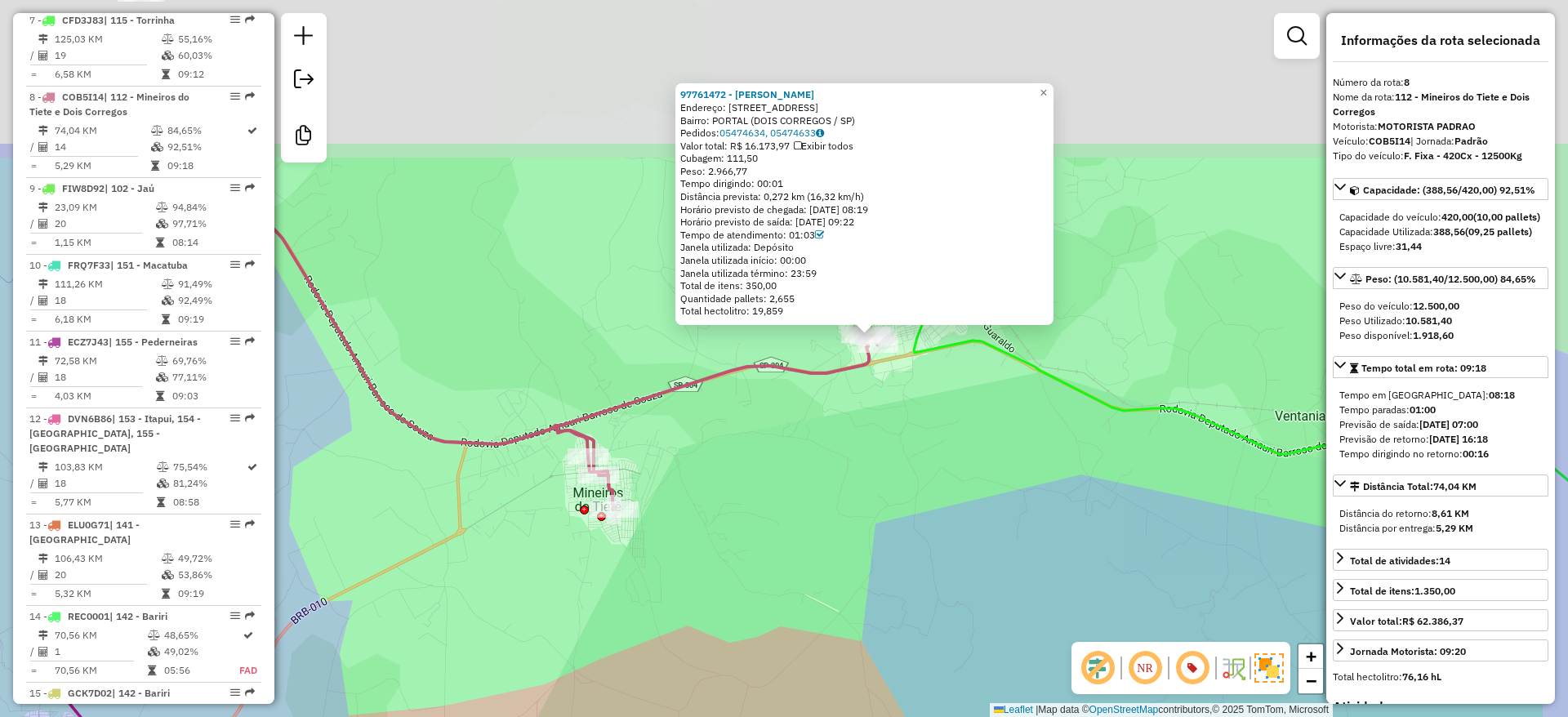
drag, startPoint x: 921, startPoint y: 277, endPoint x: 876, endPoint y: 493, distance: 220.4
click at [876, 493] on div "97761472 - JOSANE SILVA SANTANA Endereço: R NOSSA SENHORA APARECIDA 85 Bairro: …" at bounding box center [784, 358] width 1568 height 717
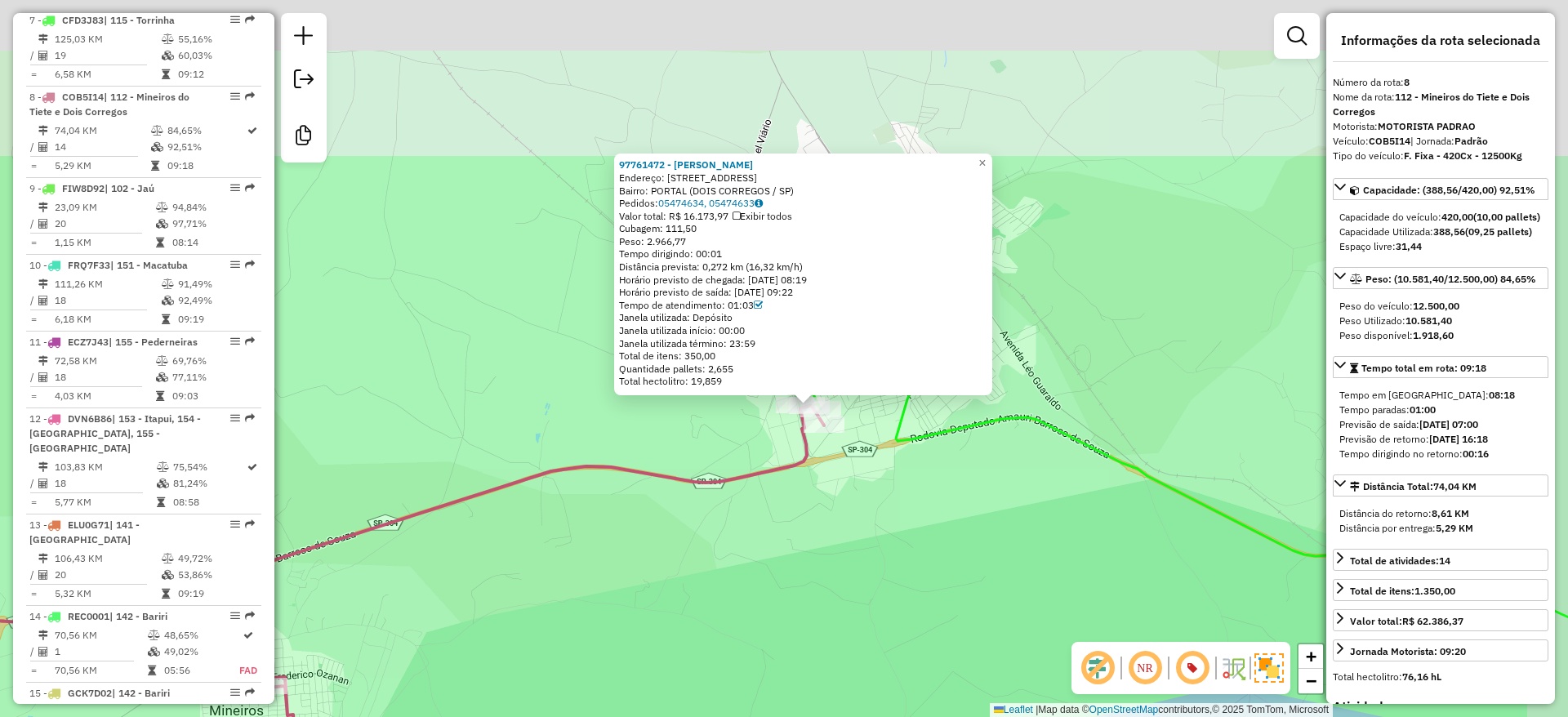
drag, startPoint x: 880, startPoint y: 357, endPoint x: 823, endPoint y: 589, distance: 238.9
click at [823, 589] on div "97761472 - JOSANE SILVA SANTANA Endereço: R NOSSA SENHORA APARECIDA 85 Bairro: …" at bounding box center [784, 358] width 1568 height 717
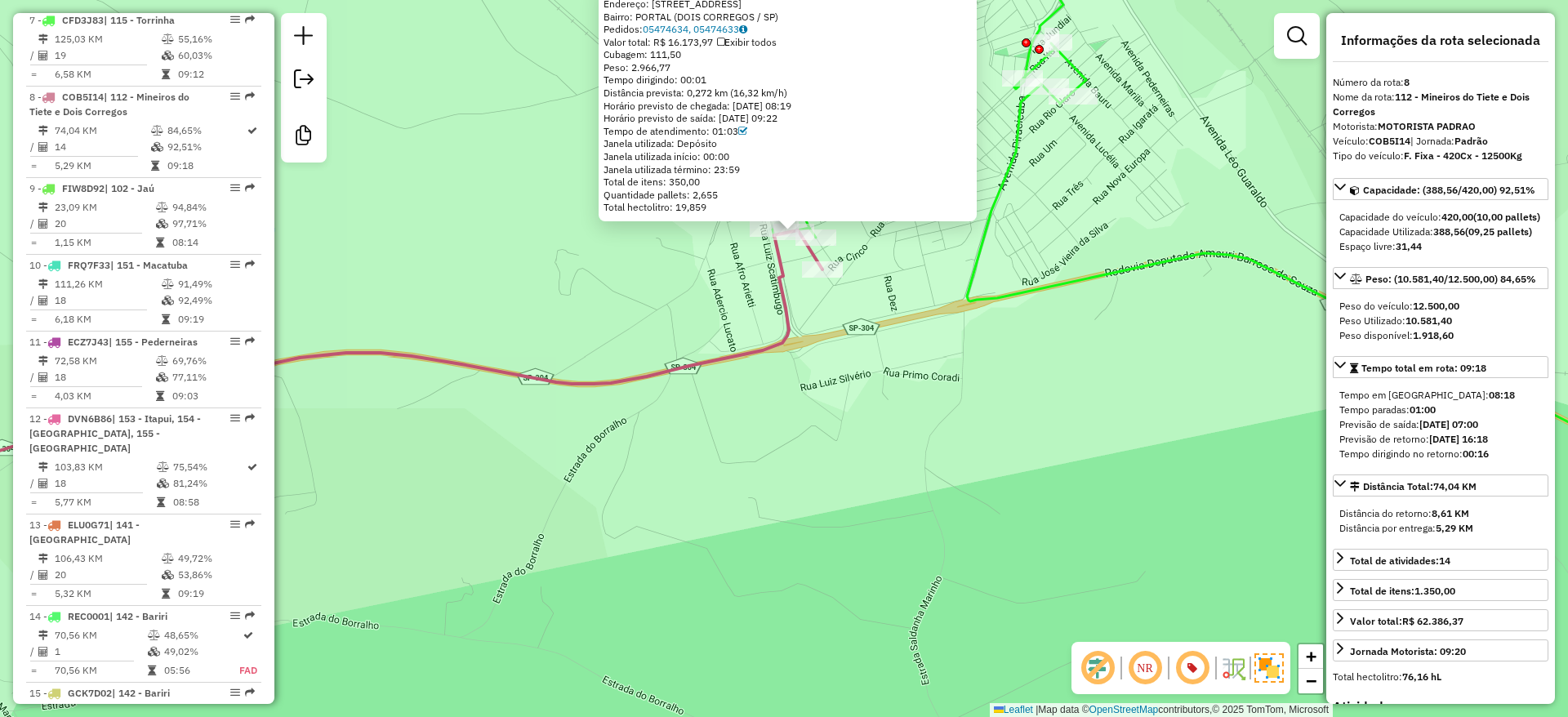
click at [686, 316] on div "97761472 - JOSANE SILVA SANTANA Endereço: R NOSSA SENHORA APARECIDA 85 Bairro: …" at bounding box center [784, 358] width 1568 height 717
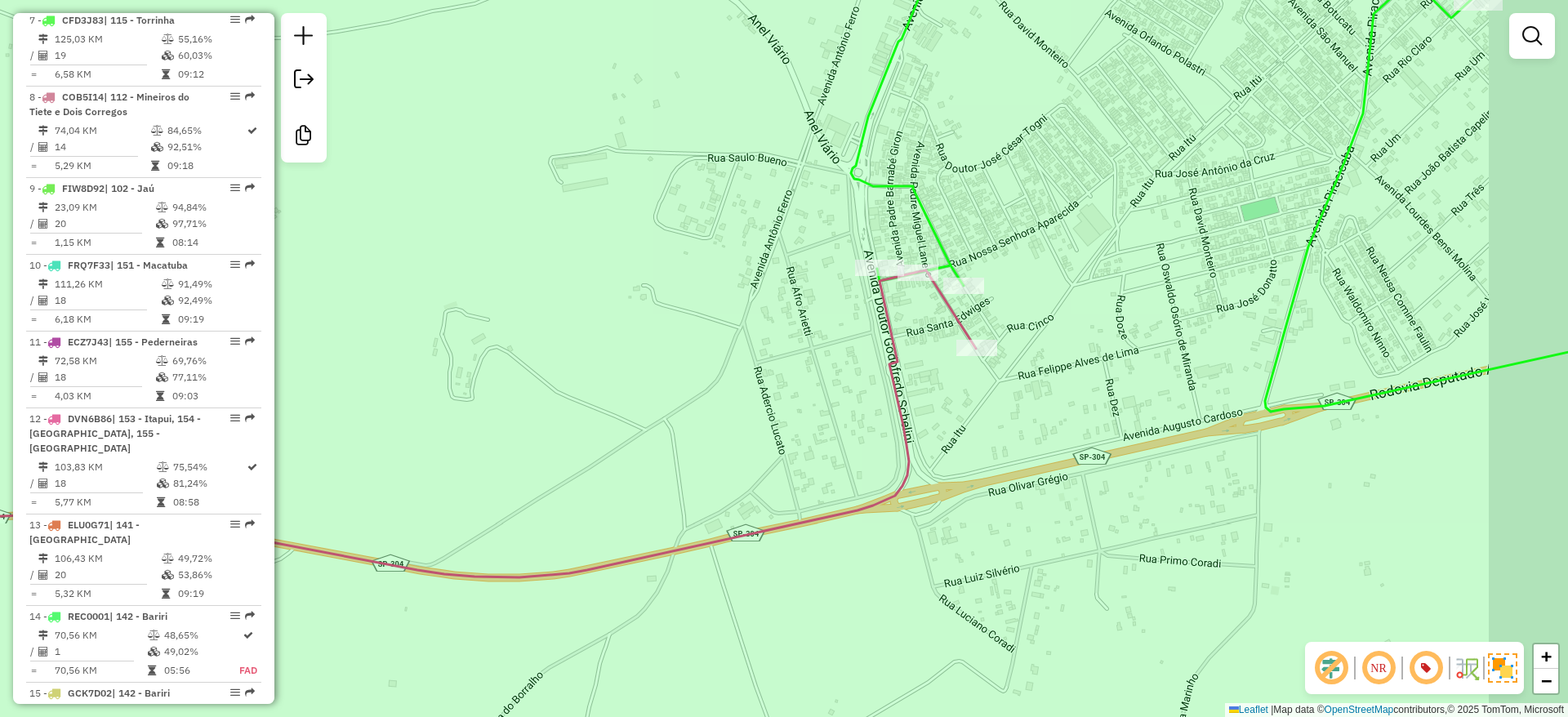
drag, startPoint x: 868, startPoint y: 264, endPoint x: 699, endPoint y: 358, distance: 193.4
click at [699, 358] on div "Janela de atendimento Grade de atendimento Capacidade Transportadoras Veículos …" at bounding box center [784, 358] width 1568 height 717
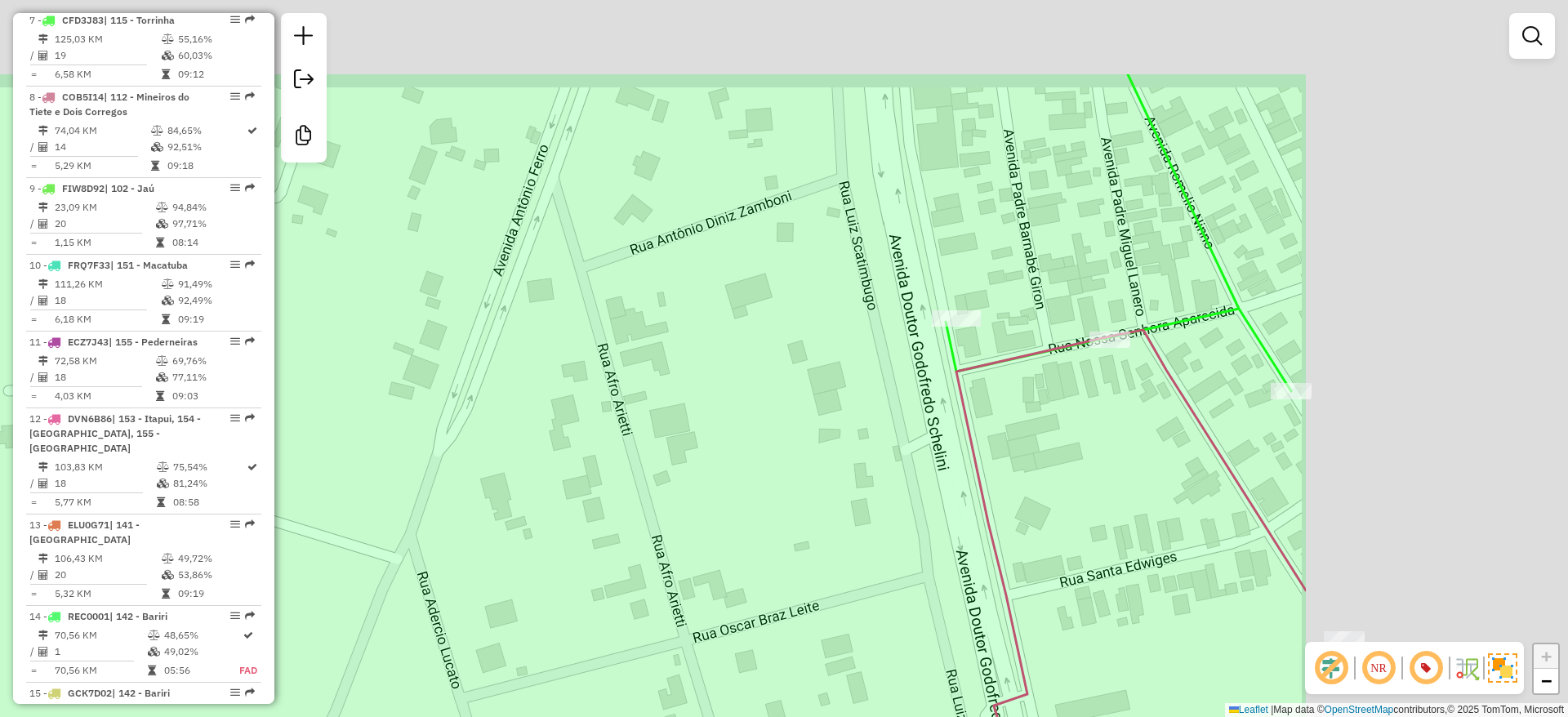
drag, startPoint x: 1246, startPoint y: 290, endPoint x: 827, endPoint y: 436, distance: 443.8
click at [827, 436] on div "Janela de atendimento Grade de atendimento Capacidade Transportadoras Veículos …" at bounding box center [784, 358] width 1568 height 717
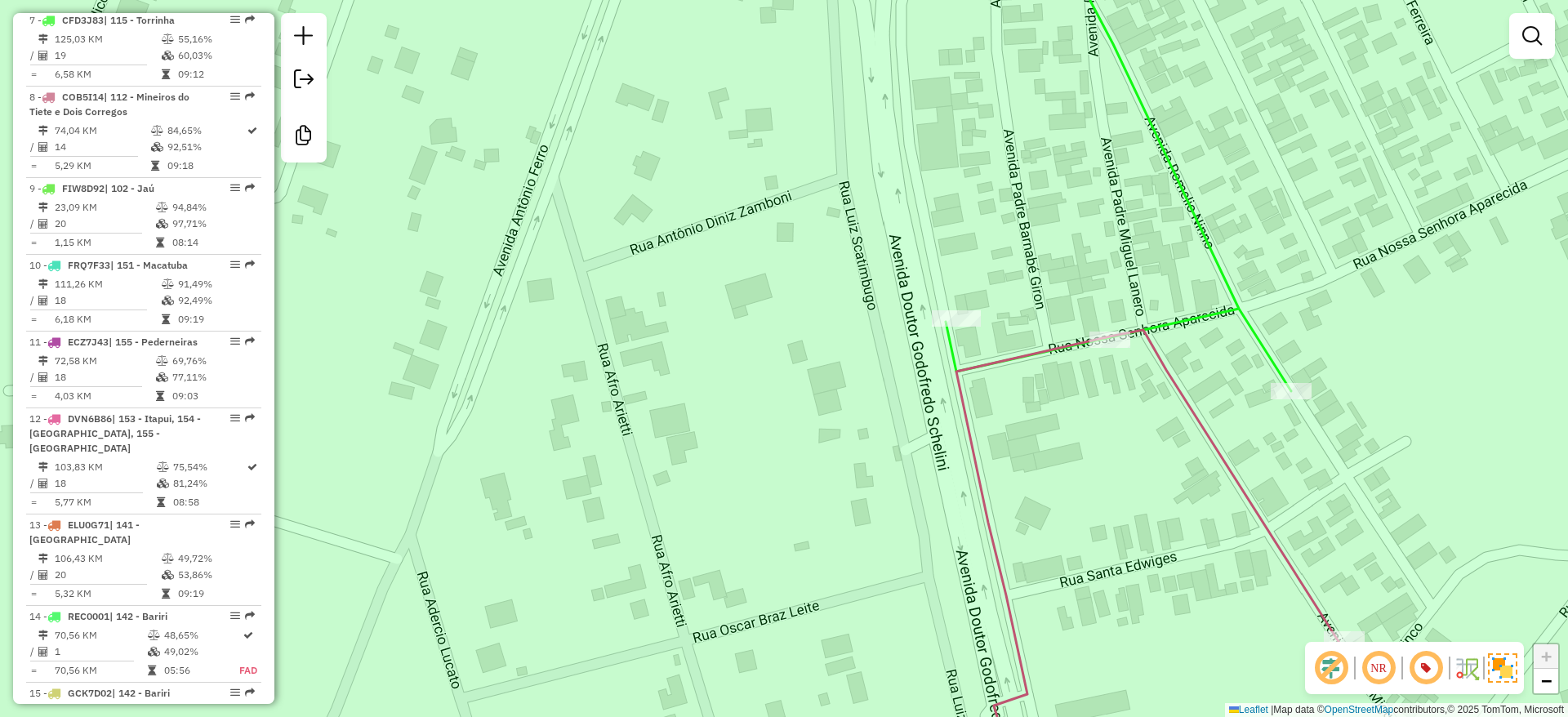
click at [1019, 355] on icon at bounding box center [1148, 559] width 383 height 459
select select "**********"
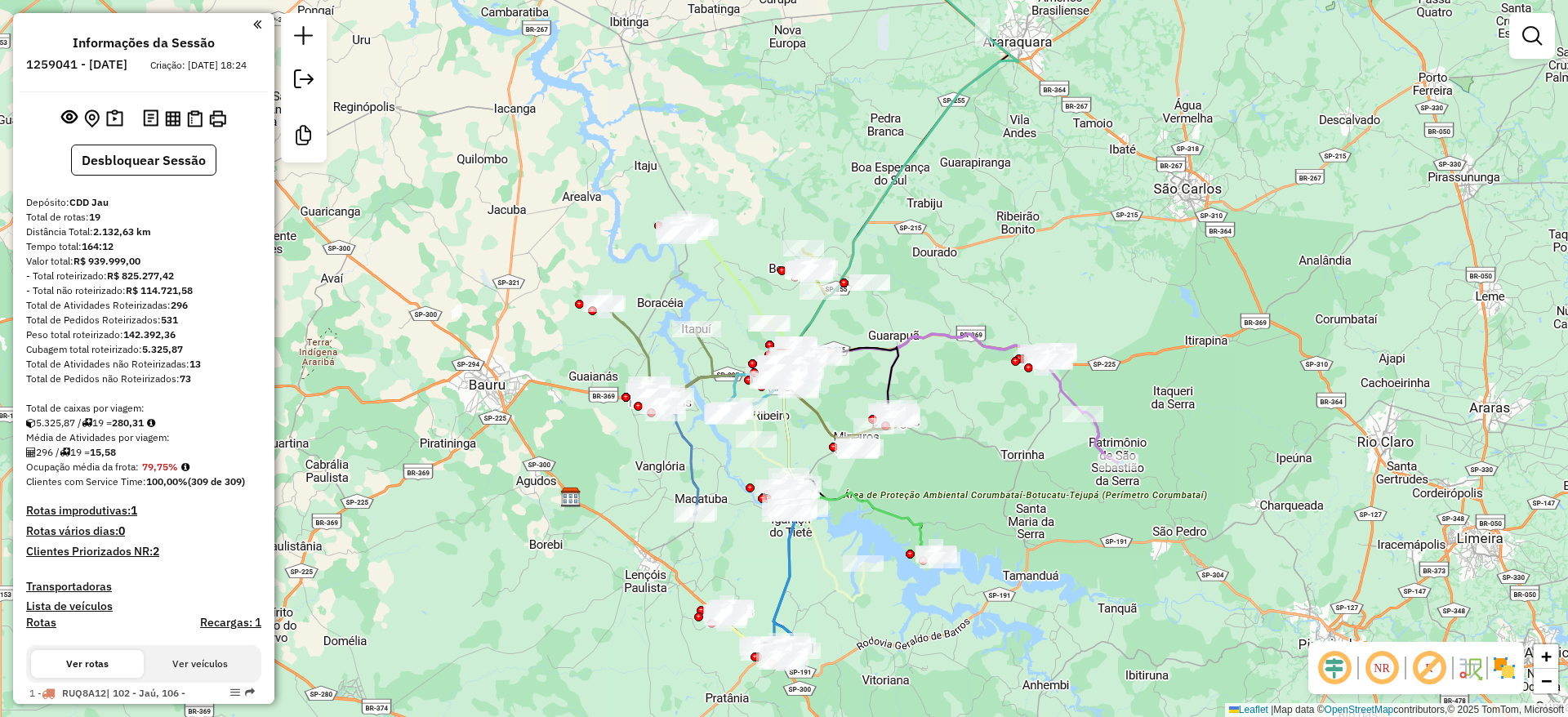
click at [1334, 669] on em at bounding box center [1334, 668] width 39 height 39
click at [1443, 666] on em at bounding box center [1429, 668] width 39 height 39
click at [1506, 664] on img at bounding box center [1505, 668] width 26 height 26
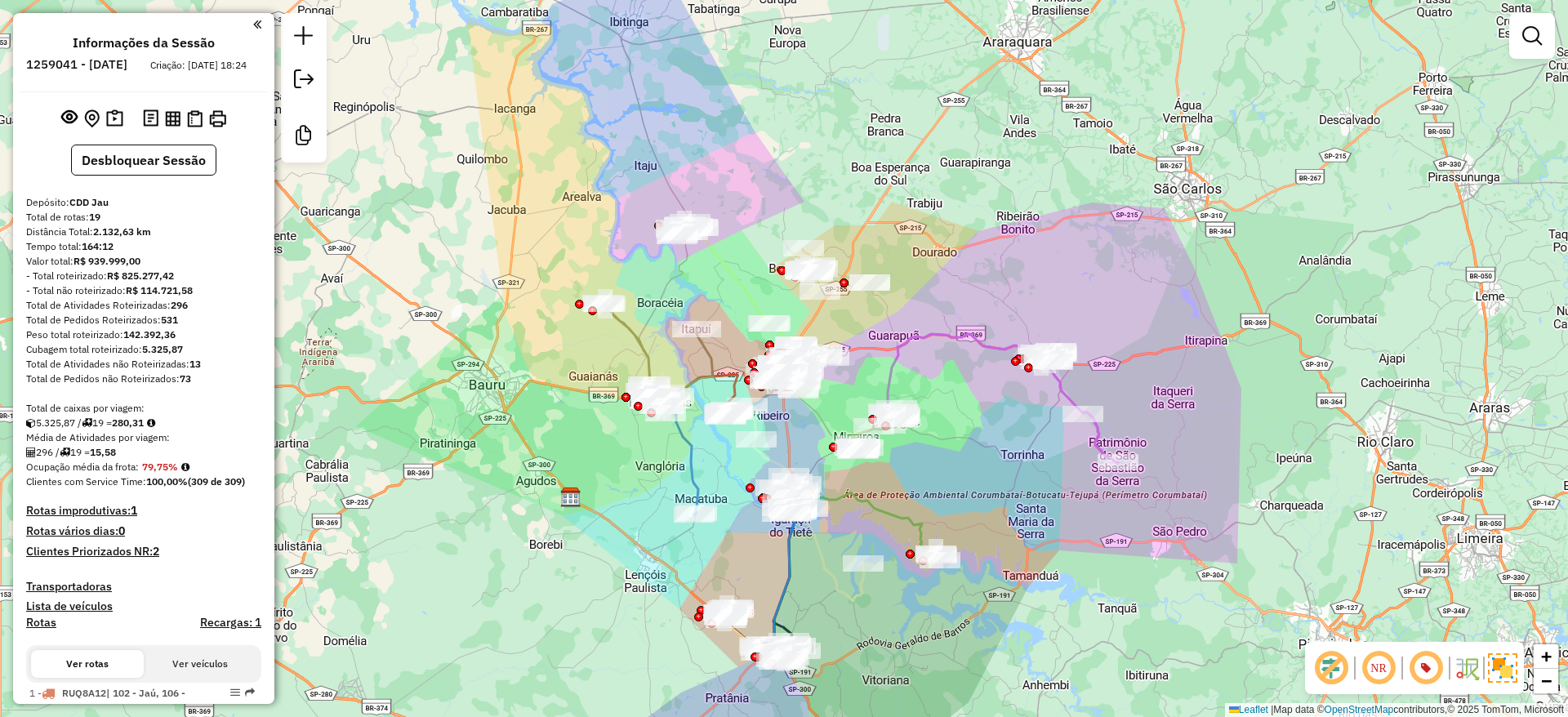
click at [1056, 207] on div "Janela de atendimento Grade de atendimento Capacidade Transportadoras Veículos …" at bounding box center [784, 358] width 1568 height 717
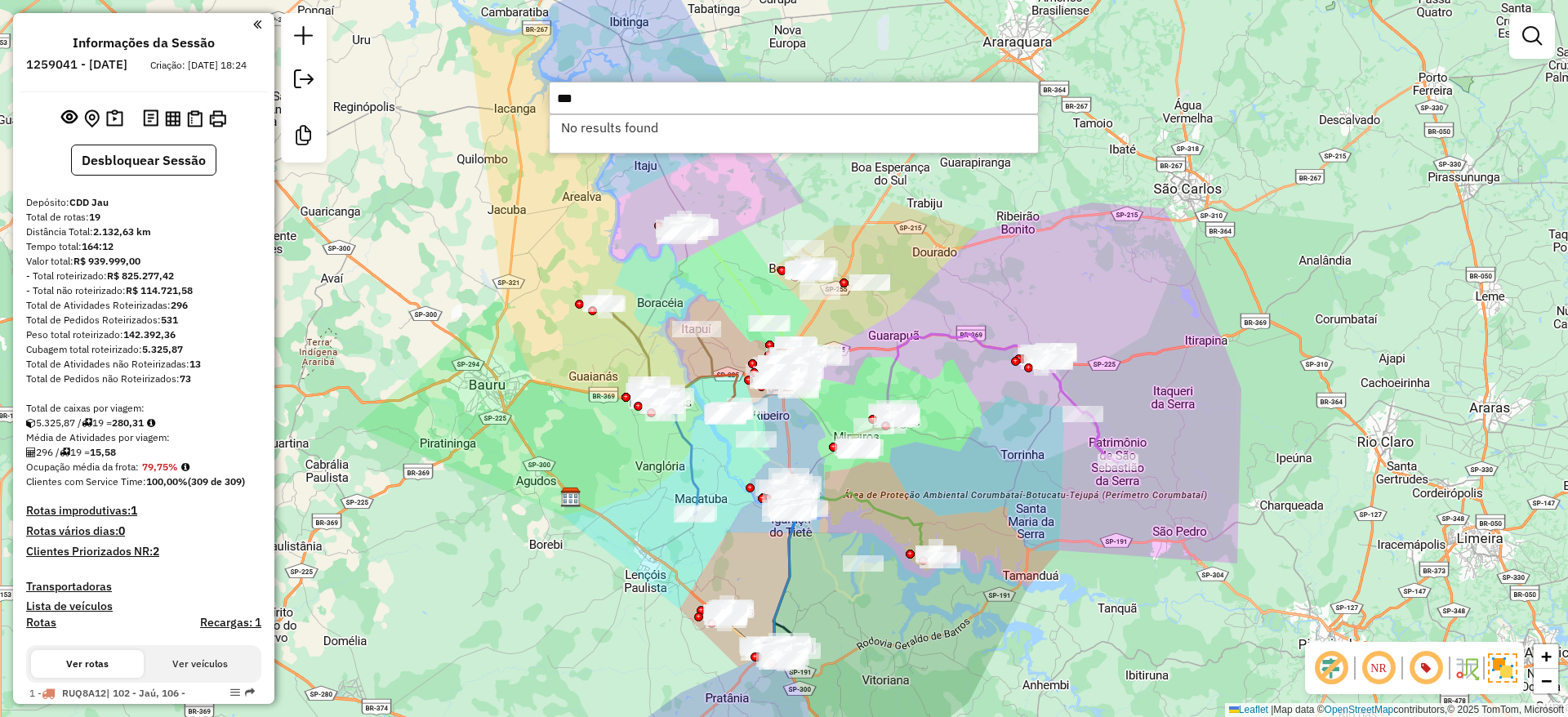
type input "***"
click at [1196, 96] on div "Janela de atendimento Grade de atendimento Capacidade Transportadoras Veículos …" at bounding box center [784, 358] width 1568 height 717
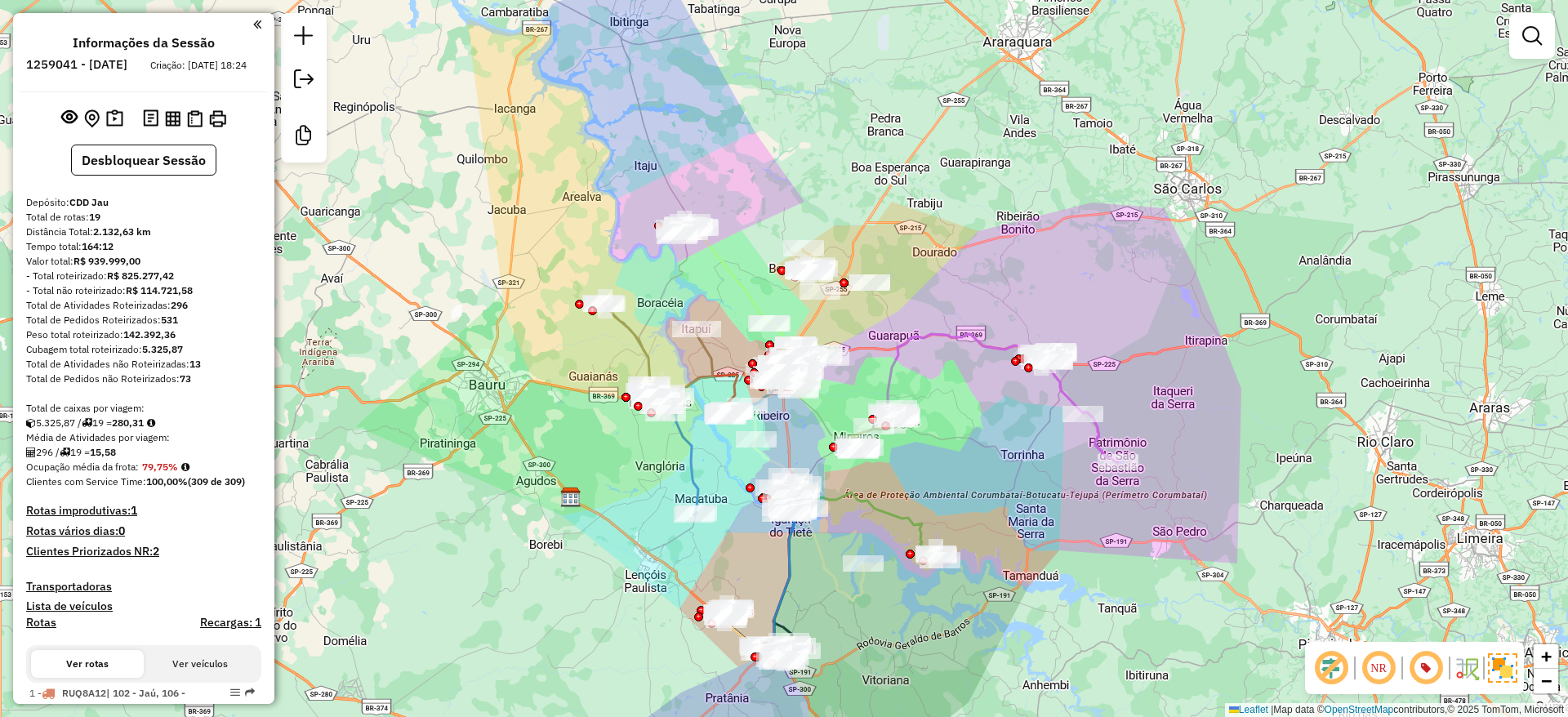
scroll to position [1296, 0]
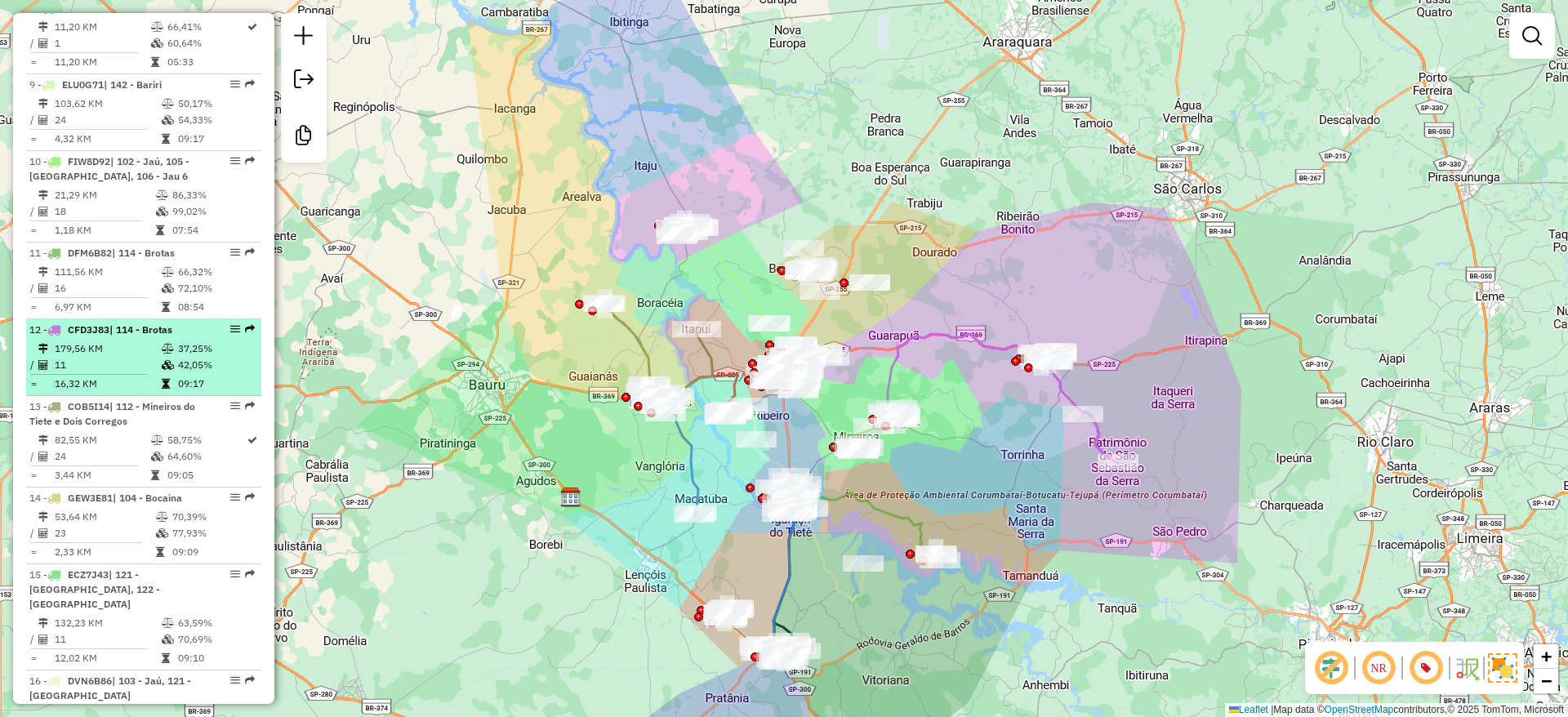
click at [193, 357] on td "37,25%" at bounding box center [216, 349] width 78 height 16
select select "**********"
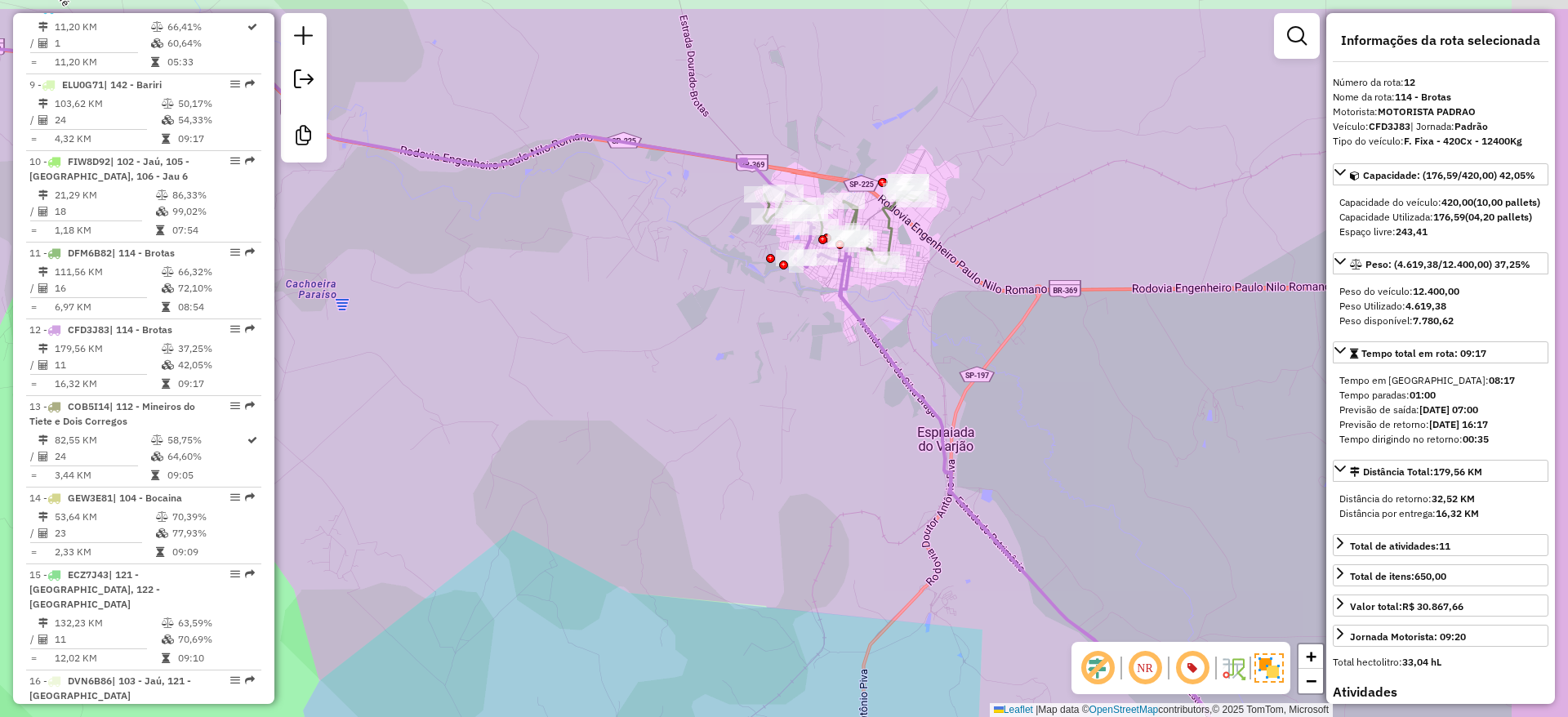
drag, startPoint x: 876, startPoint y: 282, endPoint x: 800, endPoint y: 363, distance: 110.4
click at [800, 363] on div "Janela de atendimento Grade de atendimento Capacidade Transportadoras Veículos …" at bounding box center [784, 358] width 1568 height 717
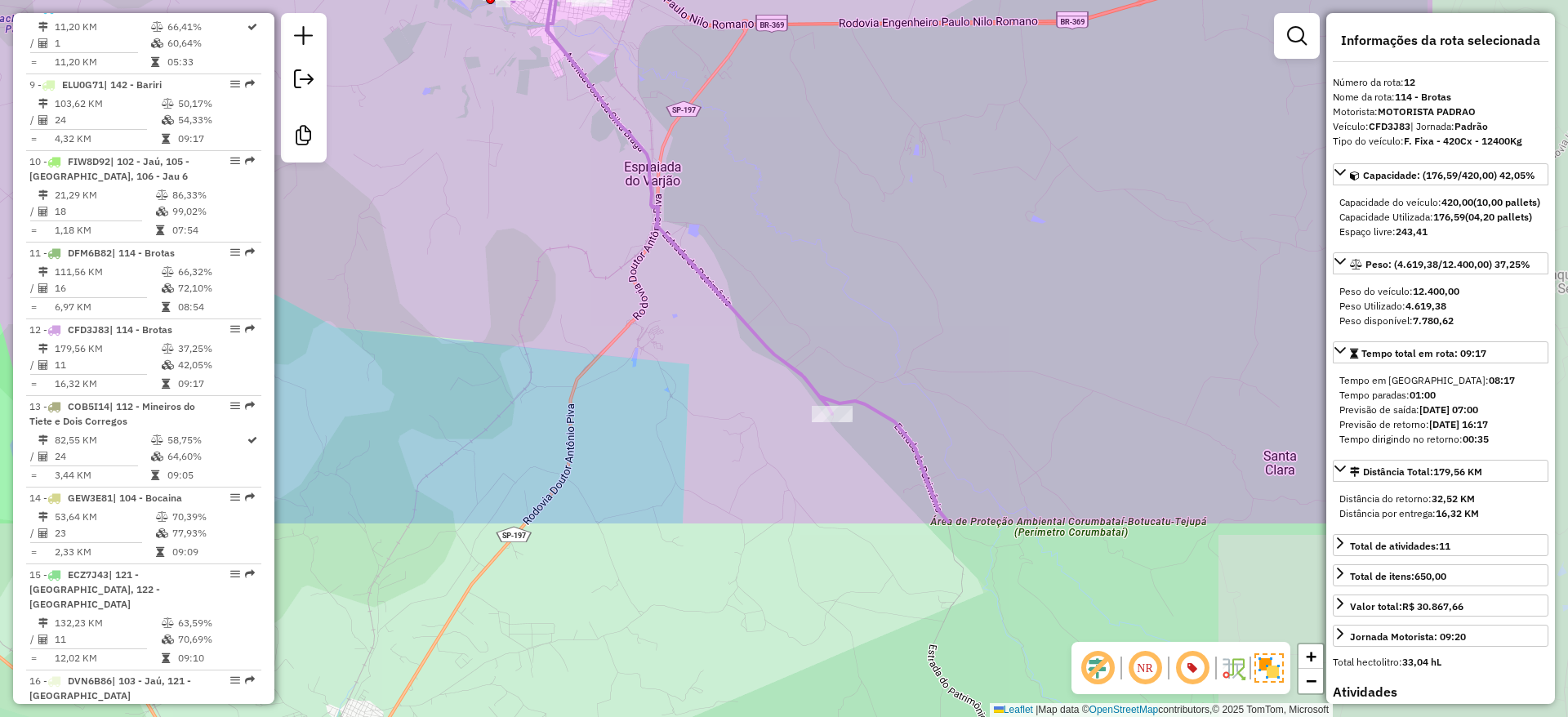
drag, startPoint x: 800, startPoint y: 363, endPoint x: 508, endPoint y: 97, distance: 395.0
click at [508, 97] on div "Janela de atendimento Grade de atendimento Capacidade Transportadoras Veículos …" at bounding box center [784, 358] width 1568 height 717
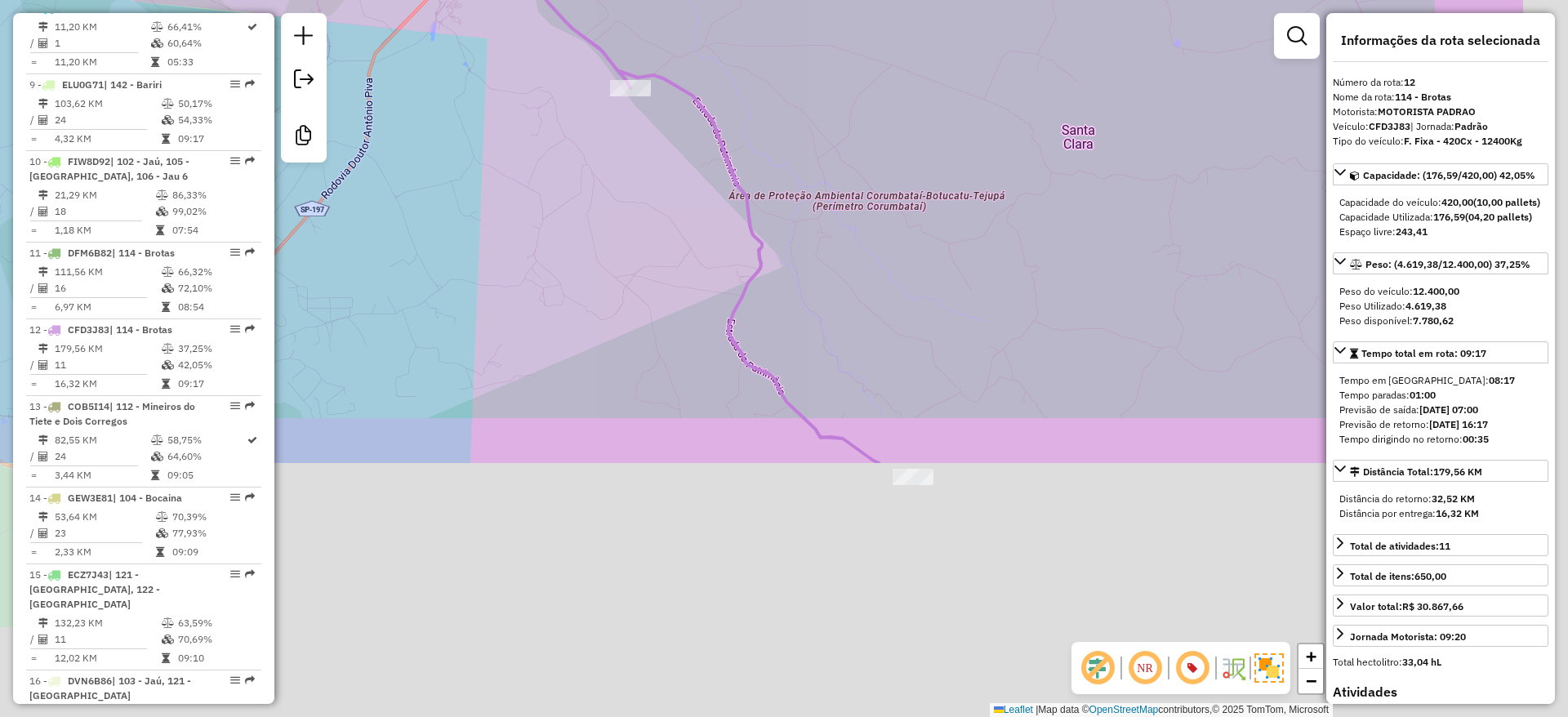
drag, startPoint x: 753, startPoint y: 581, endPoint x: 542, endPoint y: 245, distance: 396.4
click at [542, 245] on div "Janela de atendimento Grade de atendimento Capacidade Transportadoras Veículos …" at bounding box center [784, 358] width 1568 height 717
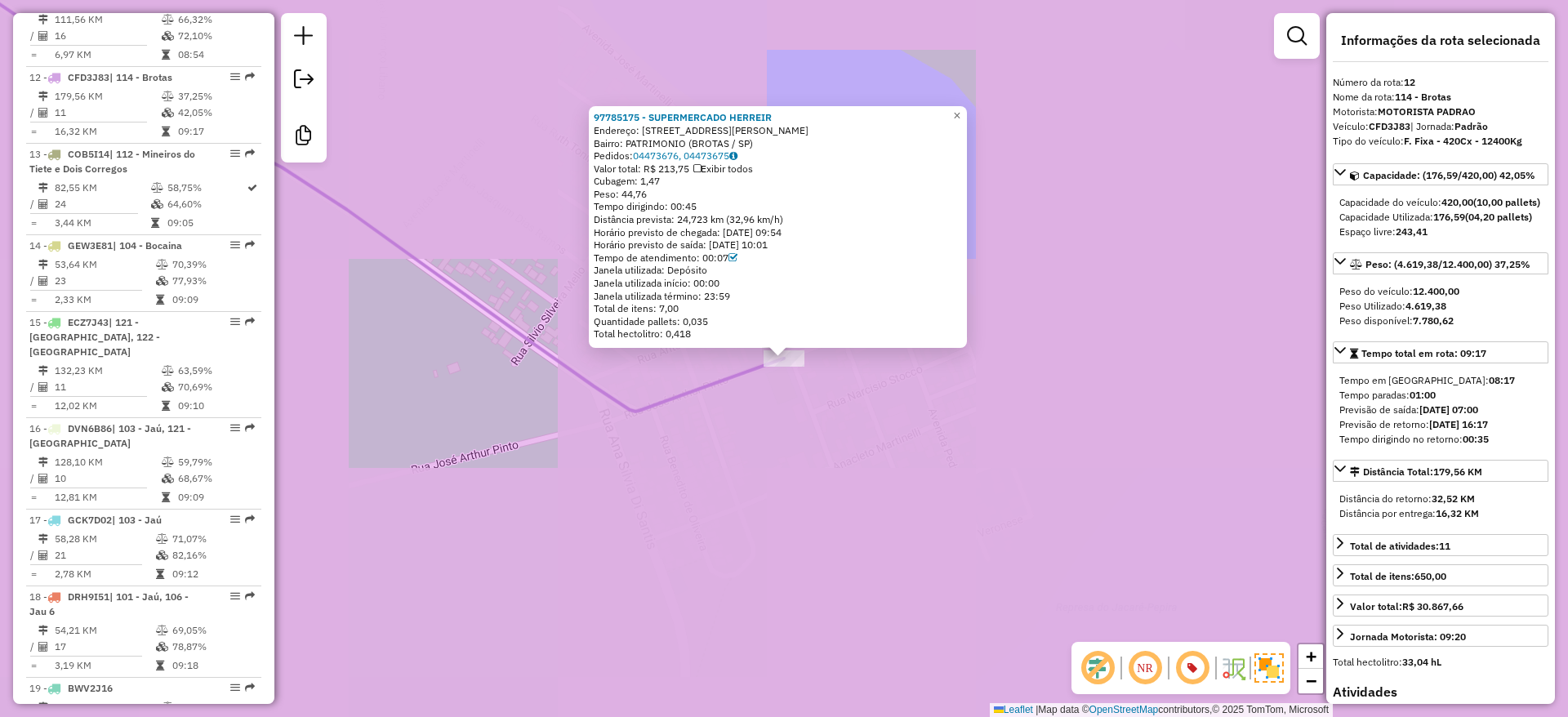
scroll to position [1632, 0]
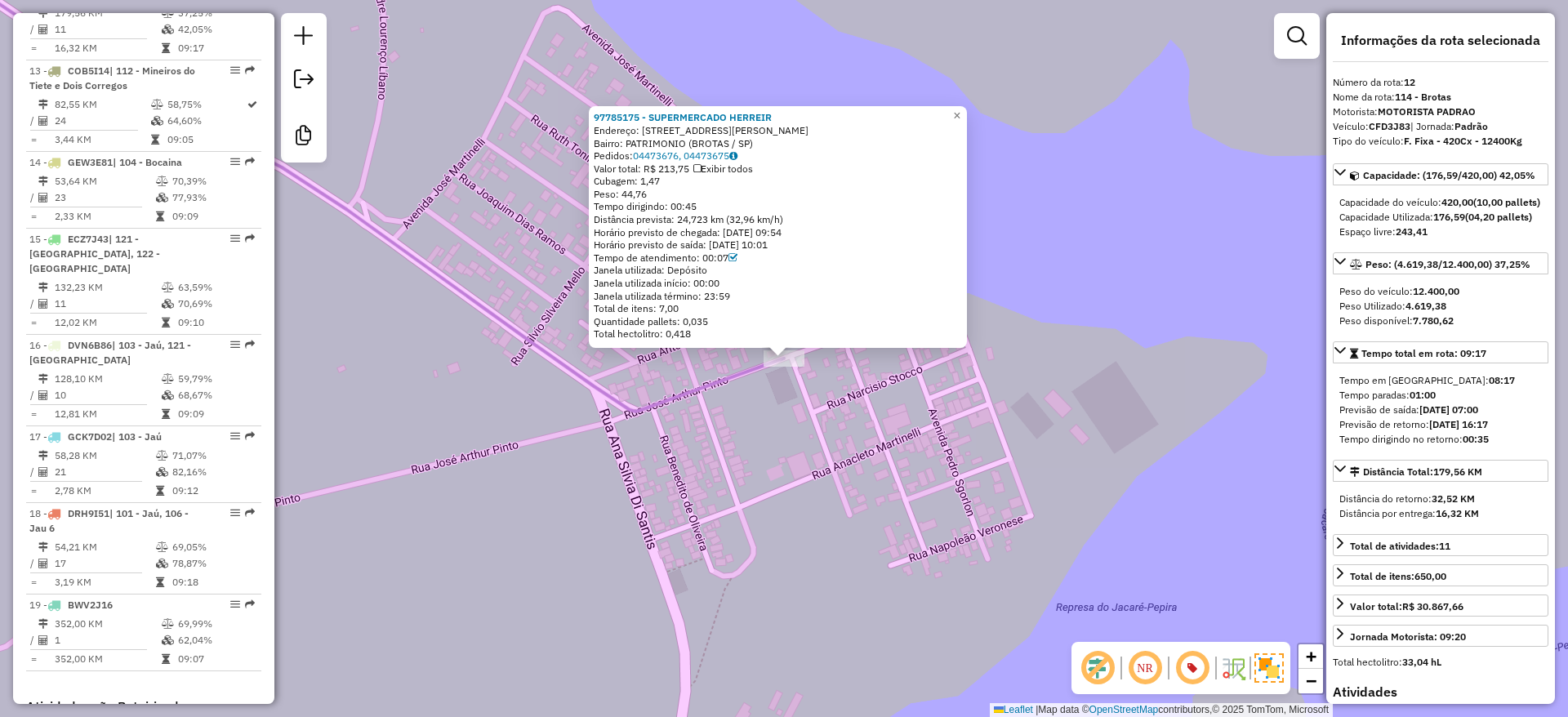
click at [470, 101] on div "97785175 - SUPERMERCADO HERREIR Endereço: R JOSE ARTHUR PINTO 140 Bairro: PATRI…" at bounding box center [784, 358] width 1568 height 717
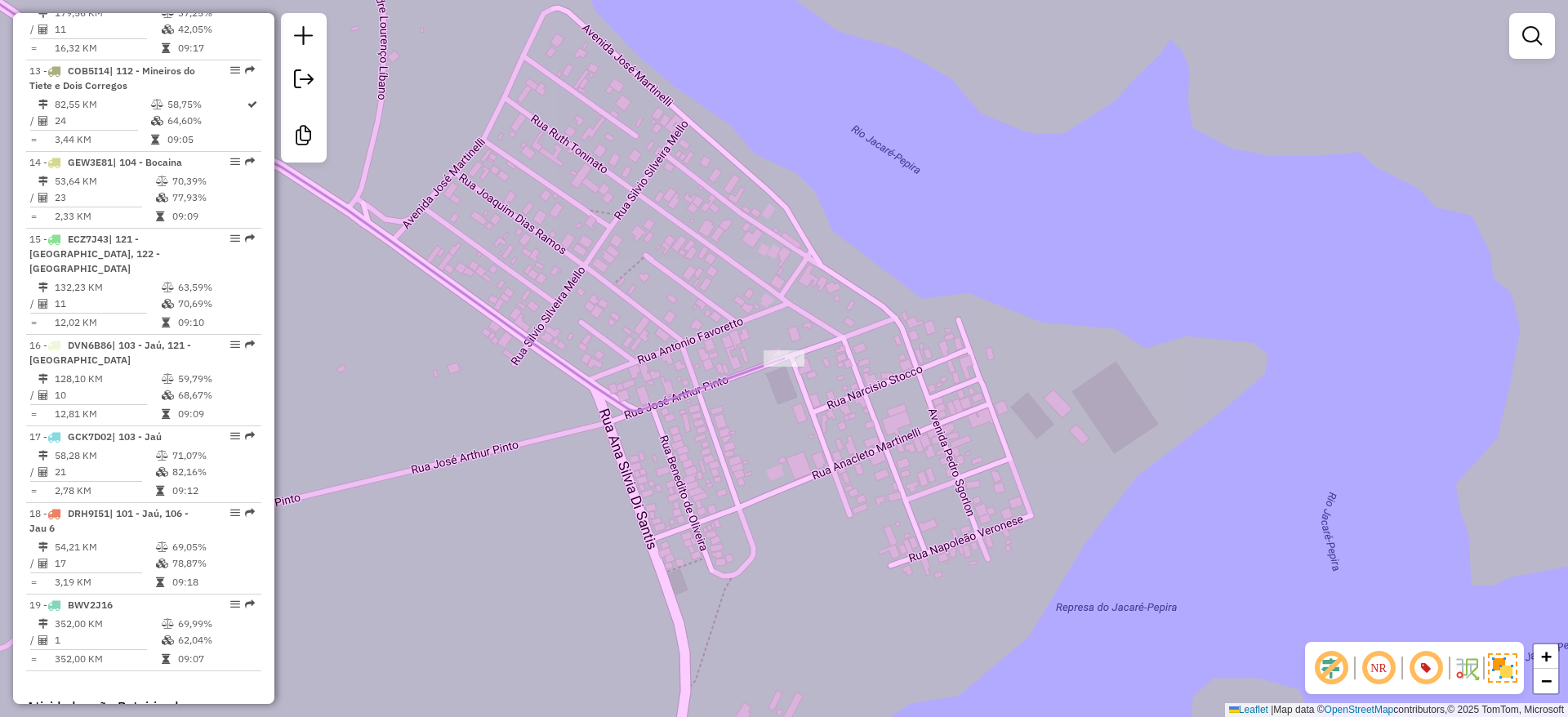
scroll to position [1128, 0]
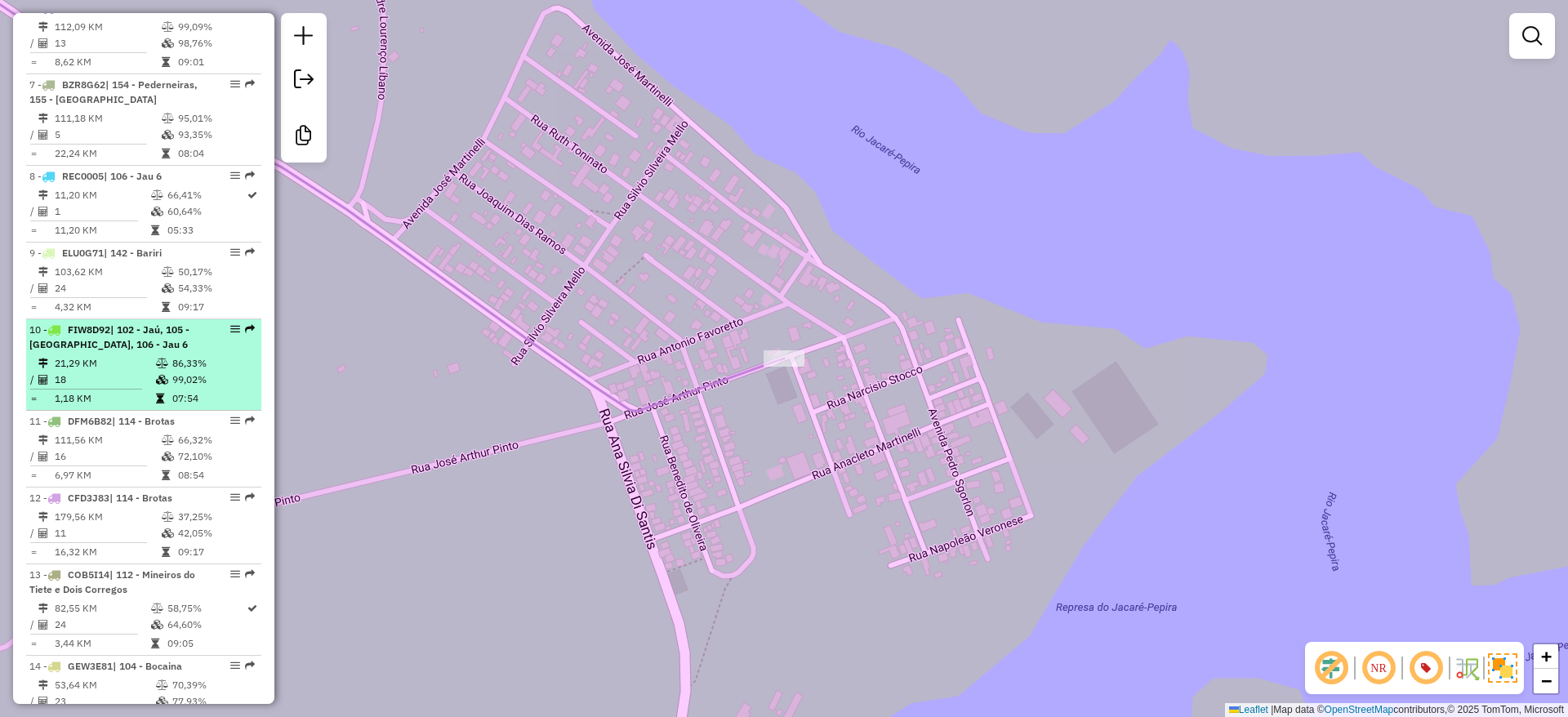
click at [176, 388] on td "99,02%" at bounding box center [213, 380] width 82 height 16
select select "**********"
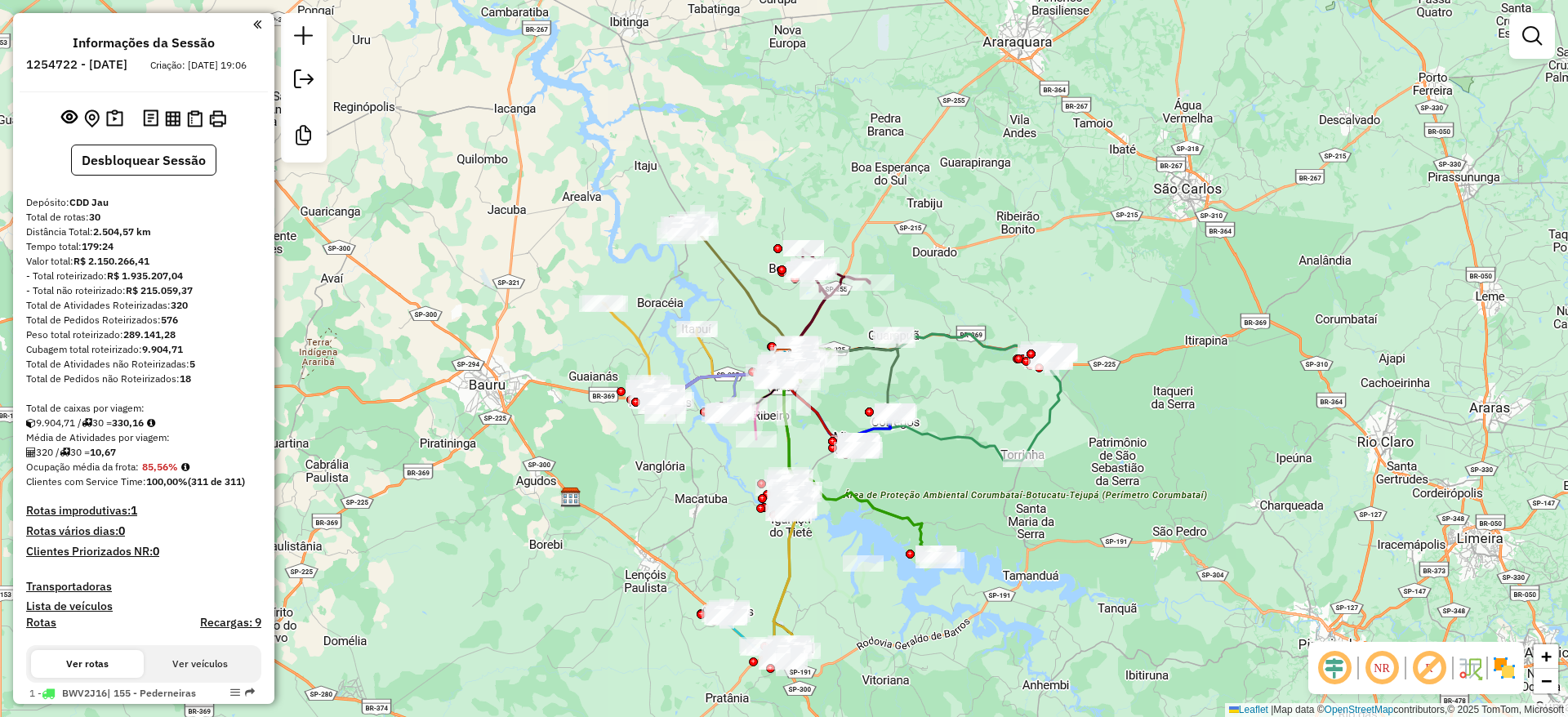
click at [1334, 675] on em at bounding box center [1334, 668] width 39 height 39
click at [1432, 661] on em at bounding box center [1429, 668] width 39 height 39
click at [1503, 667] on img at bounding box center [1505, 668] width 26 height 26
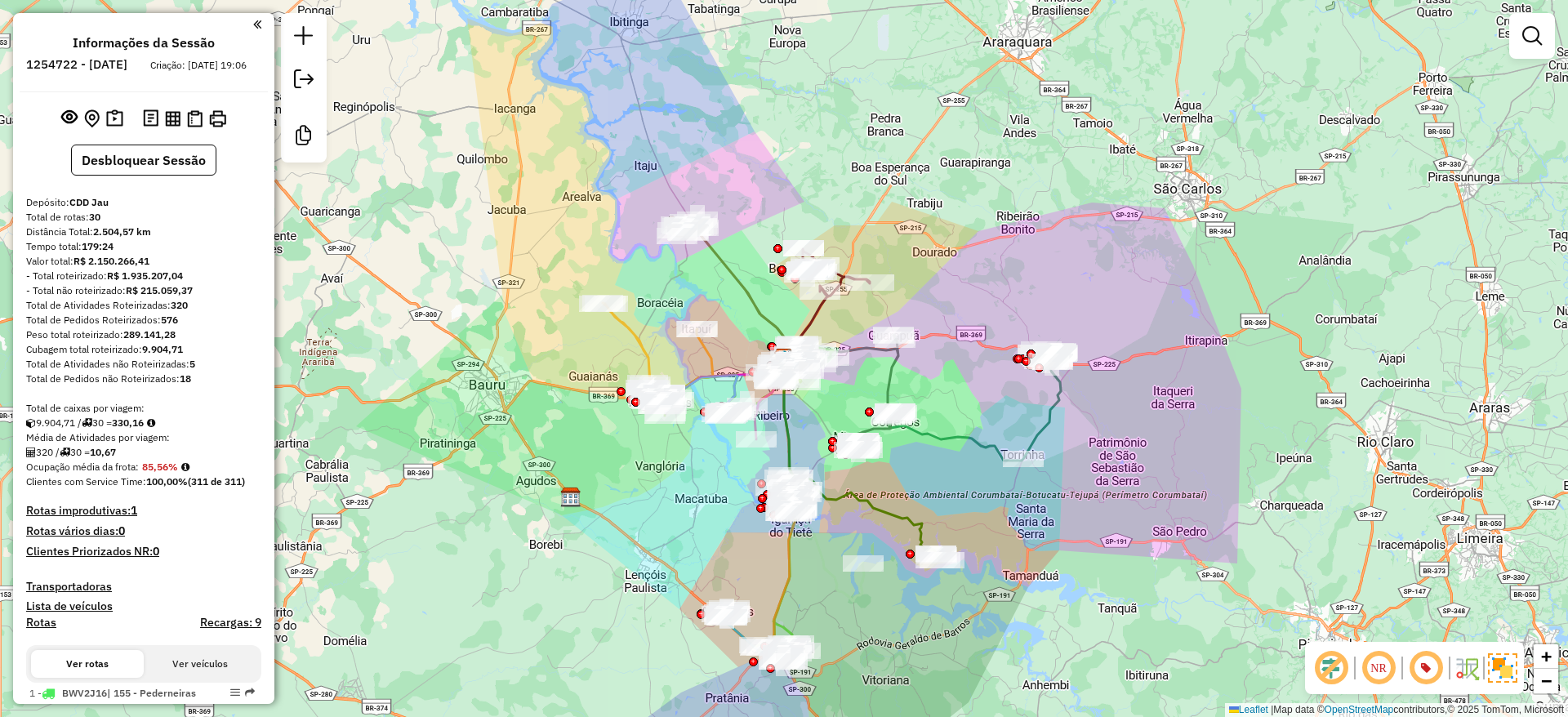
click at [1244, 502] on div "Janela de atendimento Grade de atendimento Capacidade Transportadoras Veículos …" at bounding box center [784, 358] width 1568 height 717
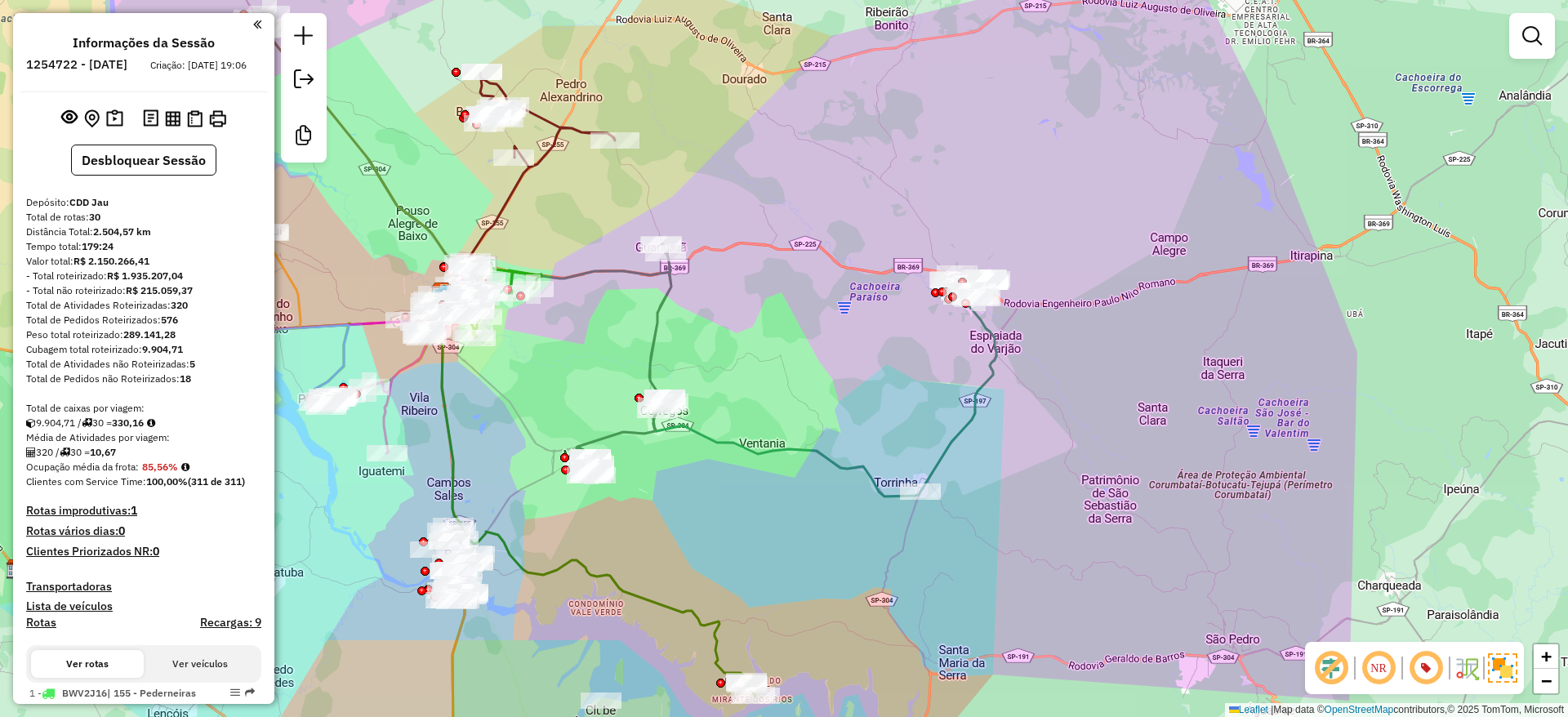
drag, startPoint x: 1119, startPoint y: 431, endPoint x: 1112, endPoint y: 438, distance: 9.8
click at [1112, 438] on div "Janela de atendimento Grade de atendimento Capacidade Transportadoras Veículos …" at bounding box center [784, 358] width 1568 height 717
click at [897, 248] on div "Janela de atendimento Grade de atendimento Capacidade Transportadoras Veículos …" at bounding box center [784, 358] width 1568 height 717
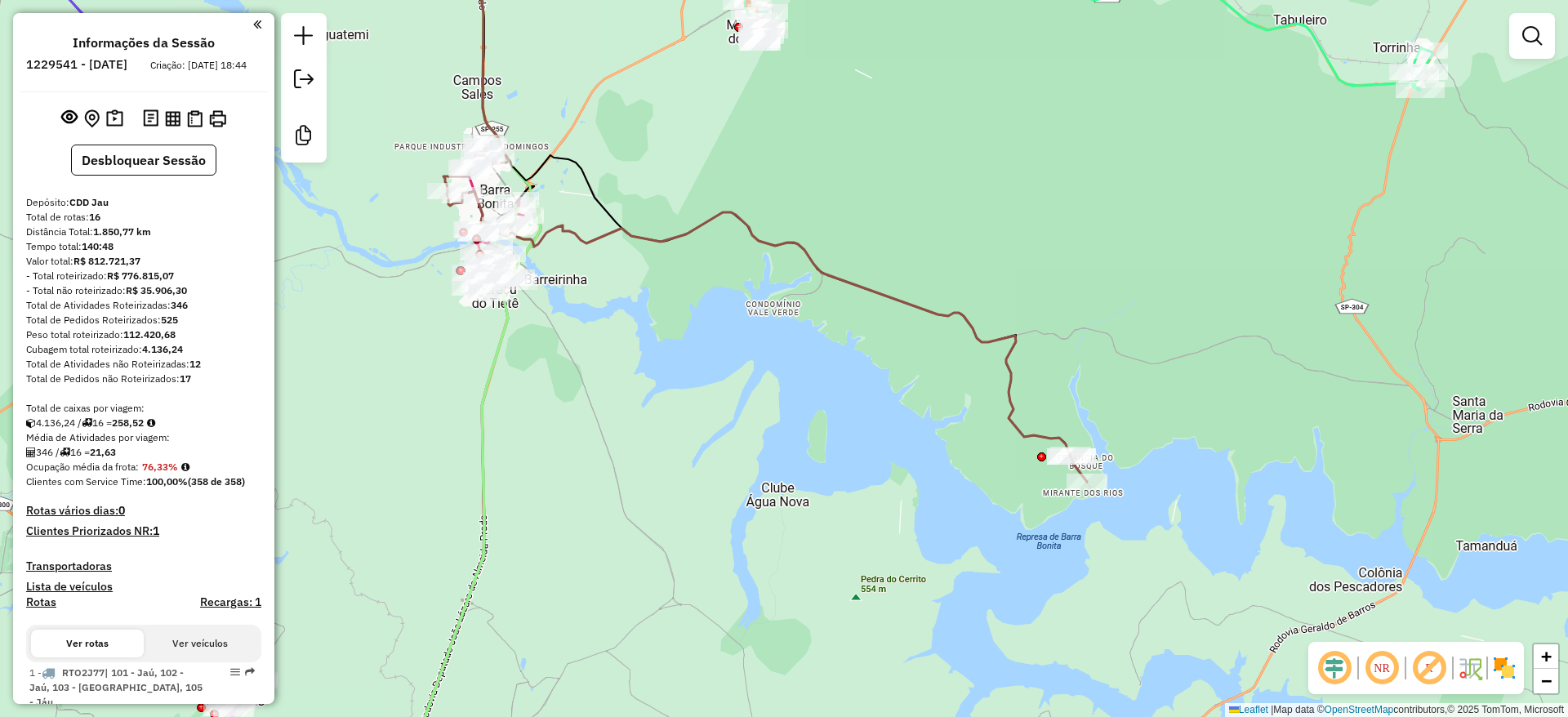
click at [1319, 679] on em at bounding box center [1334, 668] width 39 height 39
click at [1438, 671] on em at bounding box center [1429, 668] width 39 height 39
click at [1513, 667] on img at bounding box center [1505, 668] width 26 height 26
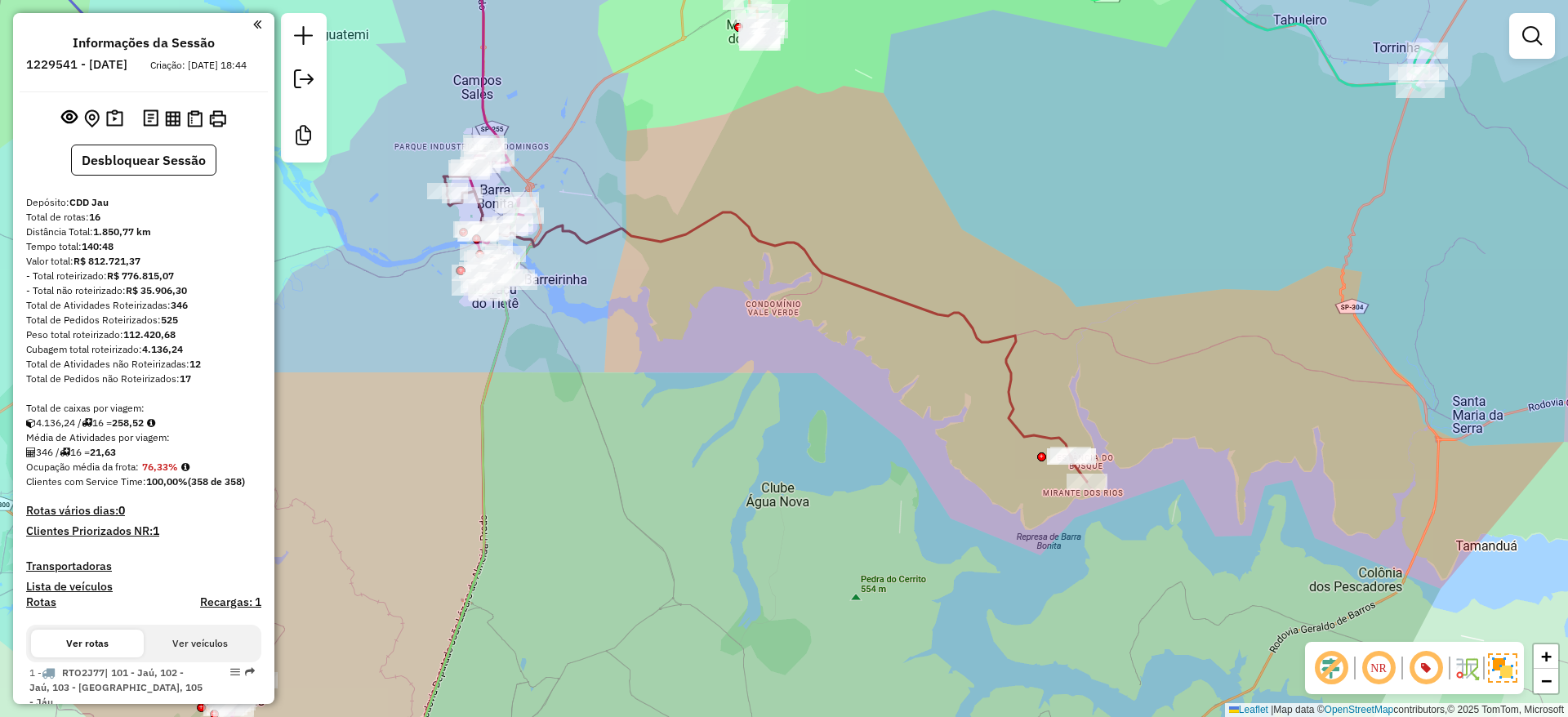
click at [1301, 404] on div "Janela de atendimento Grade de atendimento Capacidade Transportadoras Veículos …" at bounding box center [784, 358] width 1568 height 717
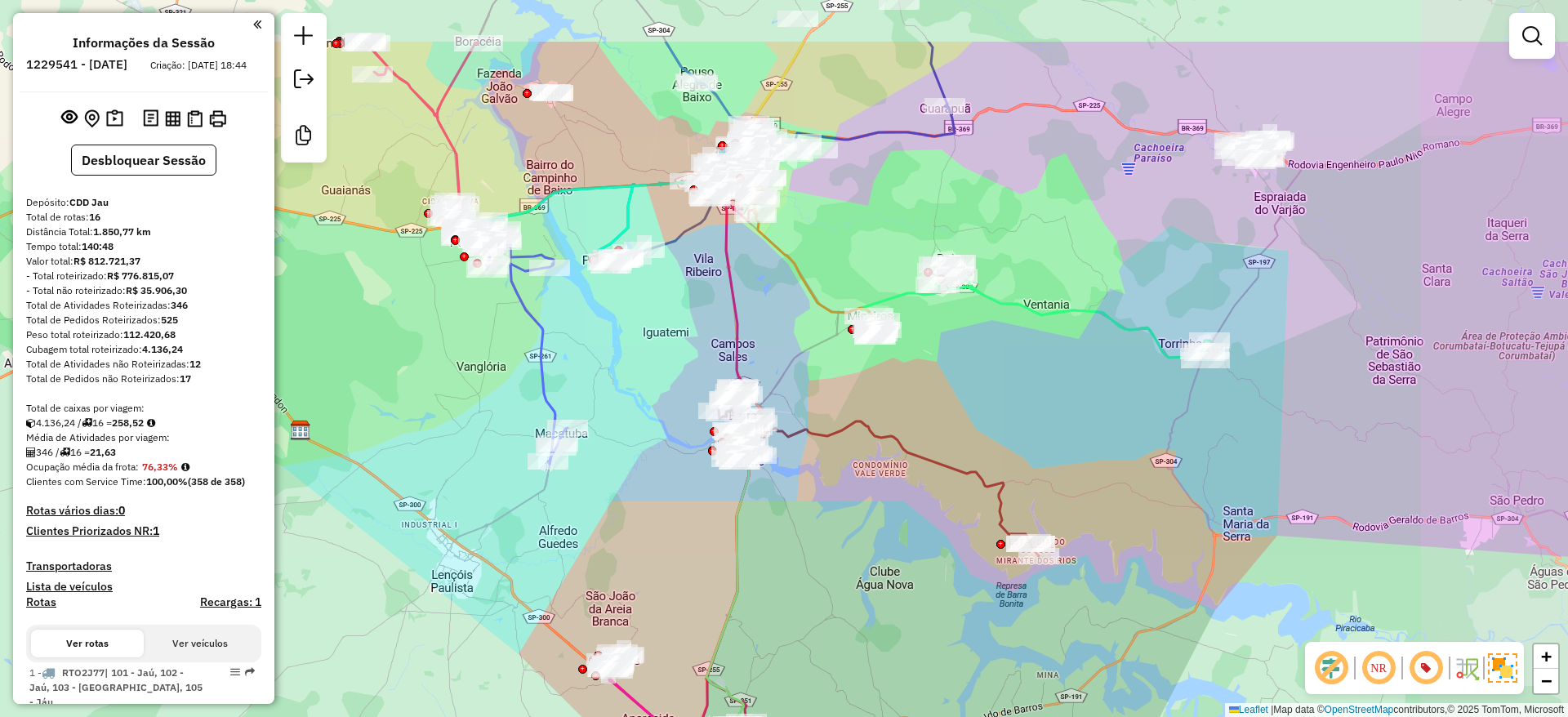
drag, startPoint x: 1256, startPoint y: 244, endPoint x: 1096, endPoint y: 363, distance: 199.6
click at [1096, 363] on div "Janela de atendimento Grade de atendimento Capacidade Transportadoras Veículos …" at bounding box center [784, 358] width 1568 height 717
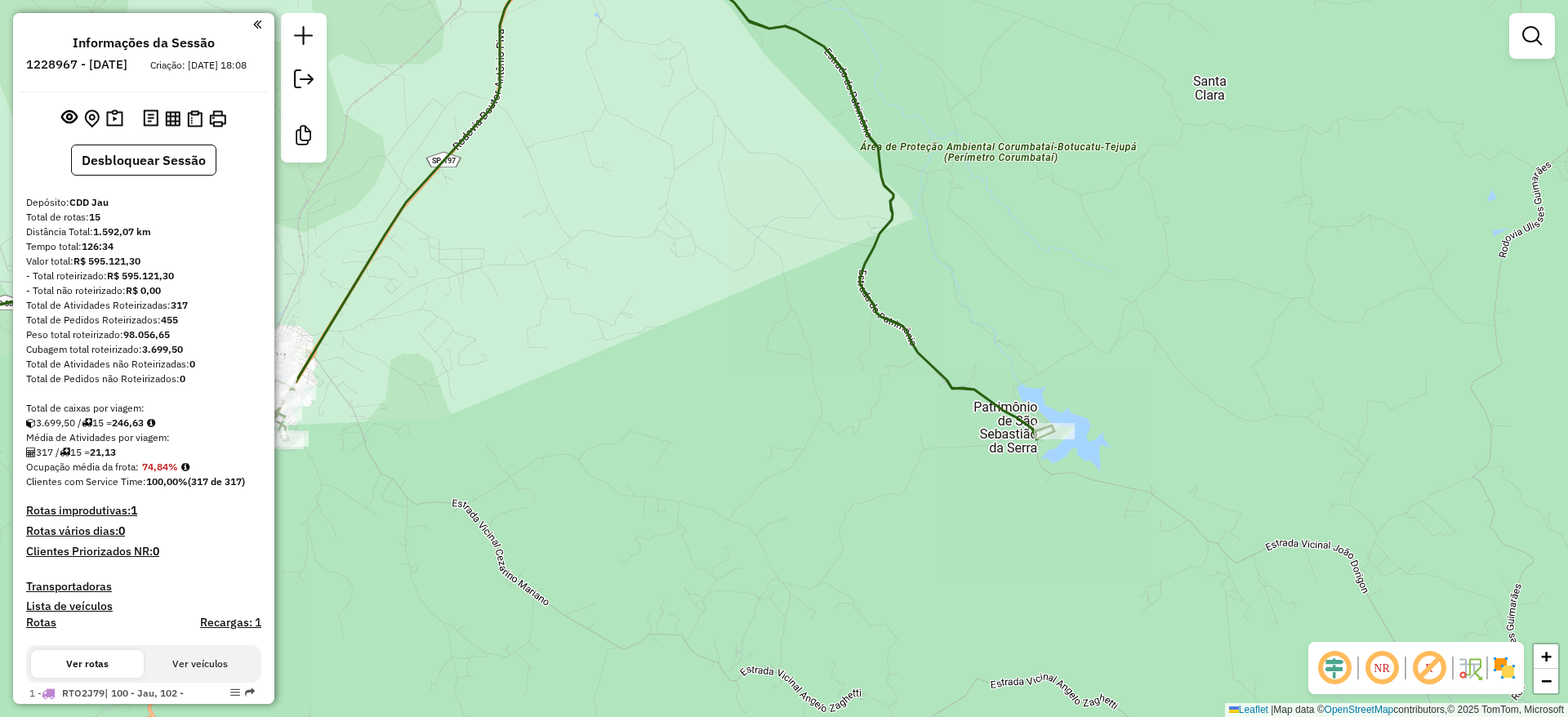
click at [857, 273] on icon at bounding box center [448, 184] width 1211 height 513
select select "**********"
